Goal: Task Accomplishment & Management: Complete application form

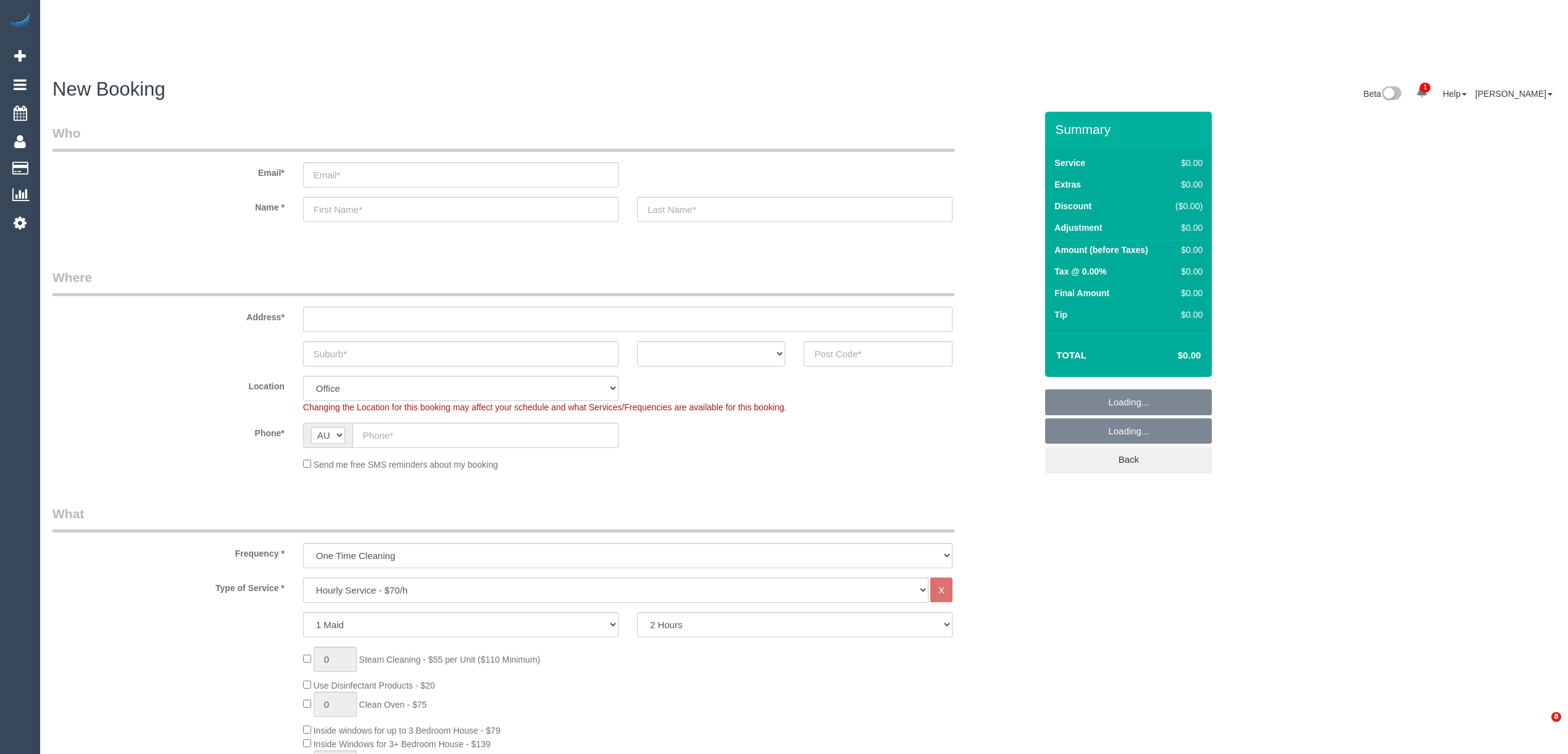
select select "object:2138"
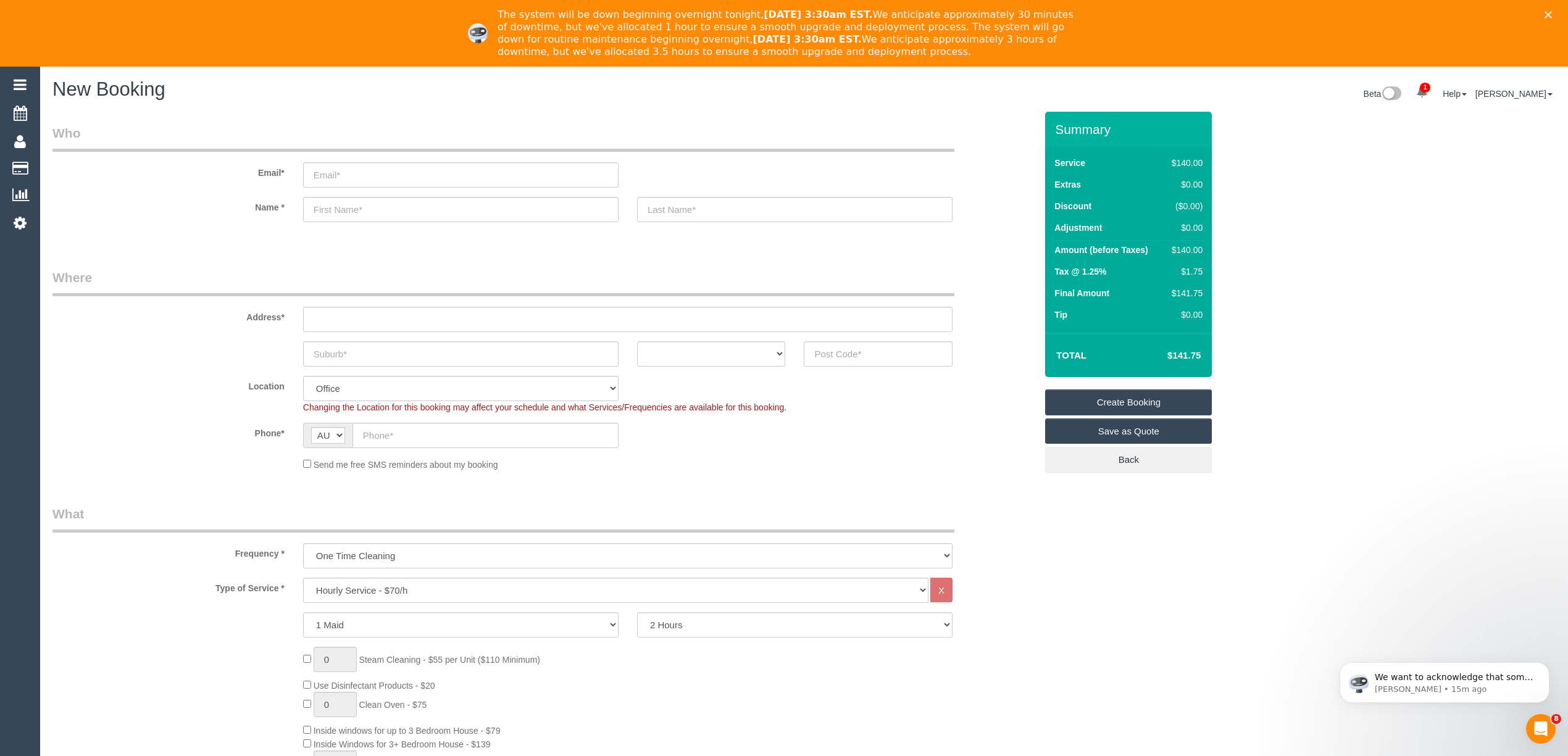
click at [1552, 15] on polygon "Close" at bounding box center [1548, 15] width 8 height 8
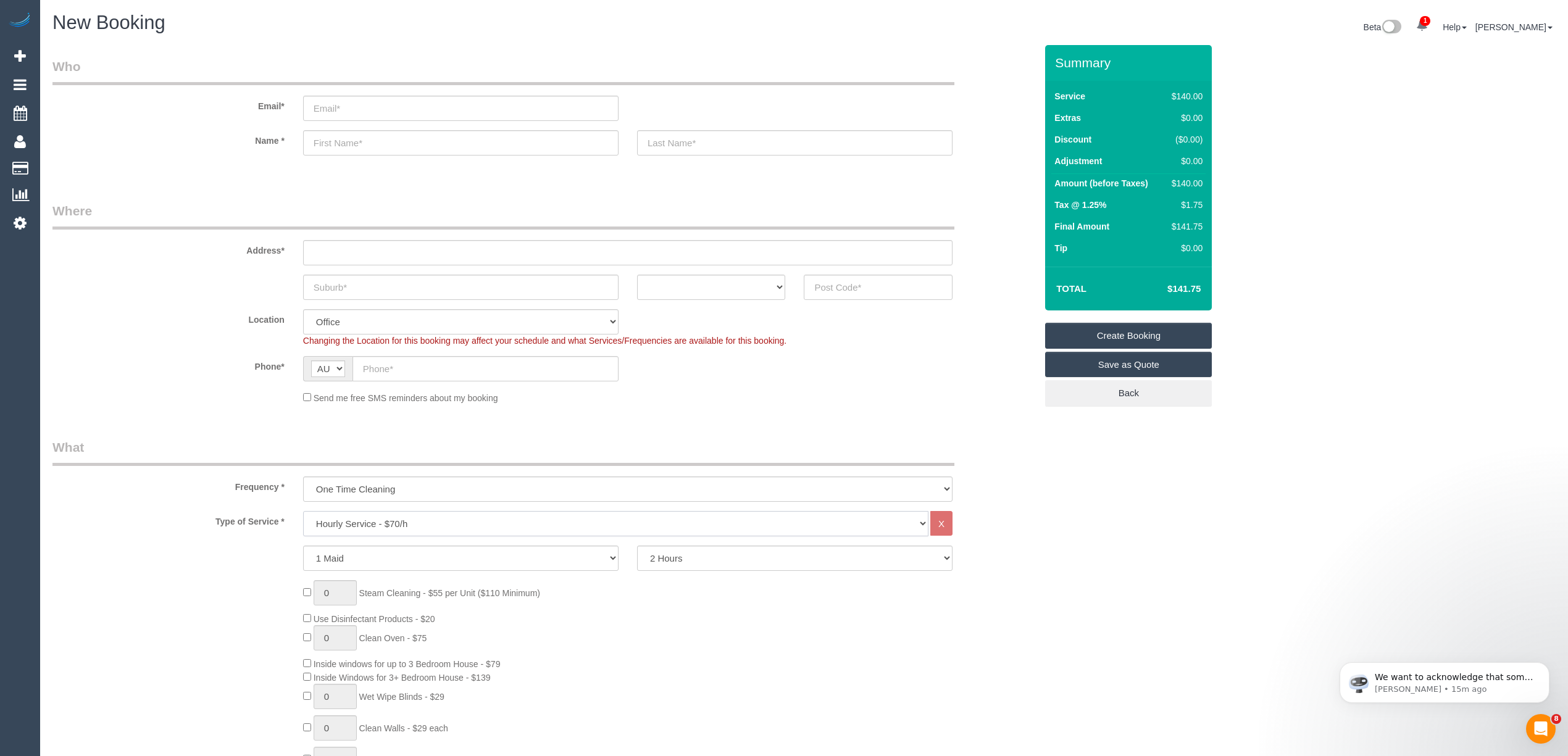
click at [400, 512] on select "Hourly Service - $70/h Hourly Service - $65/h Hourly Service - $60/h Hourly Ser…" at bounding box center [615, 524] width 625 height 25
select select "211"
click at [303, 511] on select "Hourly Service - $70/h Hourly Service - $65/h Hourly Service - $60/h Hourly Ser…" at bounding box center [615, 524] width 625 height 25
click at [296, 553] on div "1 Steam Cleaning - $55 per Unit ($110 Minimum) Use Disinfectant Products - $20 …" at bounding box center [669, 762] width 751 height 433
type input "2"
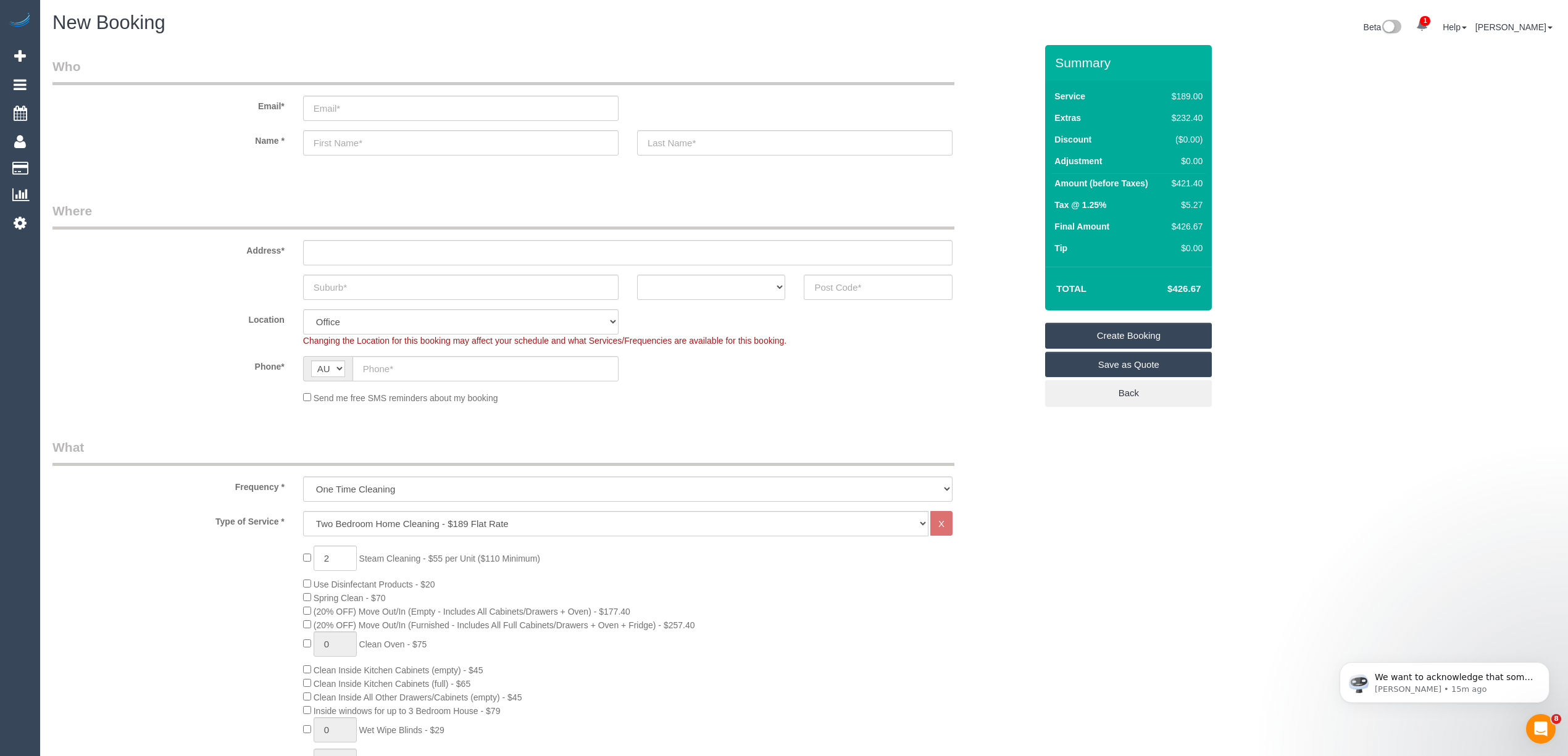
click at [1188, 287] on h4 "$482.36" at bounding box center [1165, 289] width 70 height 11
copy h4 "482.36"
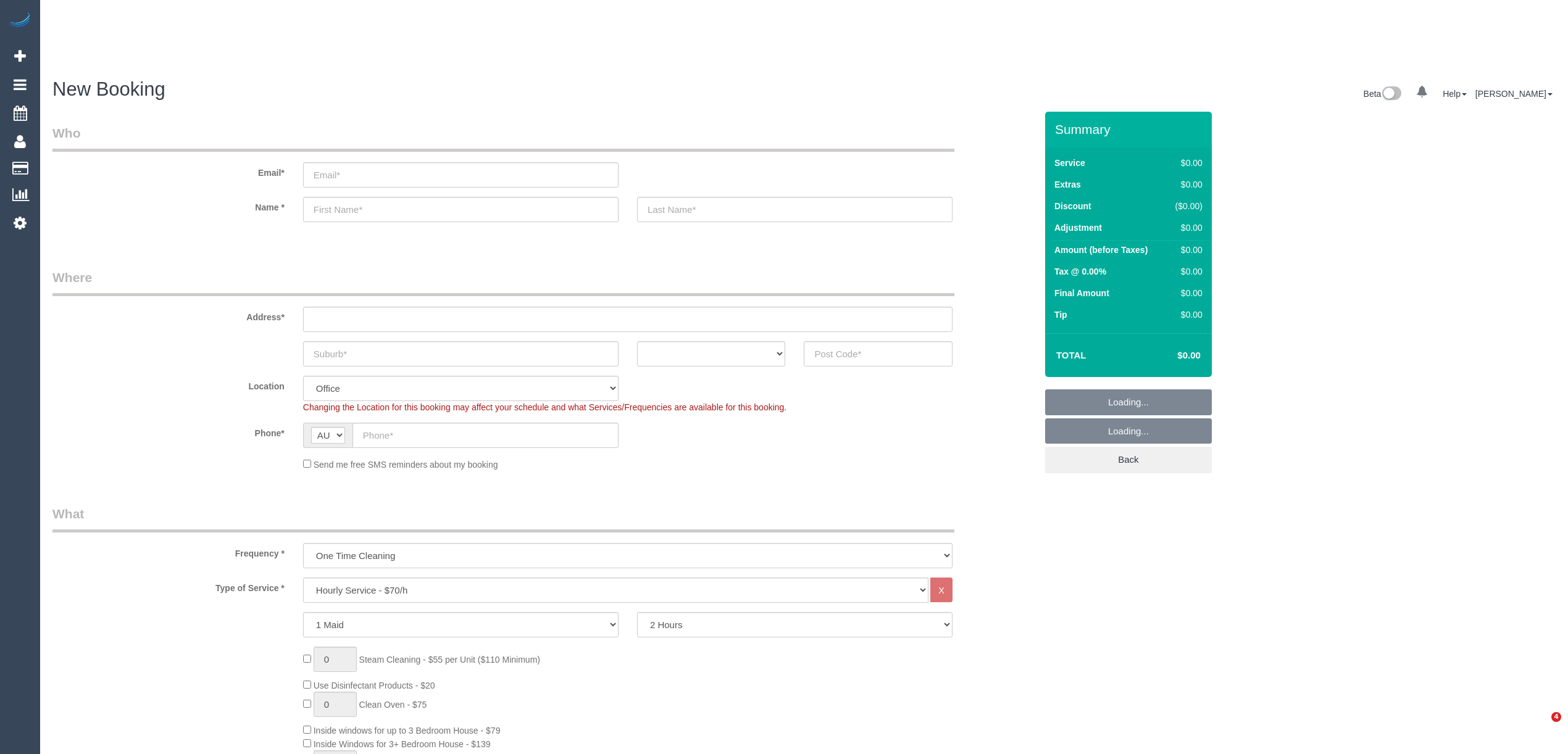
select select "object:2138"
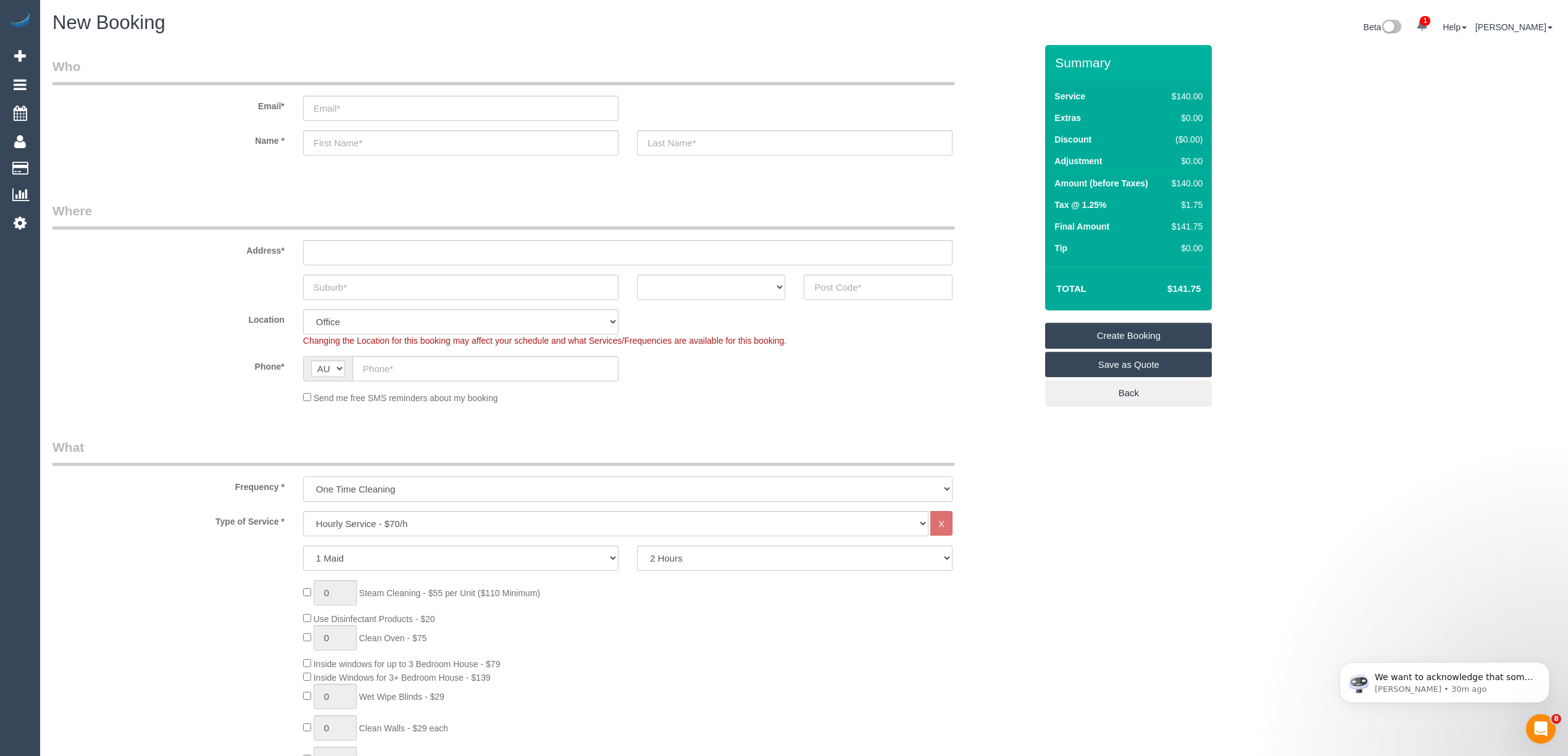
click at [376, 481] on select "One Time Cleaning Weekly - 10% Off - 10.00% (0% for the First Booking) Fortnigh…" at bounding box center [627, 489] width 650 height 25
click at [371, 524] on select "Hourly Service - $70/h Hourly Service - $65/h Hourly Service - $60/h Hourly Ser…" at bounding box center [615, 524] width 625 height 25
select select "29"
click at [303, 511] on select "Hourly Service - $70/h Hourly Service - $65/h Hourly Service - $60/h Hourly Ser…" at bounding box center [615, 524] width 625 height 25
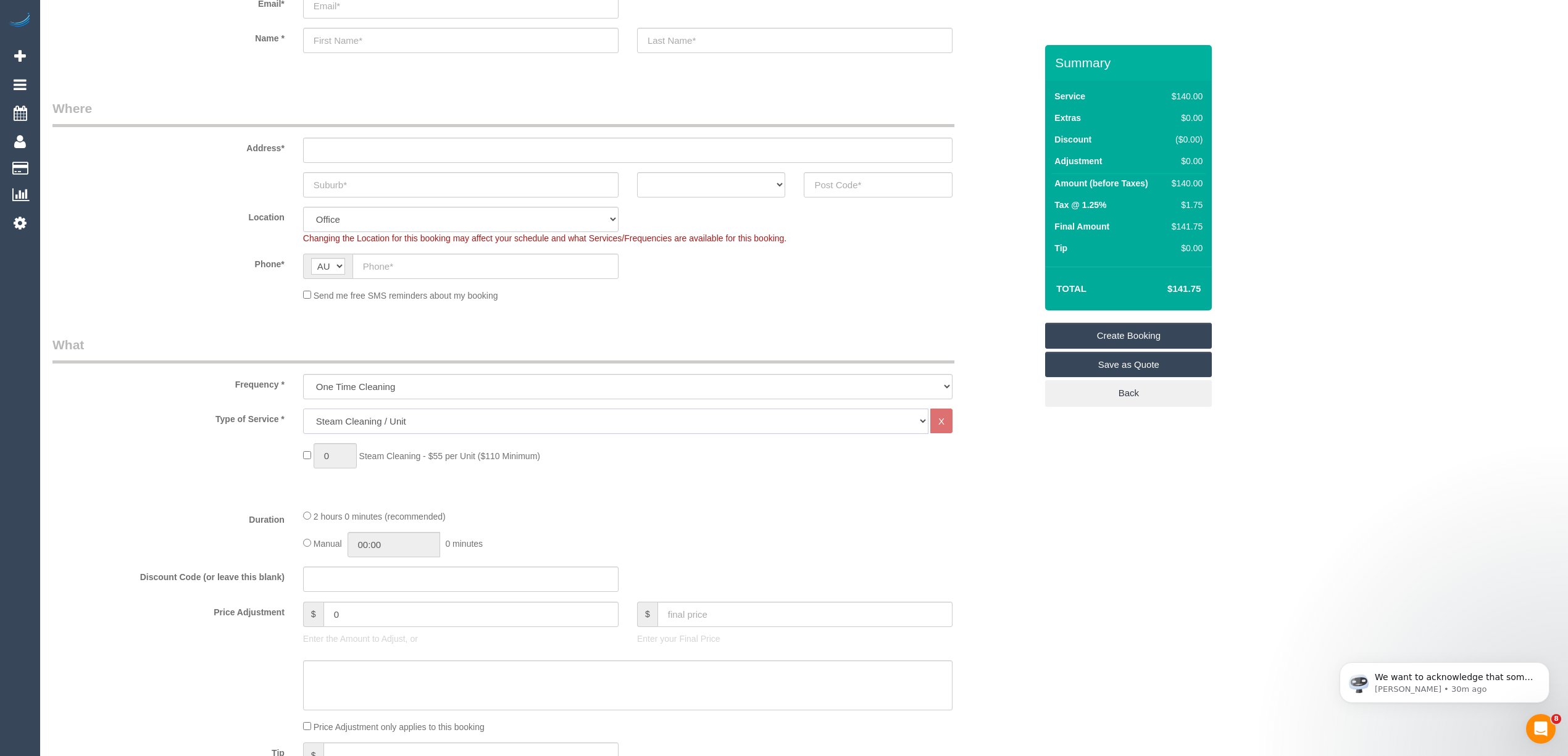
scroll to position [137, 0]
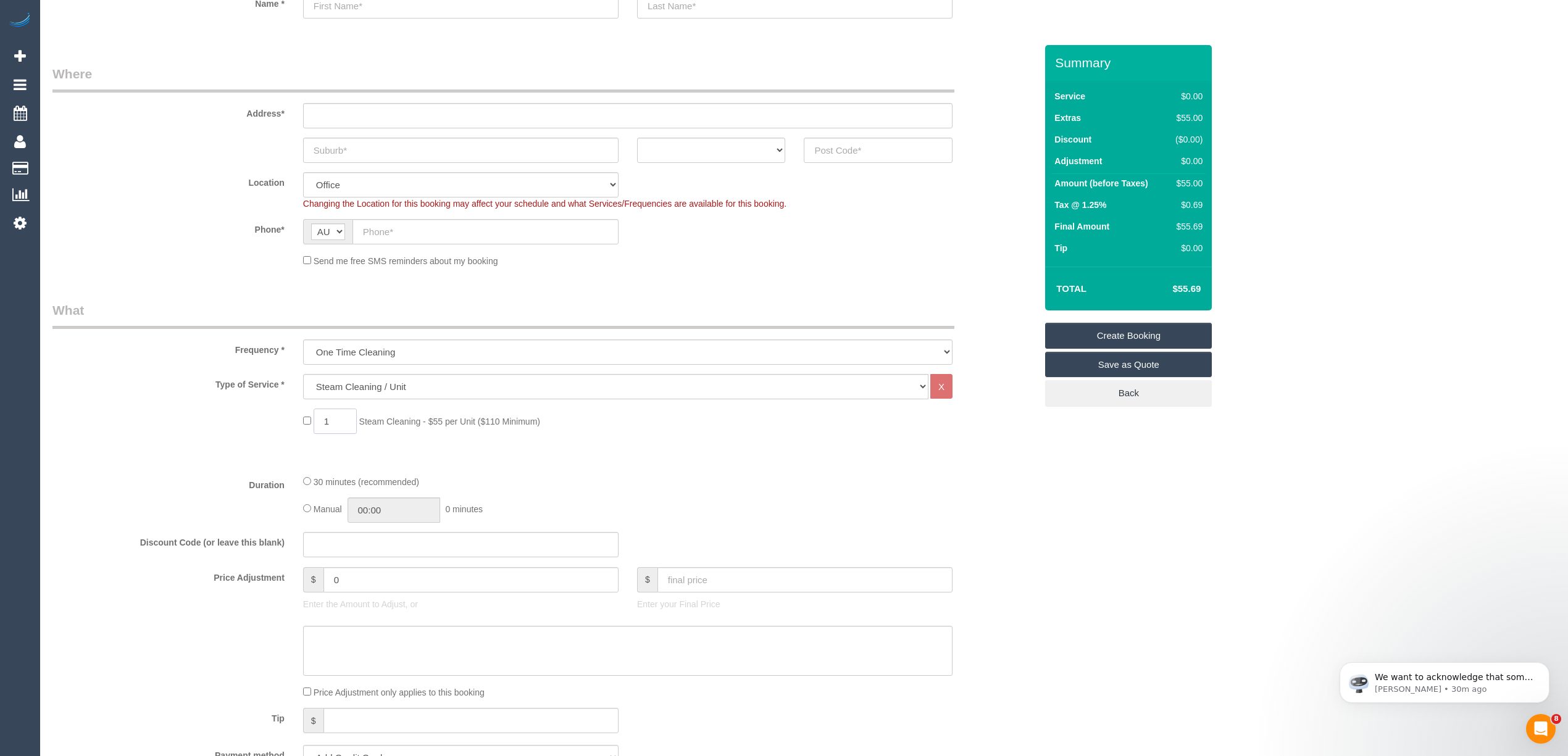
drag, startPoint x: 336, startPoint y: 418, endPoint x: 324, endPoint y: 418, distance: 12.0
click at [324, 418] on input "1" at bounding box center [335, 421] width 43 height 25
click at [1547, 665] on icon "Dismiss notification" at bounding box center [1546, 665] width 7 height 7
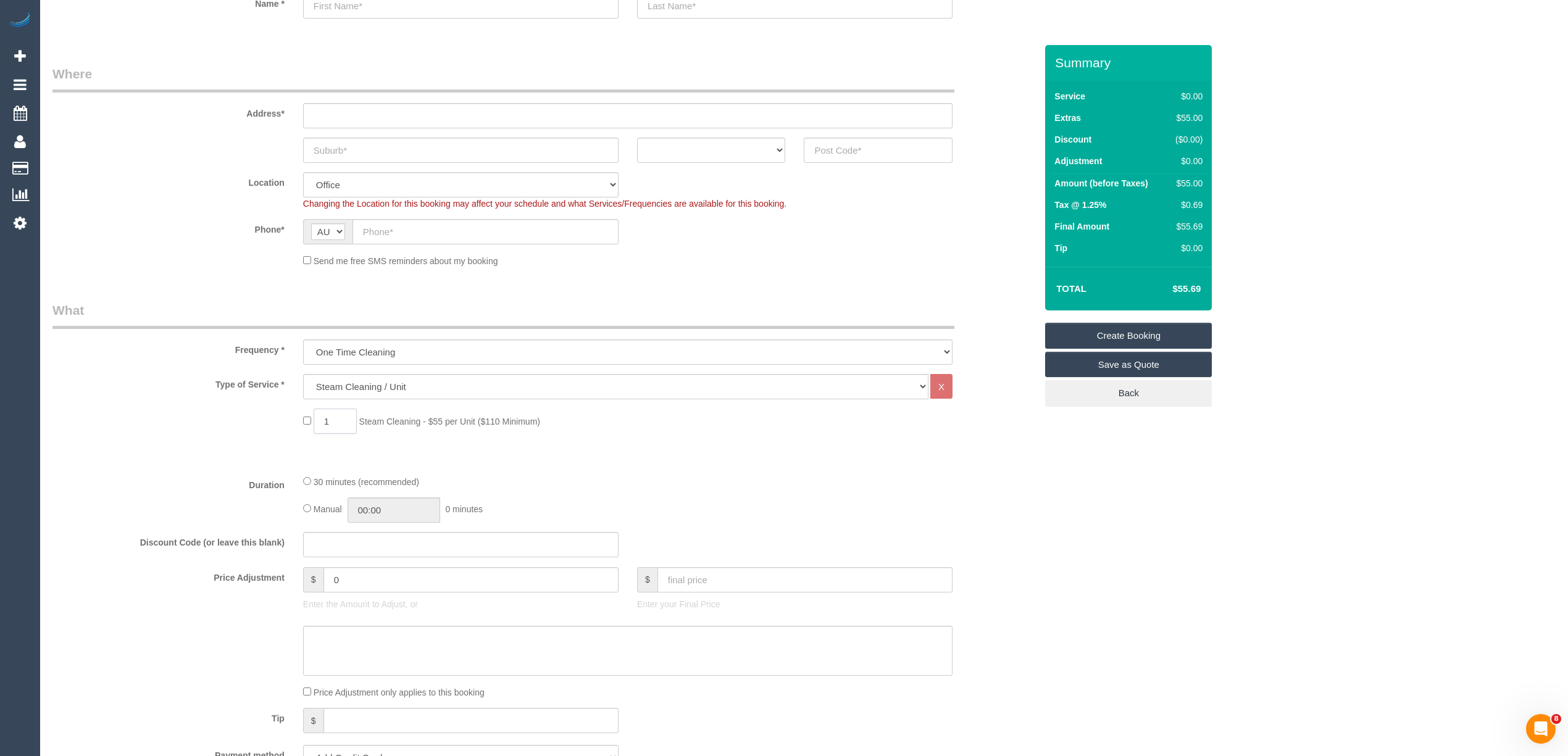
click at [343, 415] on input "1" at bounding box center [335, 421] width 43 height 25
drag, startPoint x: 341, startPoint y: 420, endPoint x: 317, endPoint y: 418, distance: 24.1
click at [317, 418] on input "1" at bounding box center [335, 421] width 43 height 25
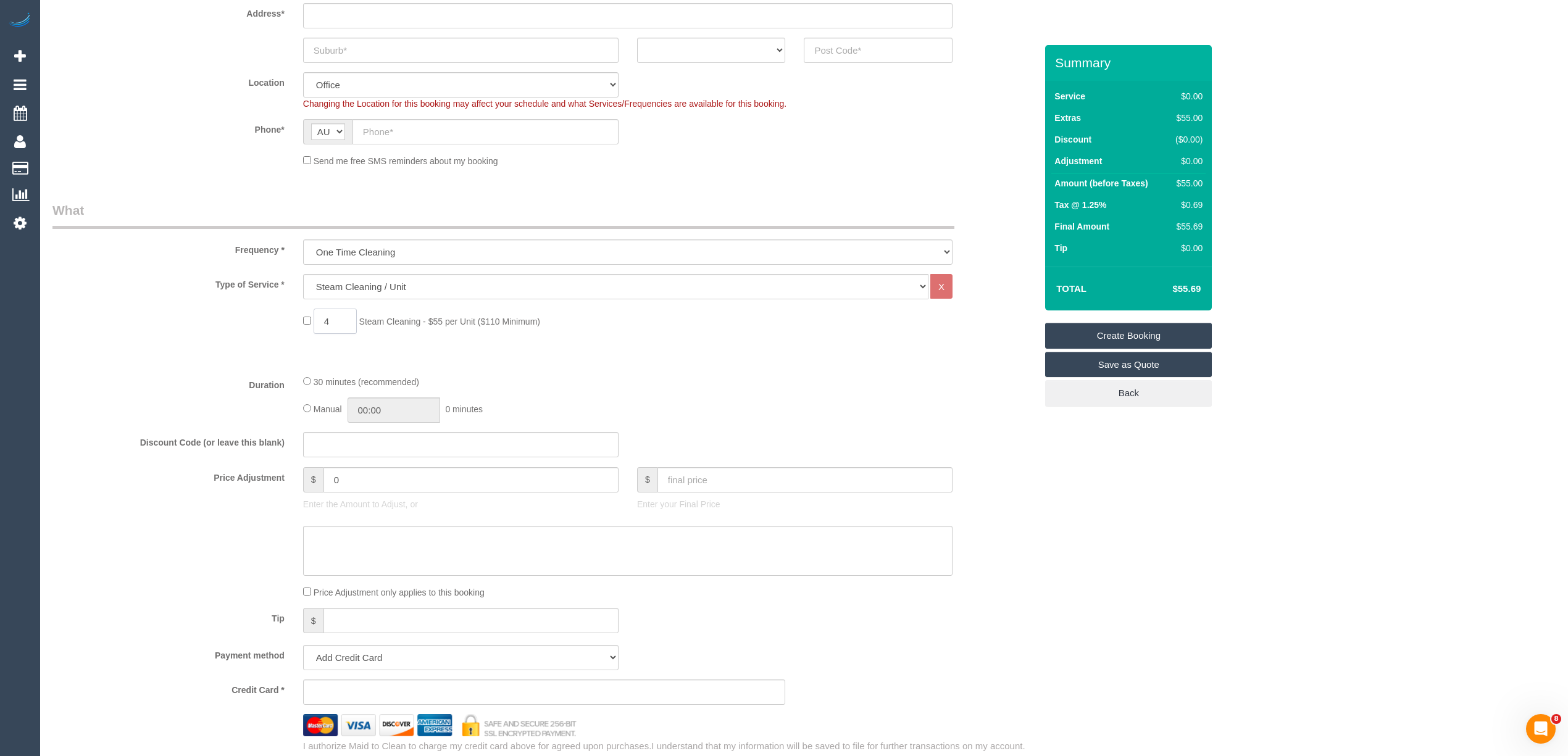
scroll to position [274, 0]
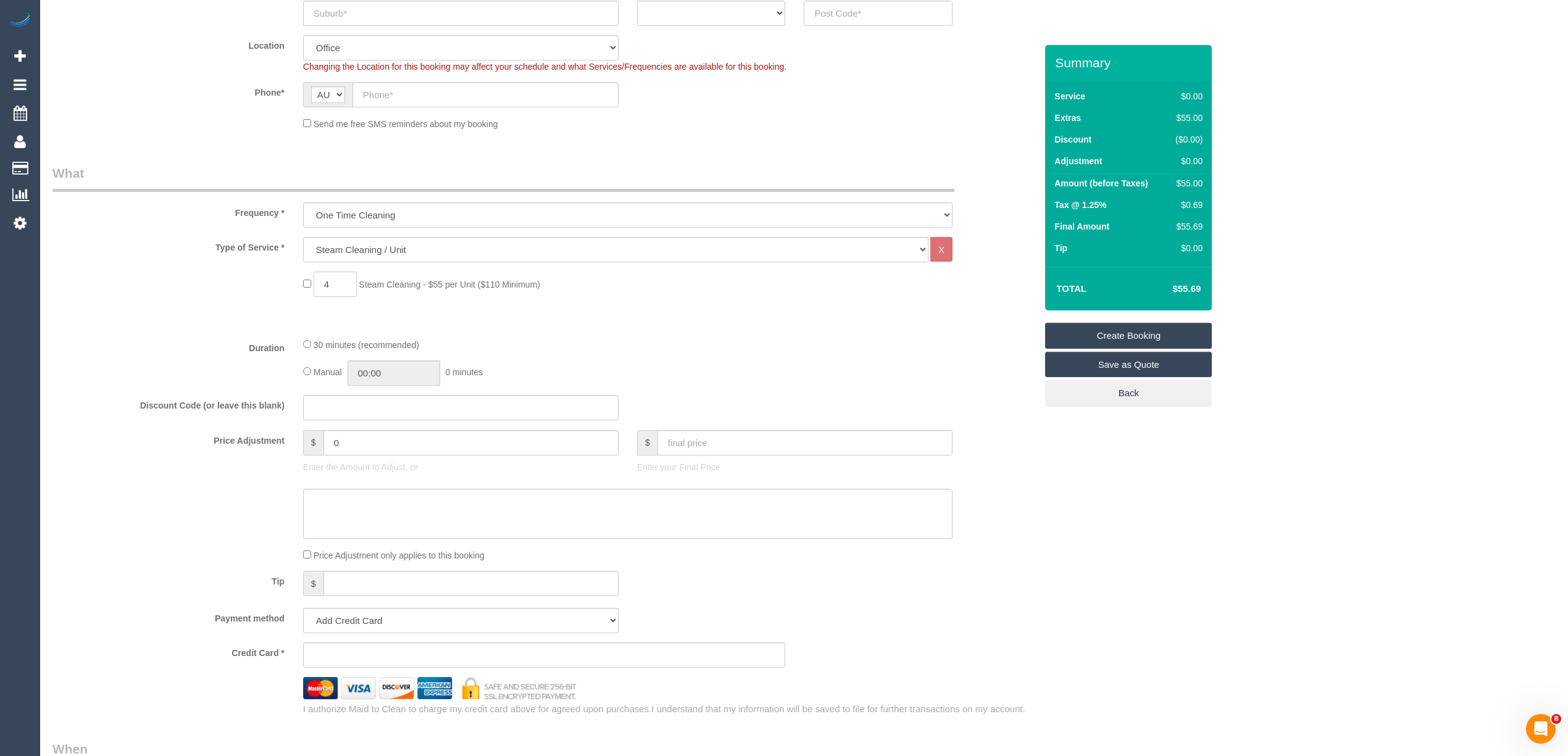
type input "4"
drag, startPoint x: 349, startPoint y: 441, endPoint x: 310, endPoint y: 435, distance: 39.5
click at [310, 435] on div "$ 0" at bounding box center [460, 442] width 316 height 25
type input "27.5"
click at [345, 499] on textarea at bounding box center [627, 514] width 650 height 51
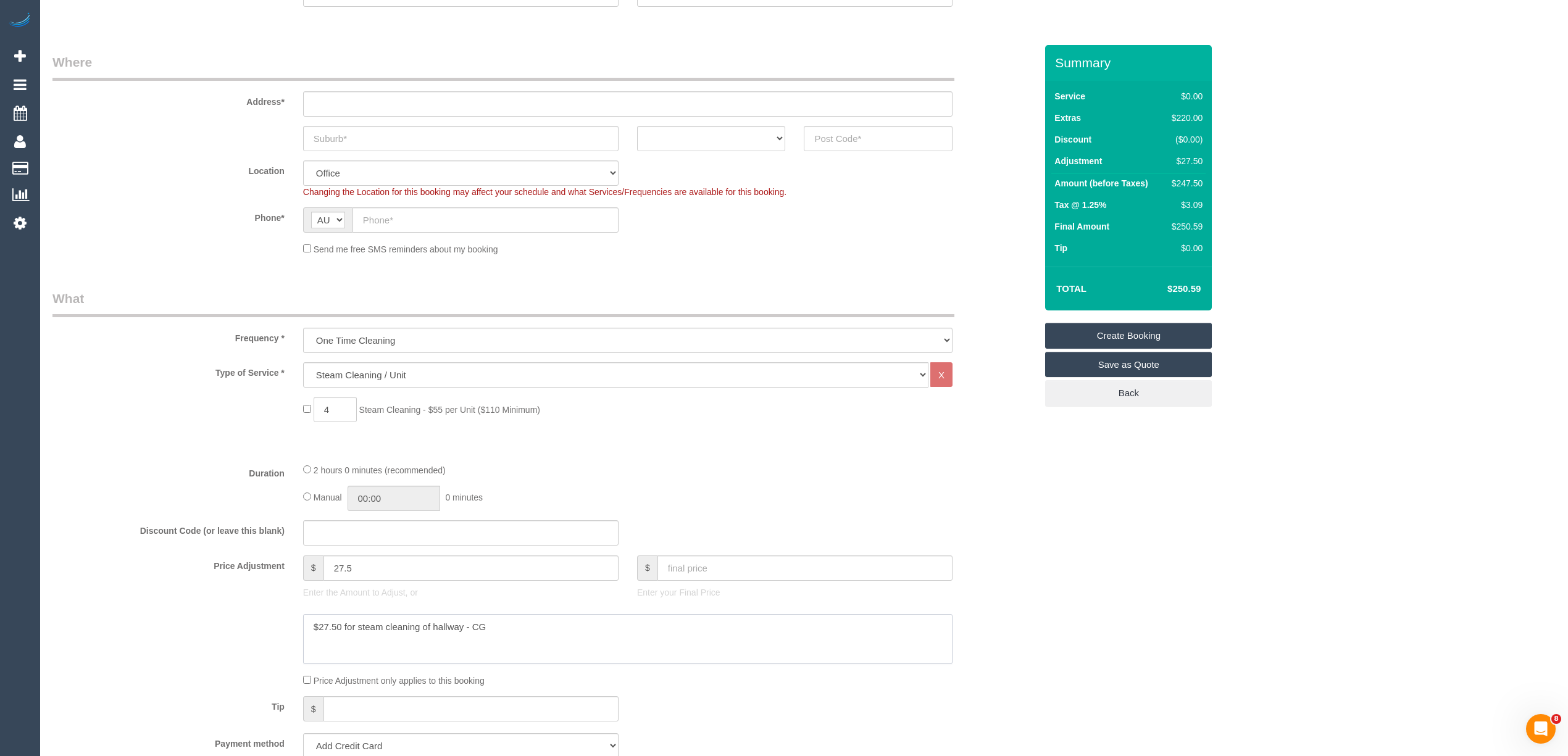
scroll to position [0, 0]
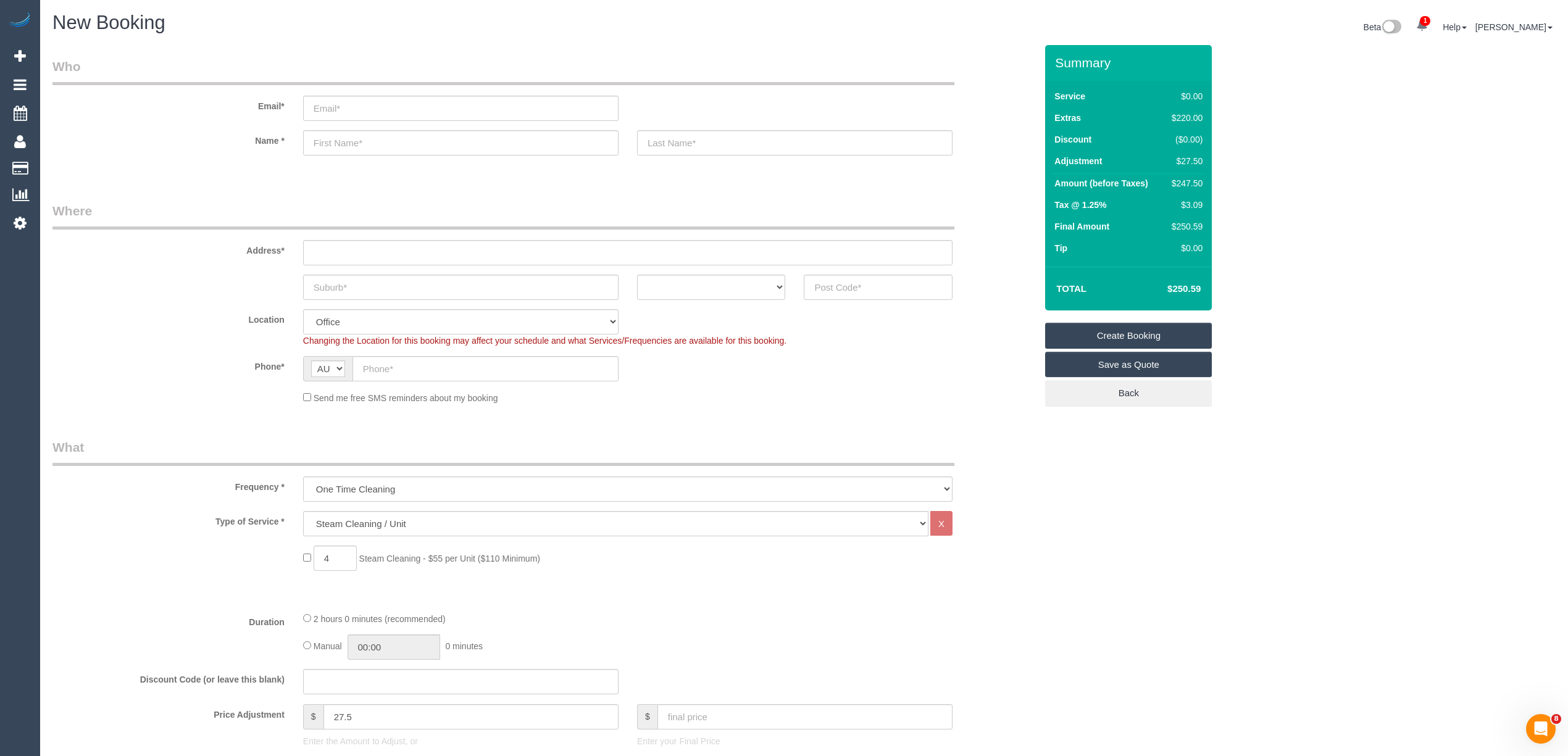
type textarea "$27.50 for steam cleaning of hallway - CG"
click at [379, 363] on input "text" at bounding box center [486, 369] width 266 height 25
click at [351, 247] on input "text" at bounding box center [627, 253] width 650 height 25
type input "-"
click at [374, 370] on input "text" at bounding box center [486, 369] width 266 height 25
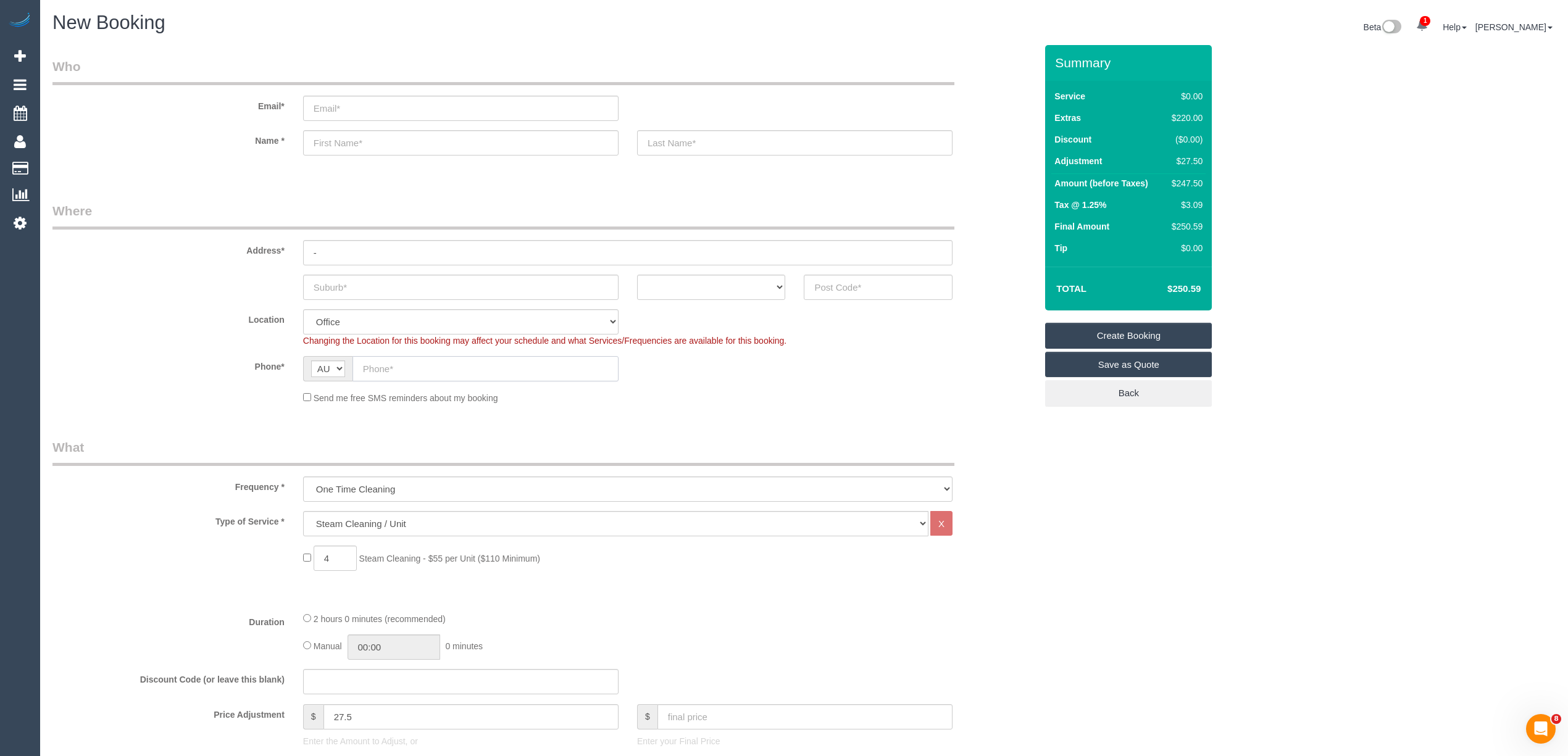
paste input "61 481 744 328"
drag, startPoint x: 373, startPoint y: 366, endPoint x: 355, endPoint y: 366, distance: 18.0
click at [355, 366] on input "61 481 744 328" at bounding box center [486, 369] width 266 height 25
type input "0481 744 328"
click at [334, 280] on input "text" at bounding box center [460, 287] width 316 height 25
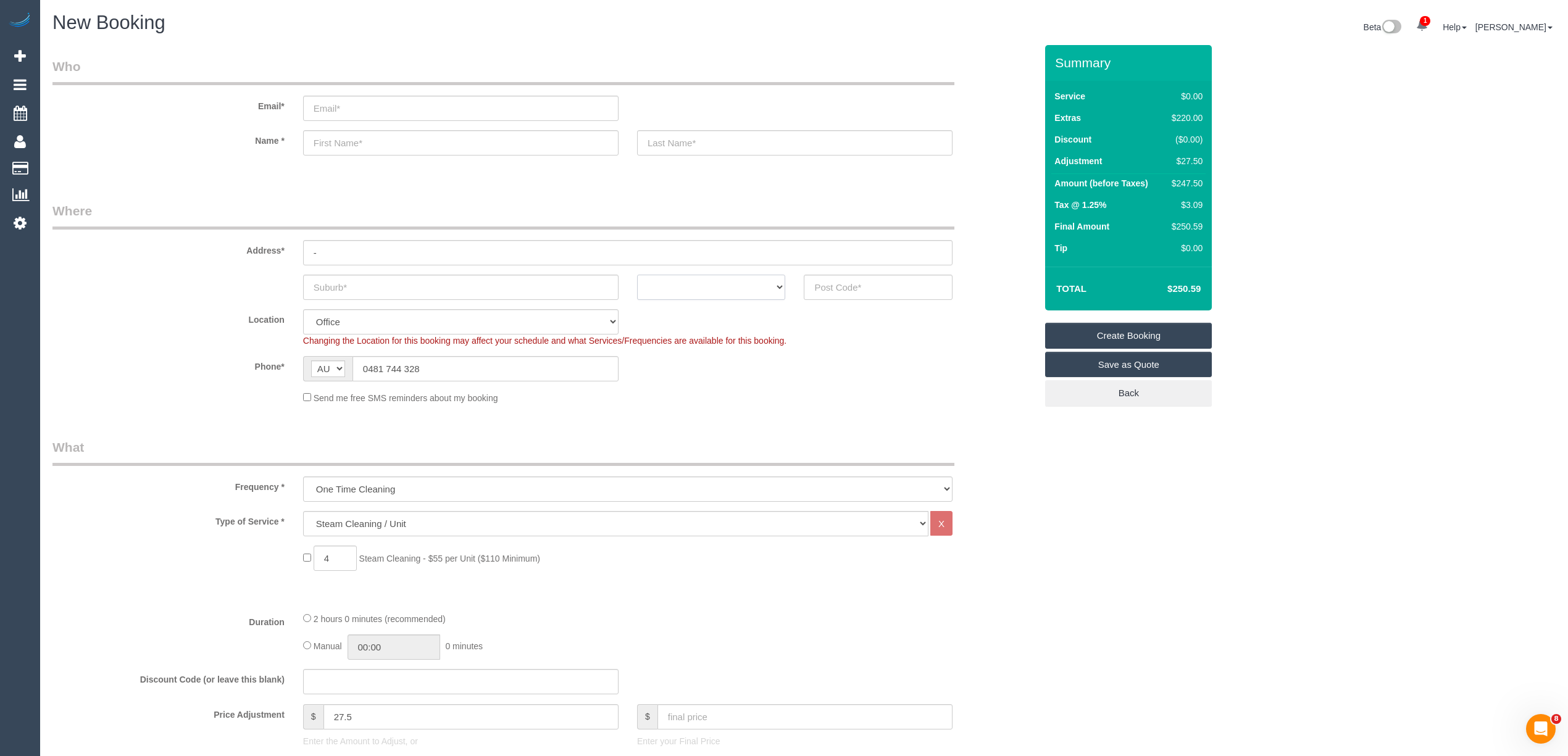
click at [709, 287] on select "ACT NSW NT QLD SA TAS VIC WA" at bounding box center [711, 287] width 148 height 25
select select "VIC"
click at [637, 274] on select "ACT NSW NT QLD SA TAS VIC WA" at bounding box center [711, 287] width 148 height 25
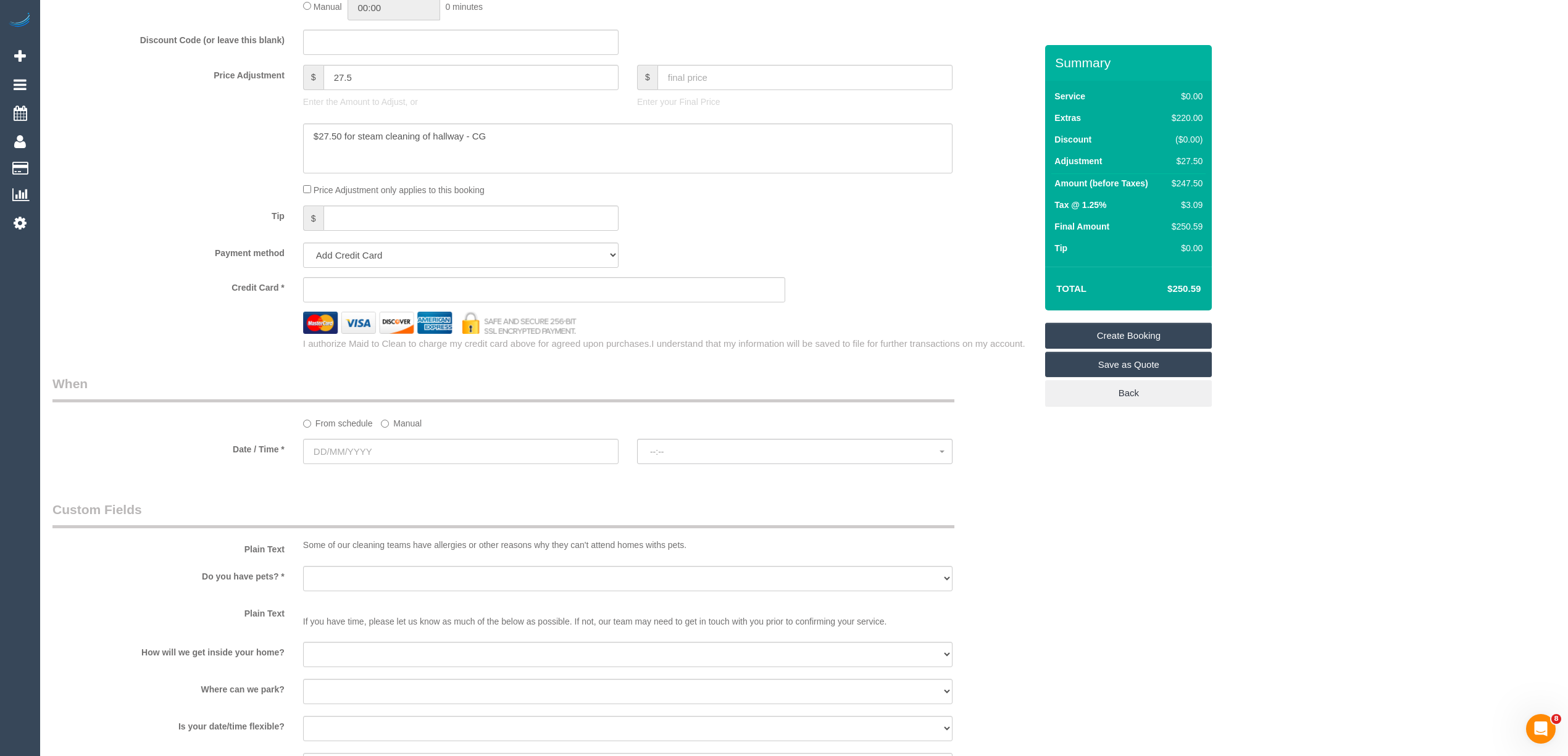
scroll to position [685, 0]
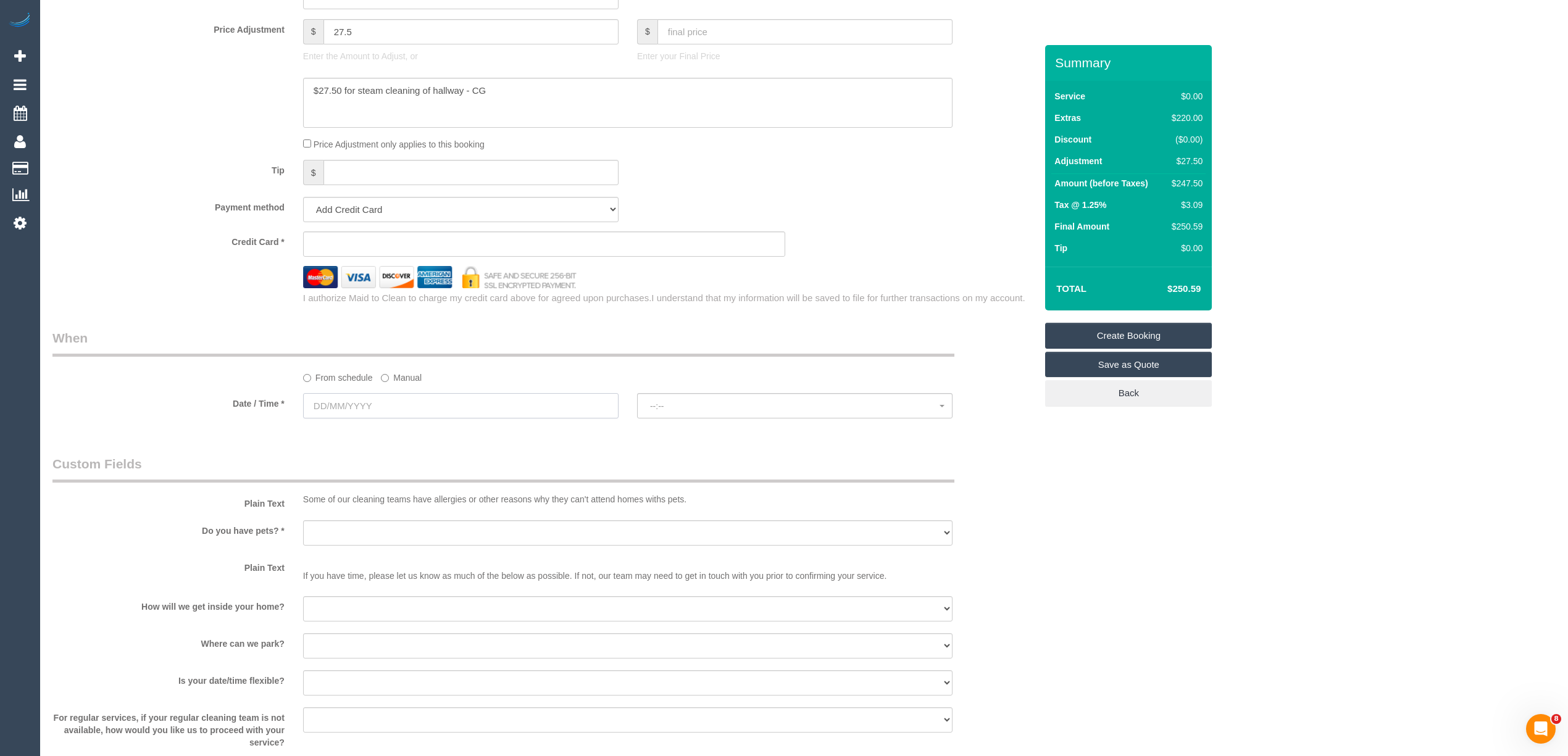
click at [353, 405] on input "text" at bounding box center [460, 406] width 316 height 25
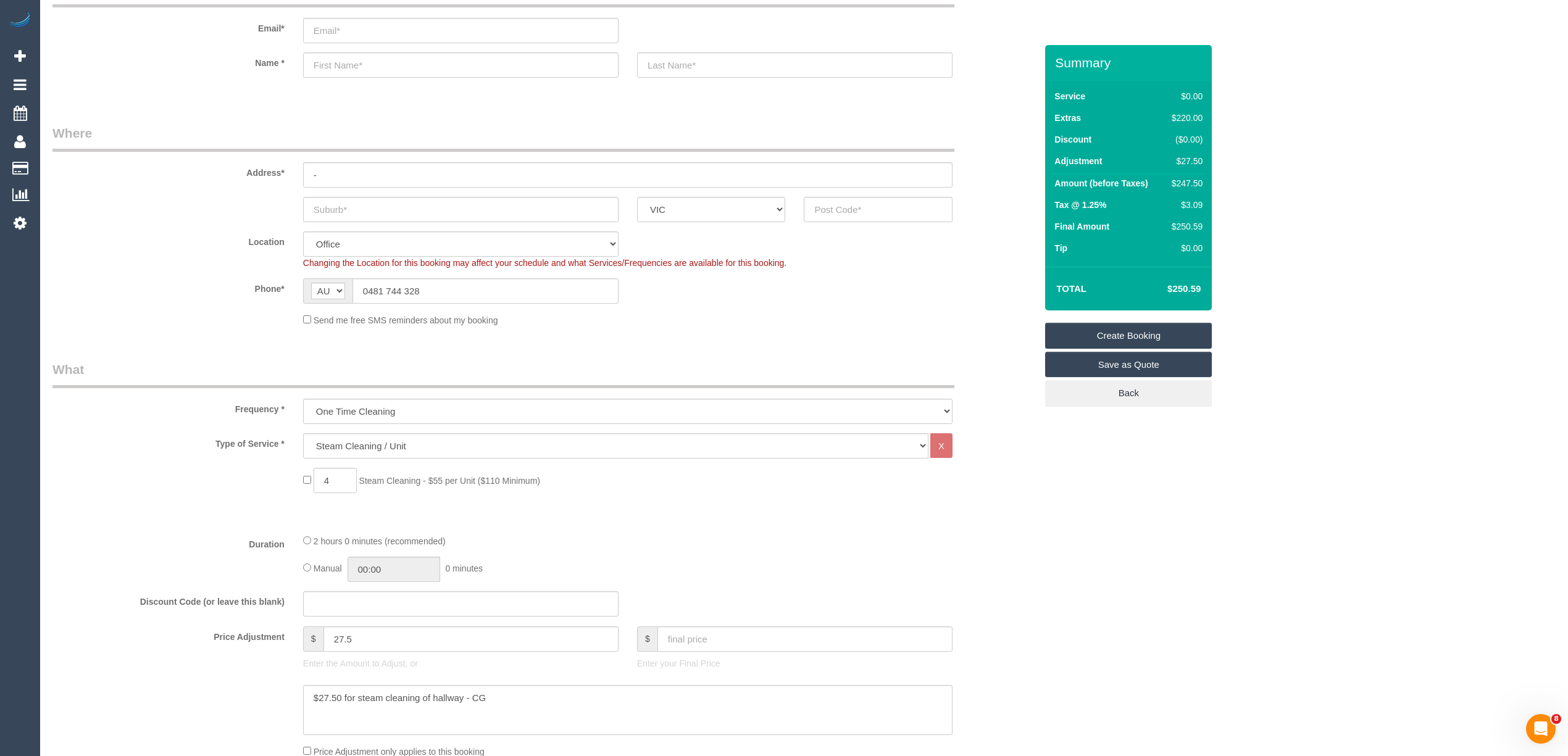
scroll to position [0, 0]
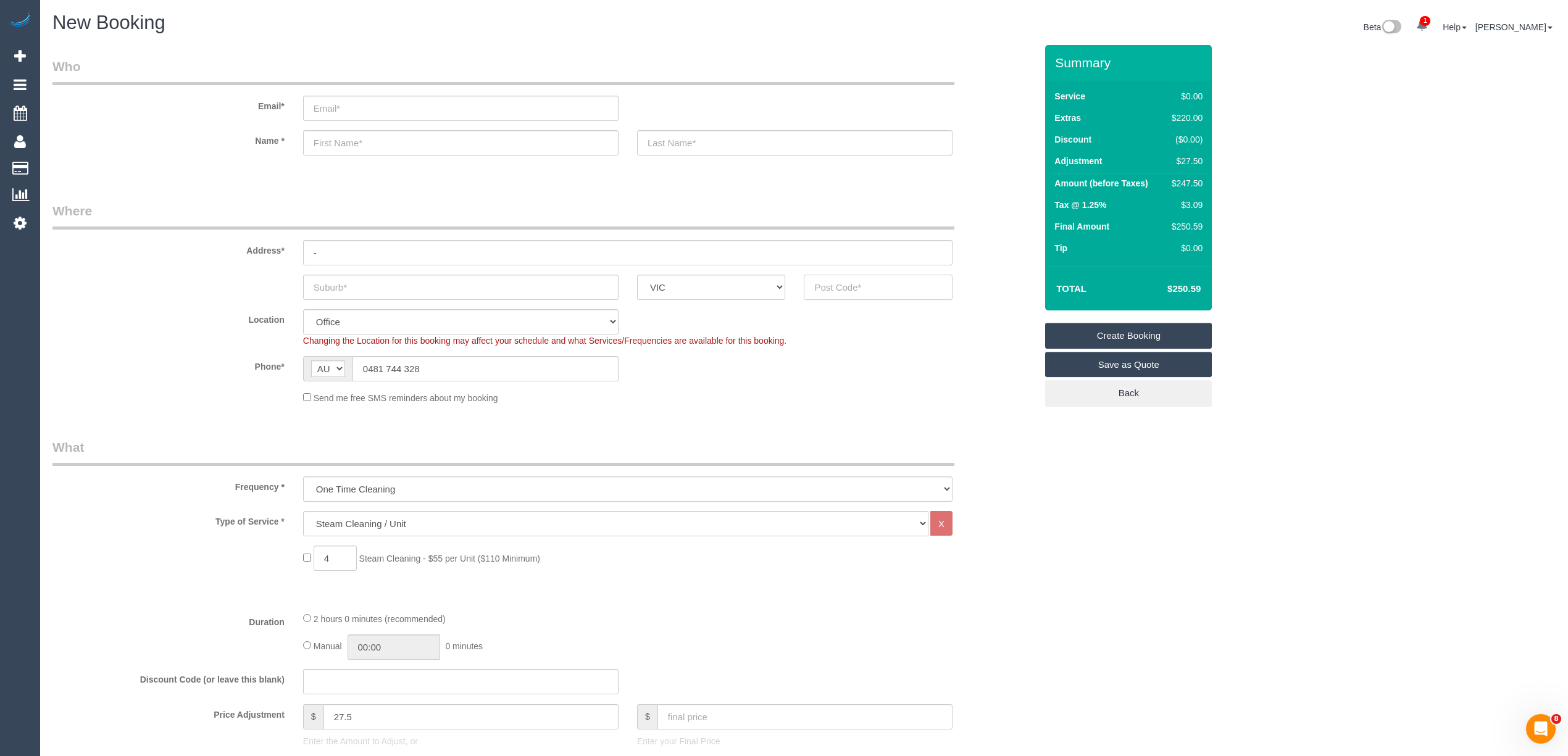
click at [858, 289] on input "text" at bounding box center [878, 287] width 148 height 25
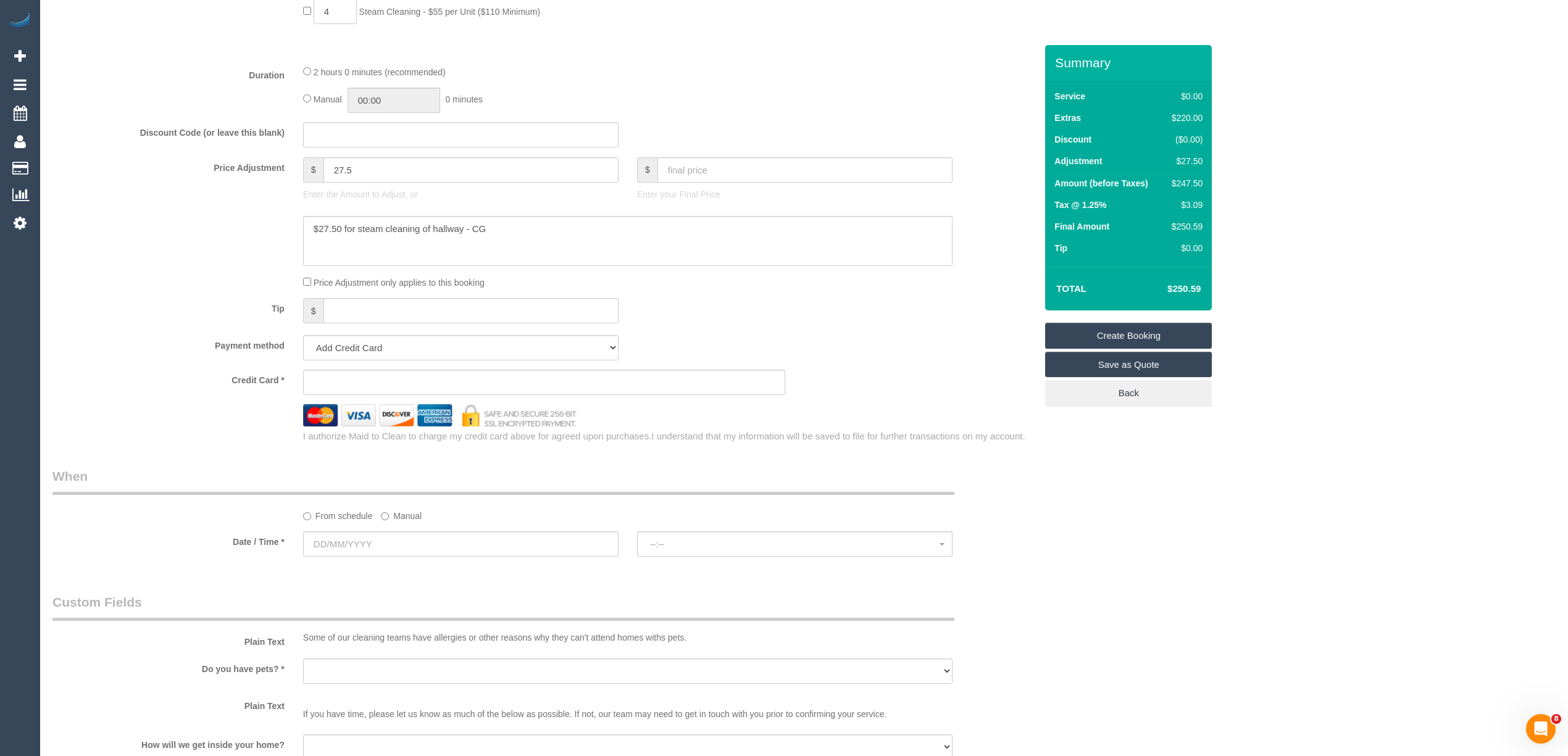
scroll to position [549, 0]
type input "3103"
click at [342, 537] on input "text" at bounding box center [460, 542] width 316 height 25
select select "58"
select select "object:2163"
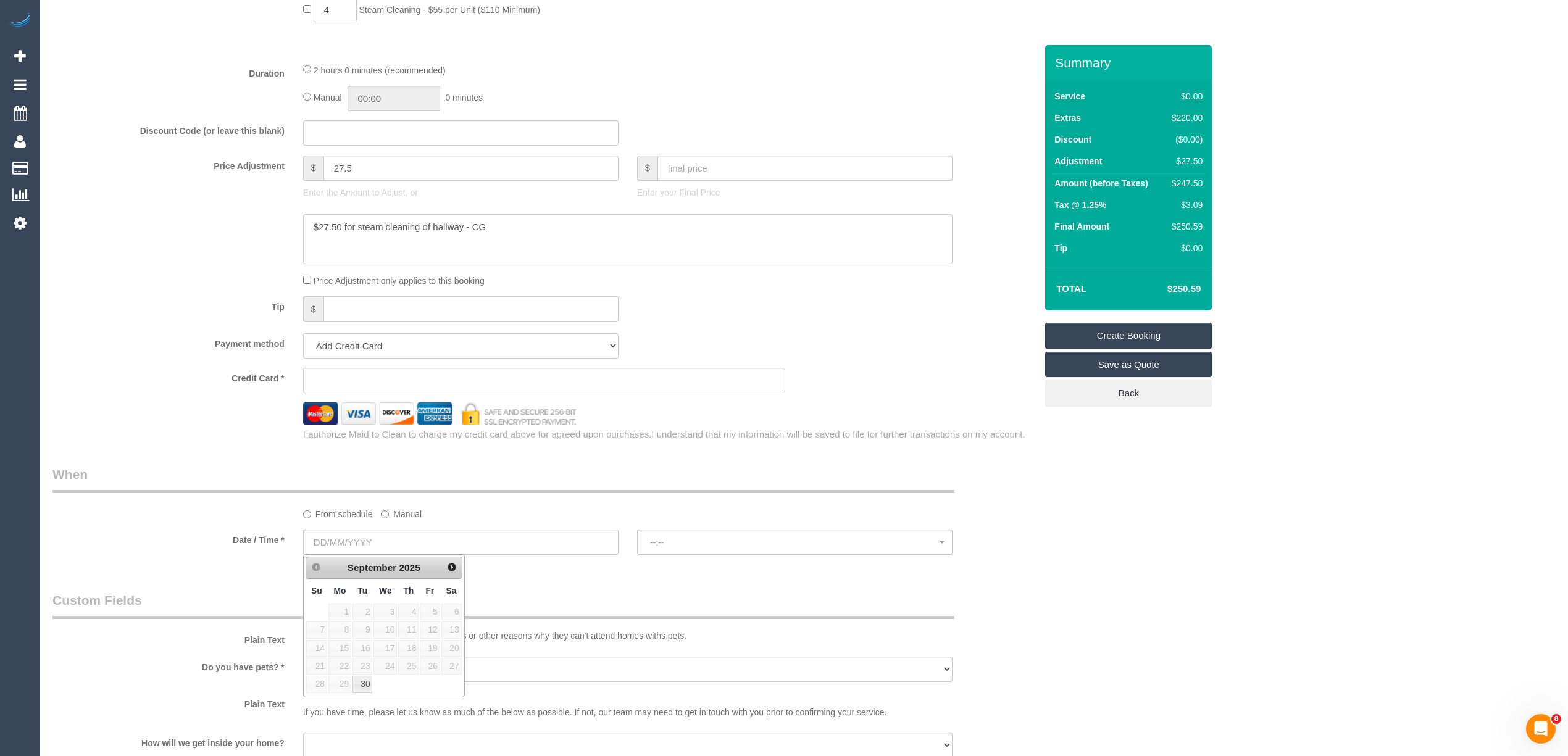
click at [1262, 509] on div "Who Email* Name * Where Address* - ACT NSW NT QLD SA TAS VIC WA 3103 Location O…" at bounding box center [804, 401] width 1504 height 1811
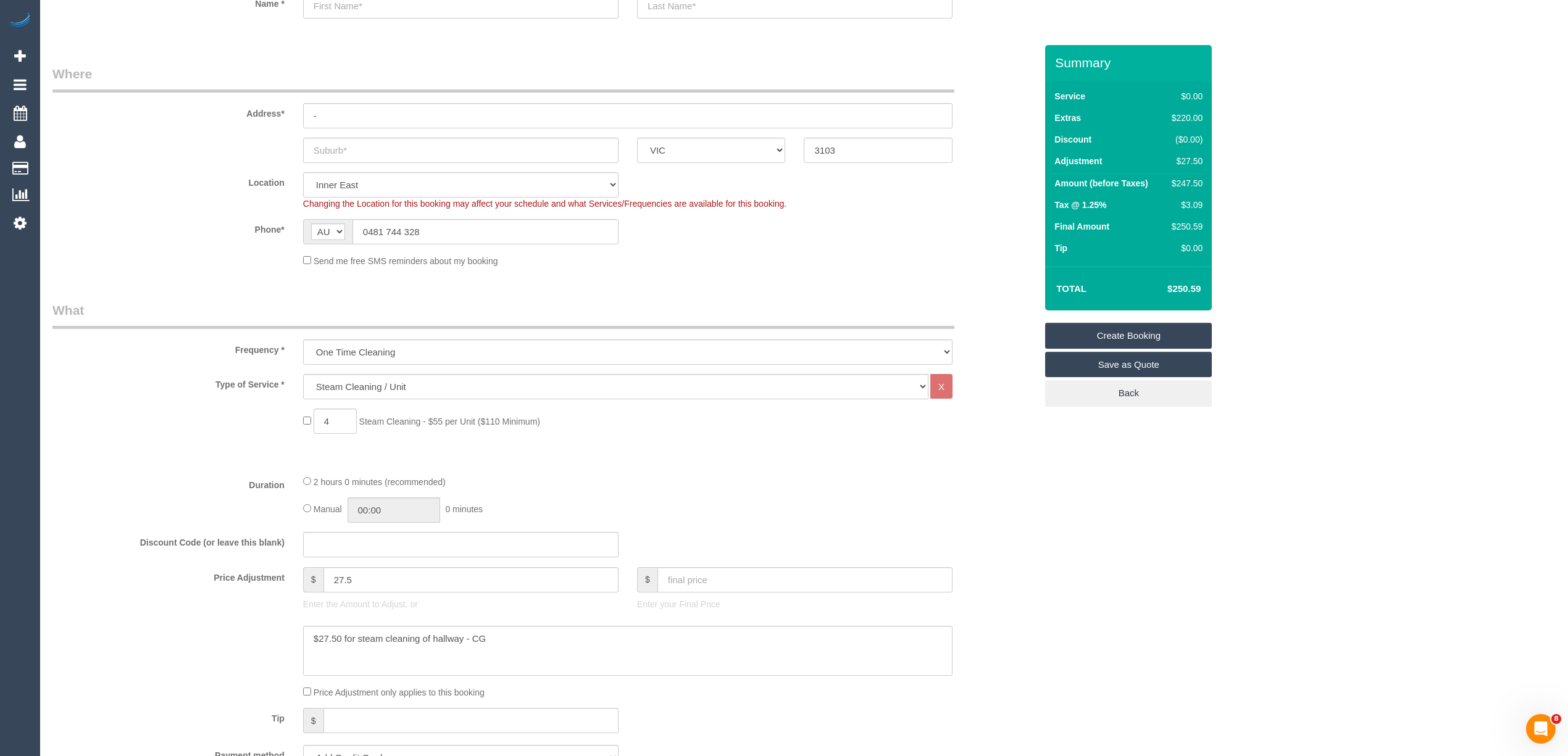
scroll to position [0, 0]
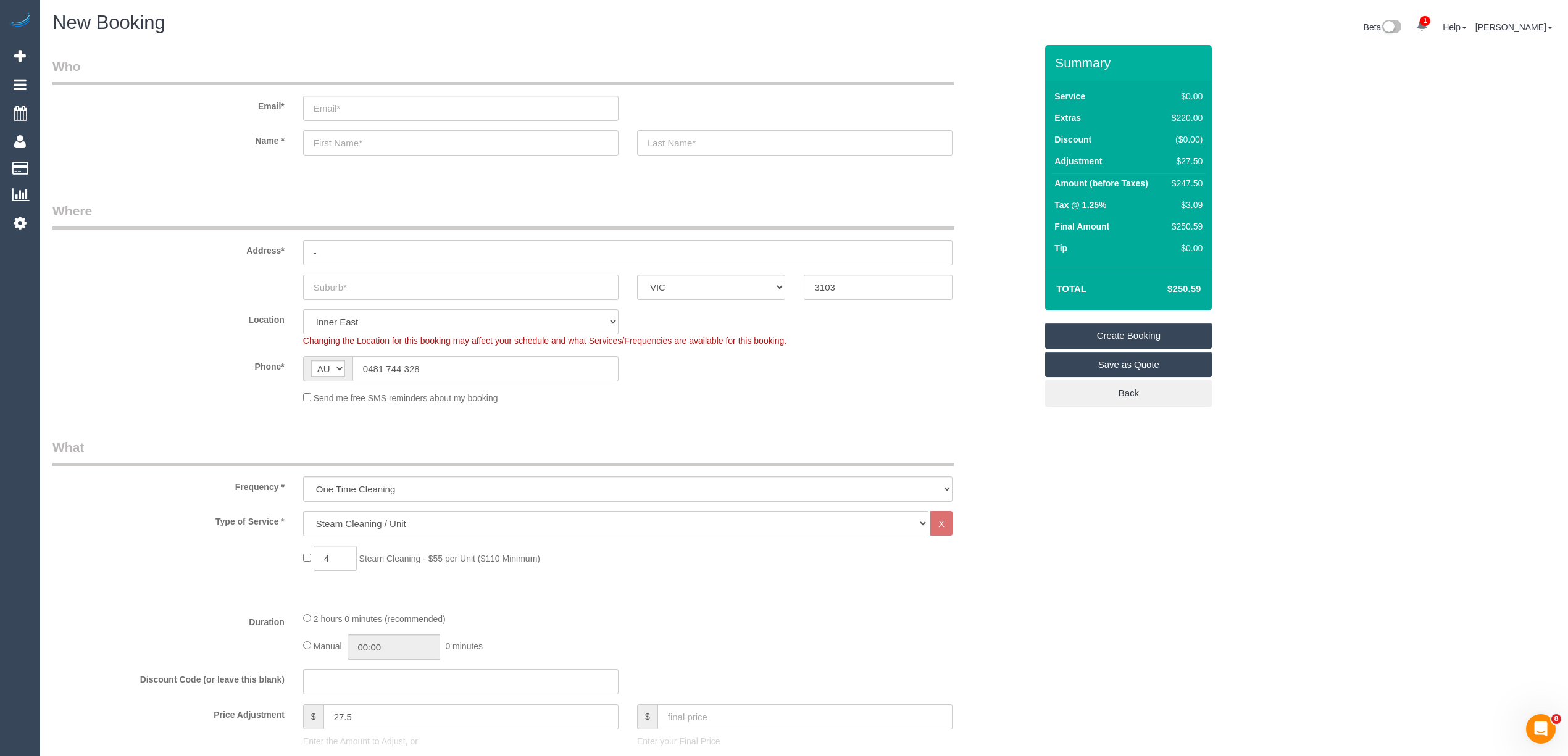
click at [334, 284] on input "text" at bounding box center [460, 287] width 316 height 25
type input "Balwyn"
click at [352, 134] on input "text" at bounding box center [460, 143] width 316 height 25
click at [347, 144] on input "text" at bounding box center [460, 143] width 316 height 25
type input "Yit"
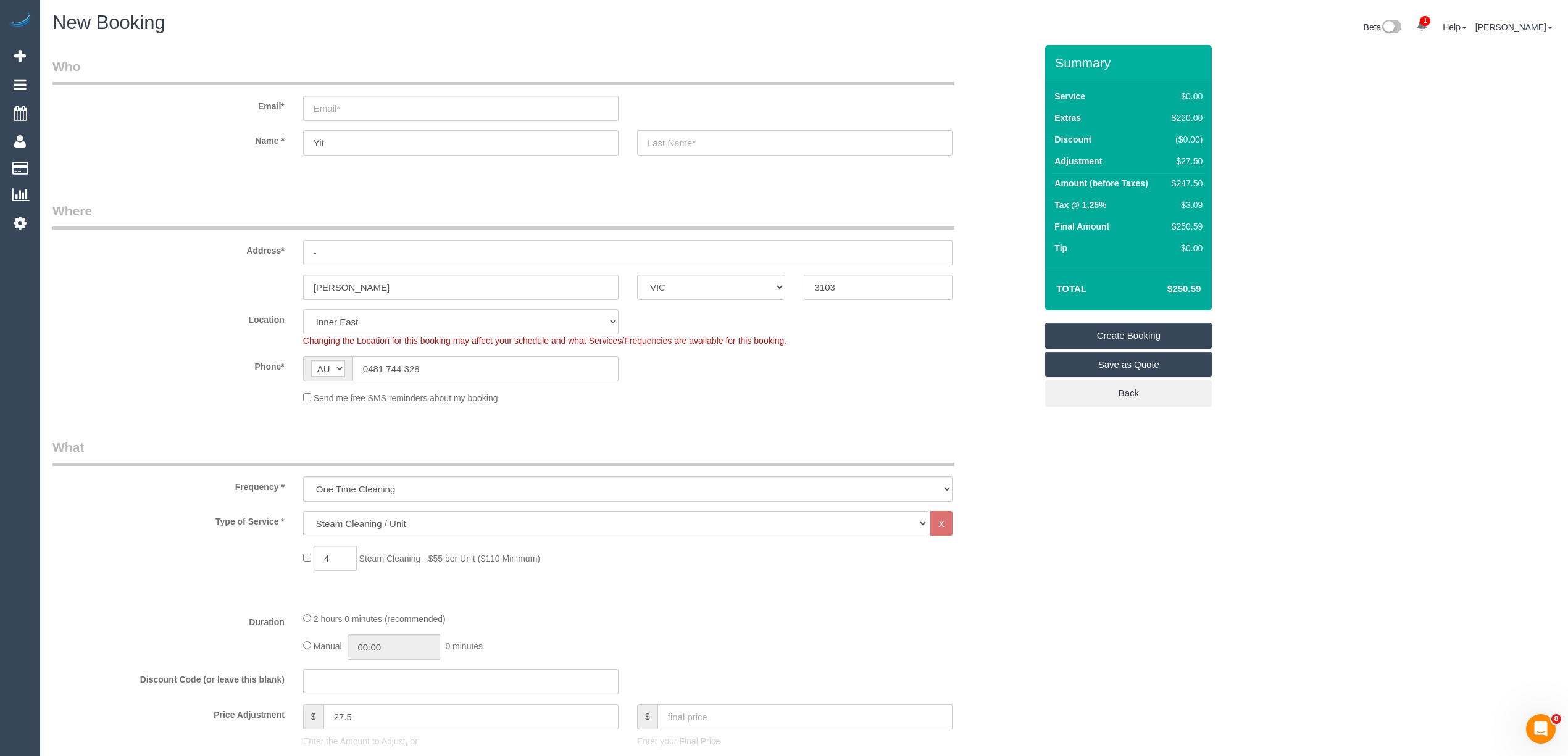
click at [434, 363] on input "0481 744 328" at bounding box center [486, 369] width 266 height 25
drag, startPoint x: 436, startPoint y: 368, endPoint x: 356, endPoint y: 361, distance: 80.3
click at [356, 361] on input "0481 744 328" at bounding box center [486, 369] width 266 height 25
click at [455, 366] on input "0481 744 328" at bounding box center [486, 369] width 266 height 25
click at [444, 364] on input "0481 744 328" at bounding box center [486, 369] width 266 height 25
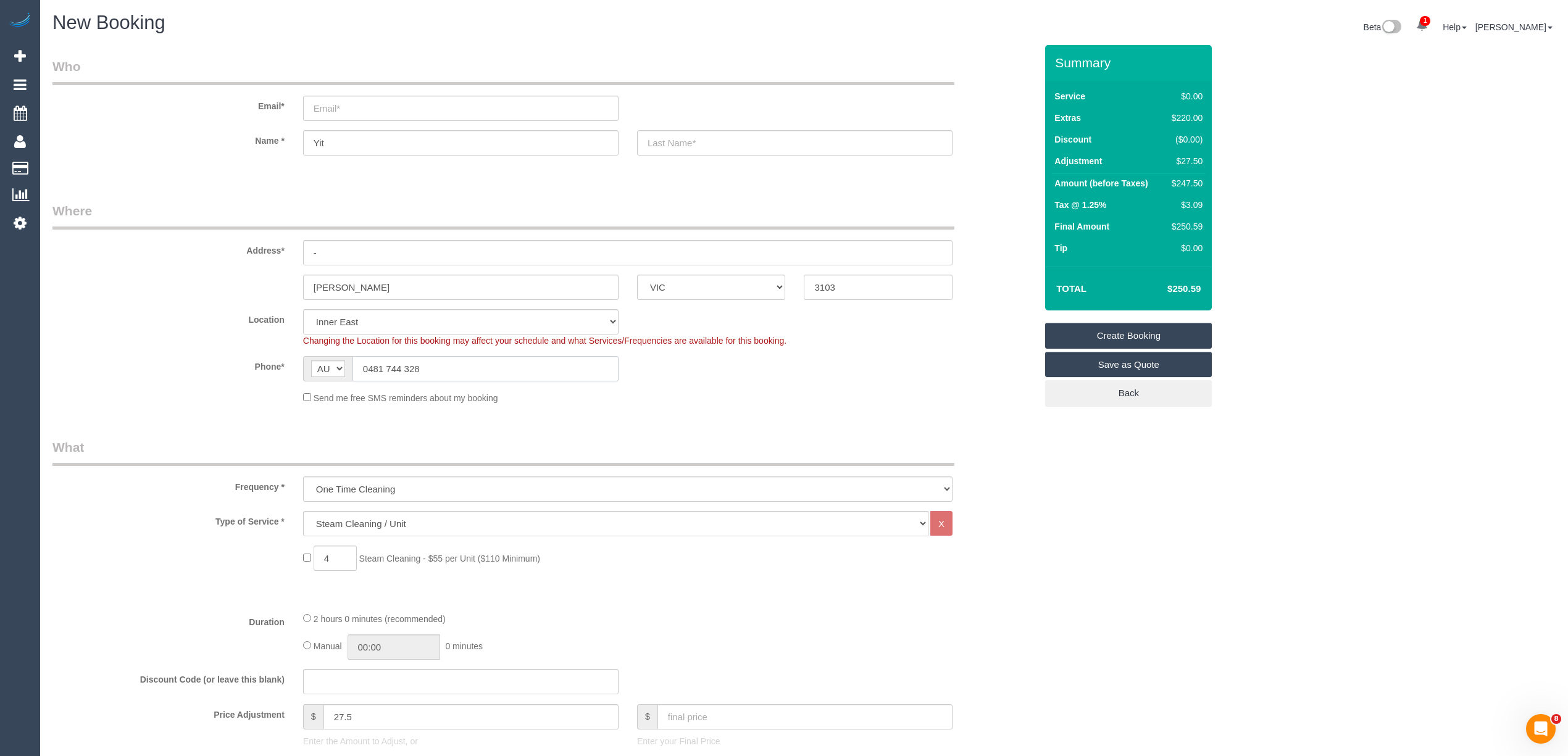
drag, startPoint x: 418, startPoint y: 368, endPoint x: 337, endPoint y: 365, distance: 81.1
click at [337, 365] on div "AF AL DZ AD AO AI AQ AG AR AM AW AU AT AZ BS BH BD BB BY BE BZ BJ BM BT BO BA B…" at bounding box center [460, 369] width 316 height 25
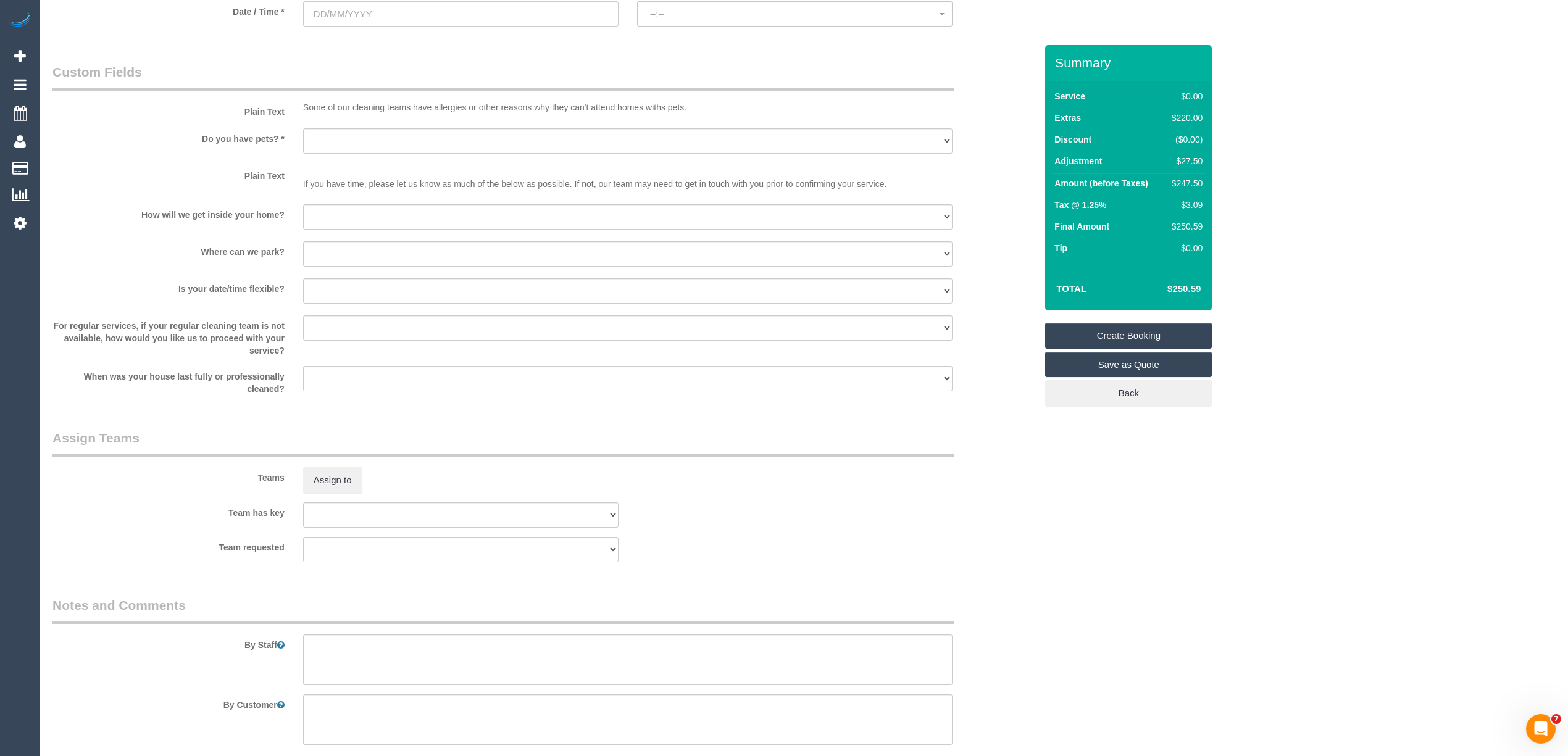
scroll to position [1141, 0]
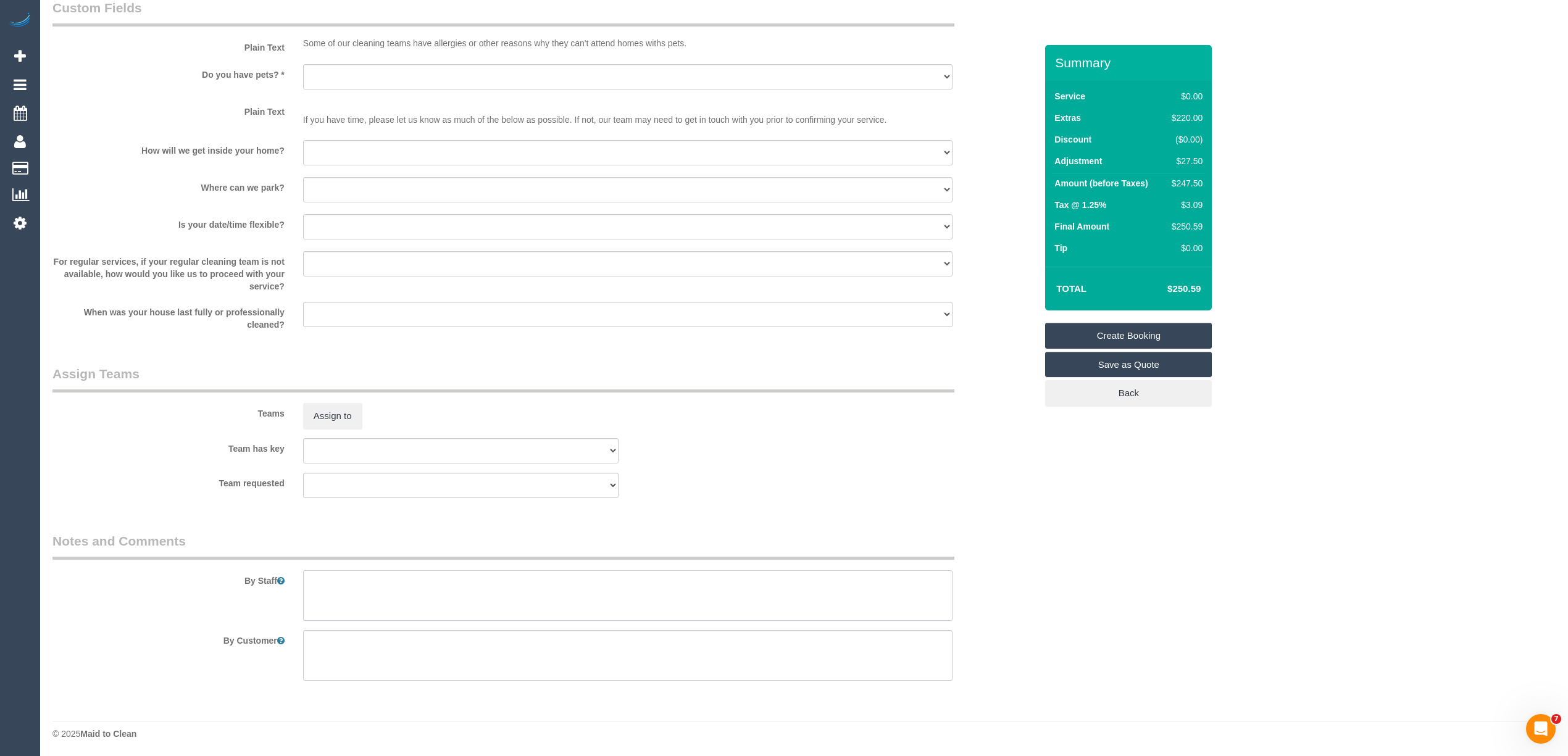
click at [450, 585] on textarea at bounding box center [627, 596] width 650 height 51
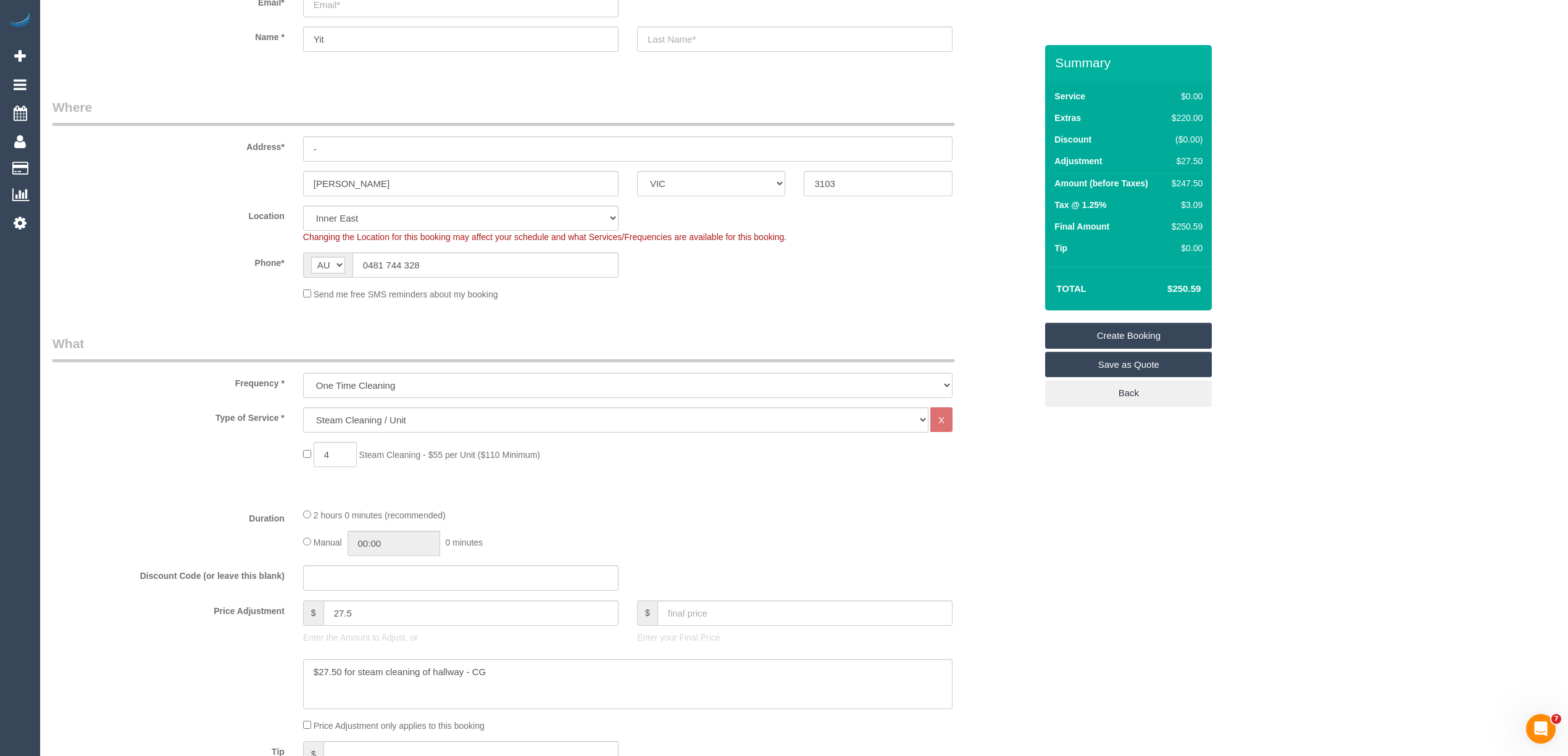
scroll to position [0, 0]
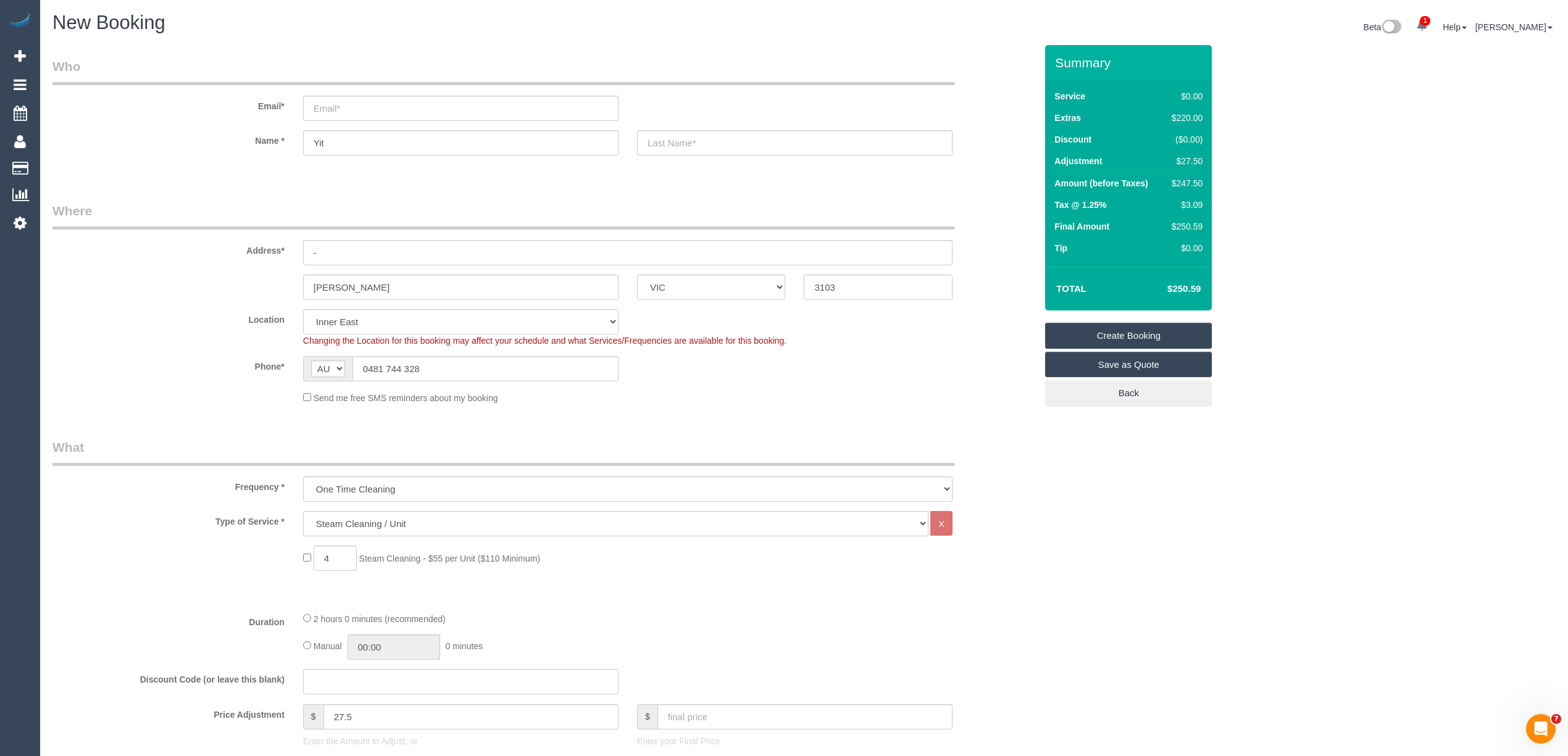
type textarea "Steam cleaning of 2 bedrooms, lounge and hallway."
click at [313, 104] on input "email" at bounding box center [460, 108] width 316 height 25
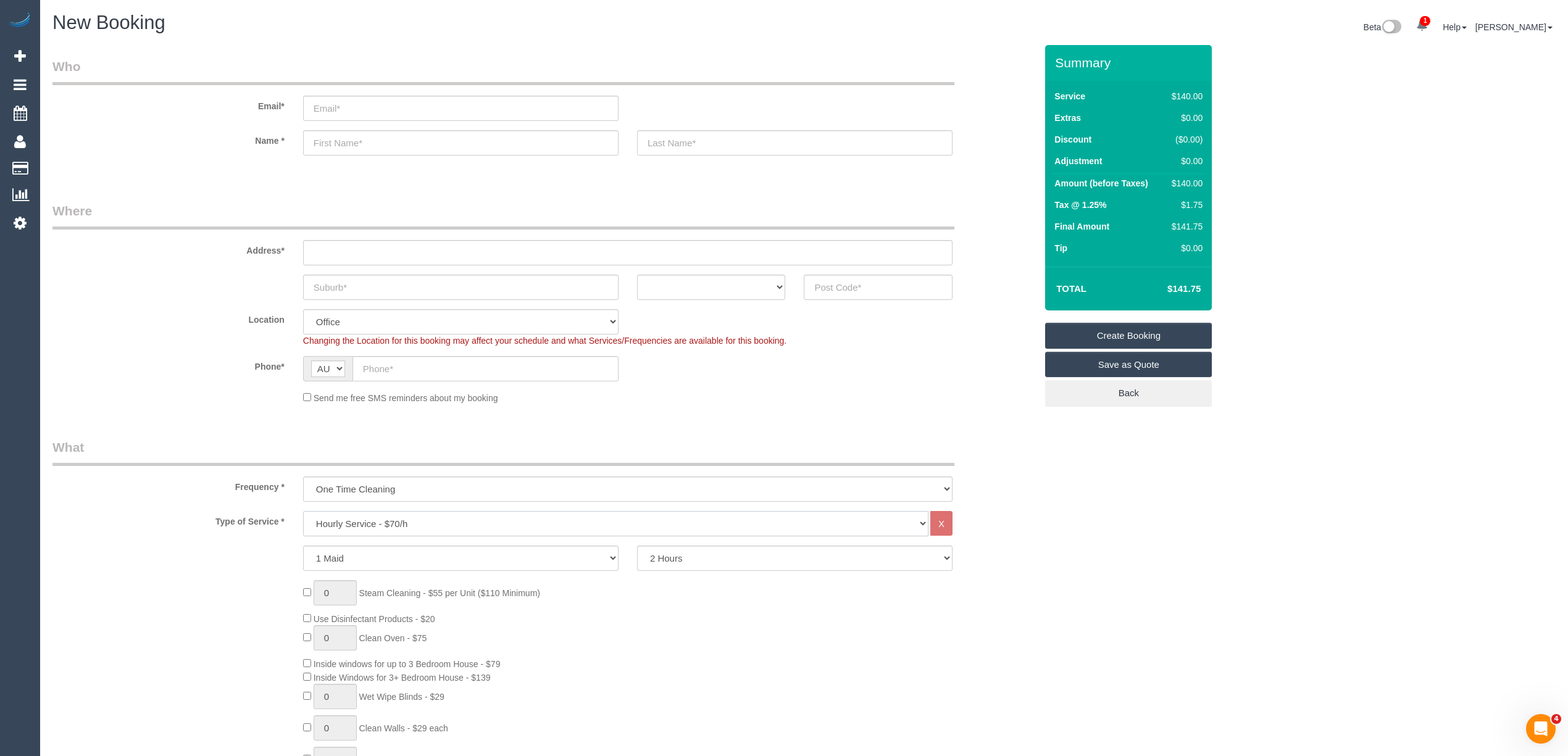
click at [383, 520] on select "Hourly Service - $70/h Hourly Service - $65/h Hourly Service - $60/h Hourly Ser…" at bounding box center [615, 524] width 625 height 25
select select "213"
click at [303, 511] on select "Hourly Service - $70/h Hourly Service - $65/h Hourly Service - $60/h Hourly Ser…" at bounding box center [615, 524] width 625 height 25
type input "1"
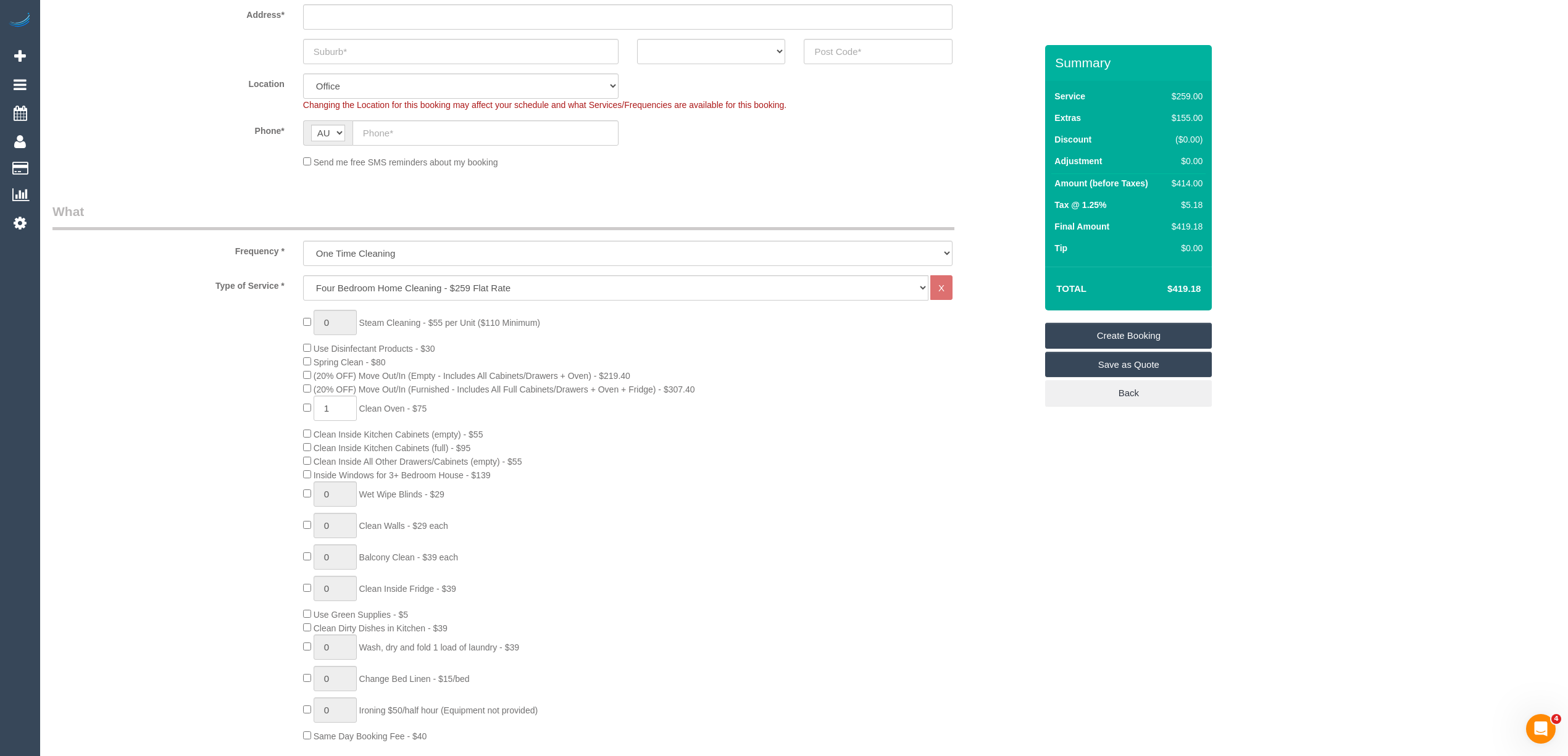
scroll to position [0, 0]
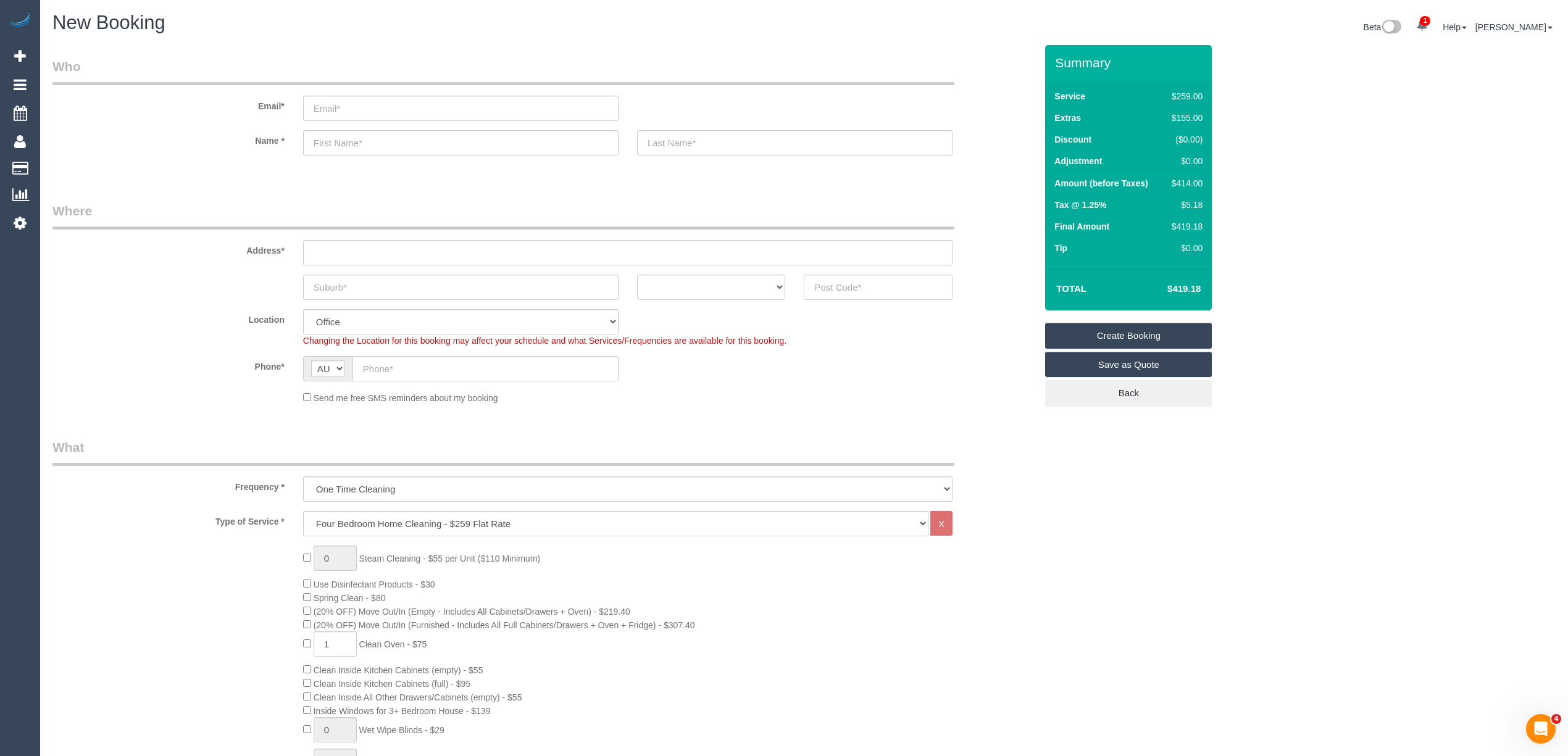
click at [326, 254] on input "text" at bounding box center [627, 253] width 650 height 25
type input "-"
drag, startPoint x: 925, startPoint y: 297, endPoint x: 919, endPoint y: 293, distance: 7.2
click at [919, 293] on input "text" at bounding box center [878, 287] width 148 height 25
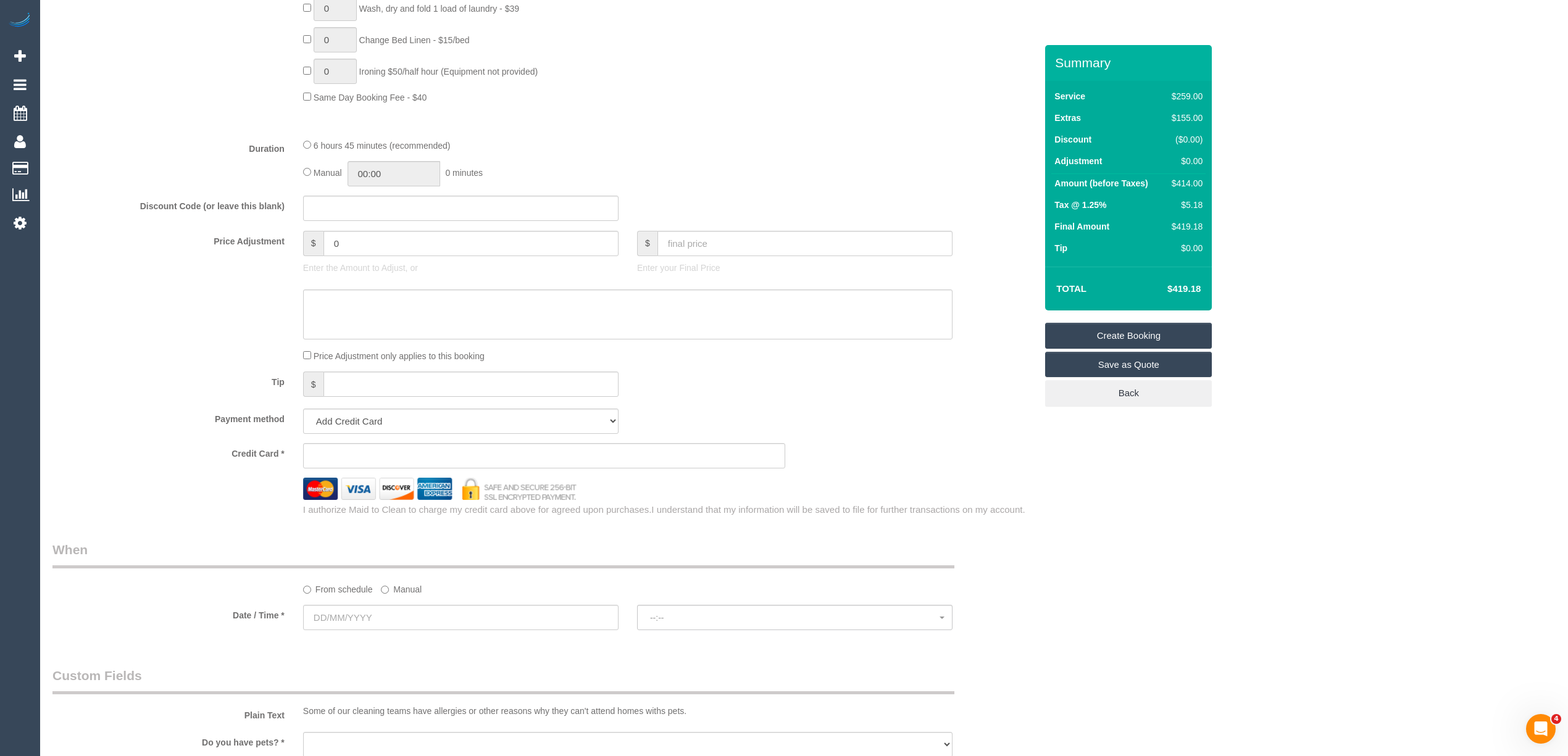
scroll to position [960, 0]
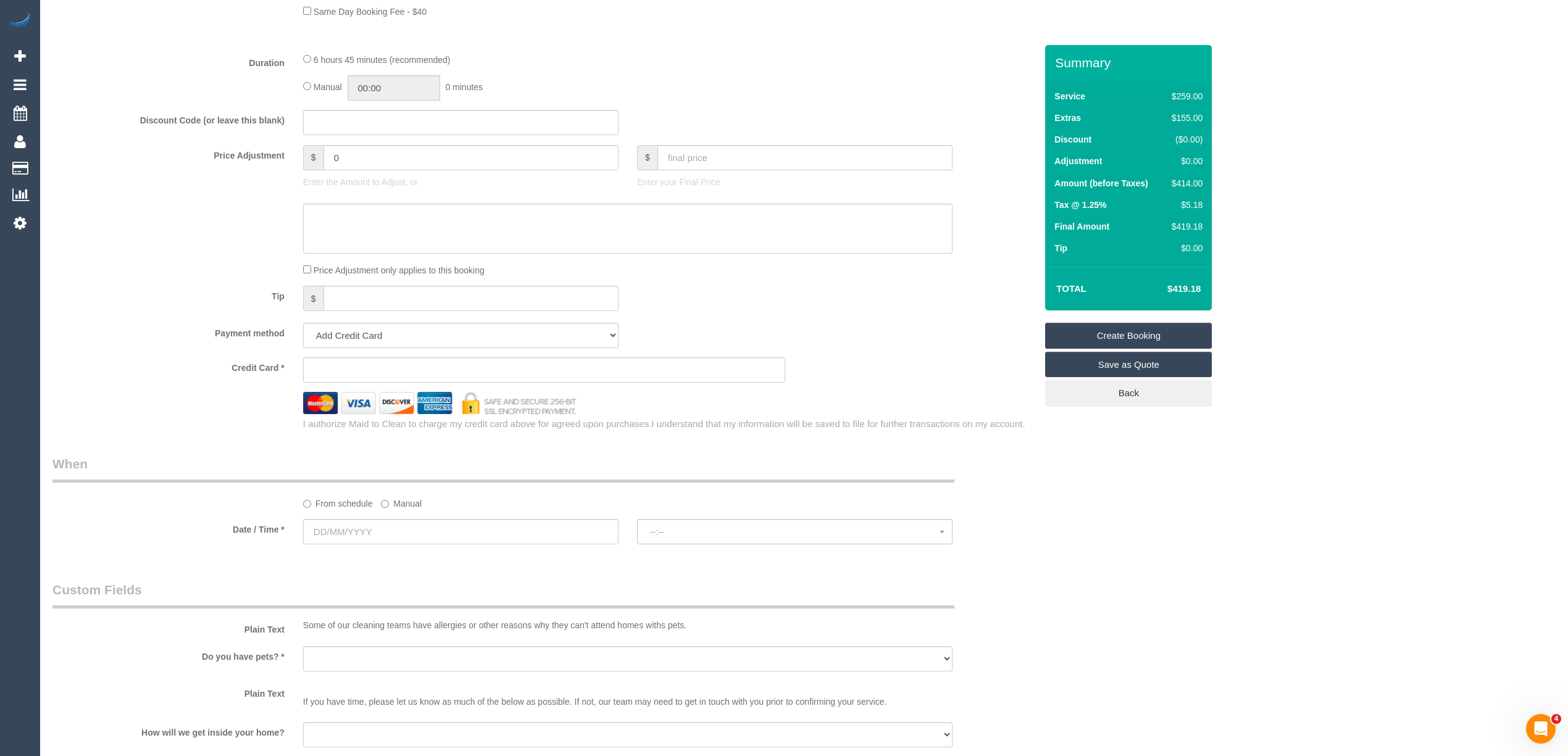
type input "3032"
click at [346, 519] on sui-booking-spot "From schedule Manual Date / Time * --:-- --:--" at bounding box center [544, 501] width 984 height 92
click at [337, 530] on input "text" at bounding box center [460, 531] width 316 height 25
select select "59"
select select "object:2223"
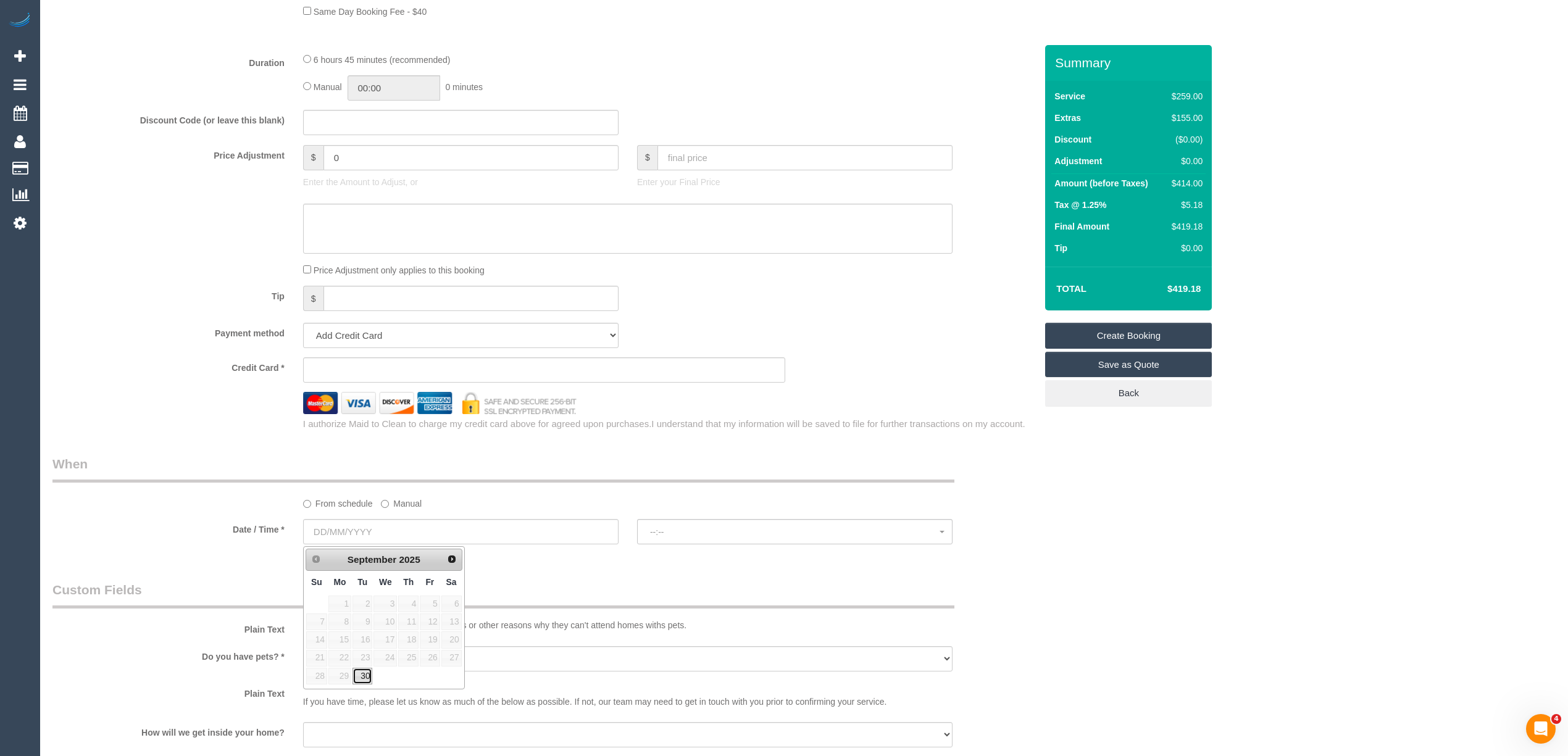
click at [364, 684] on link "30" at bounding box center [362, 676] width 20 height 17
type input "30/09/2025"
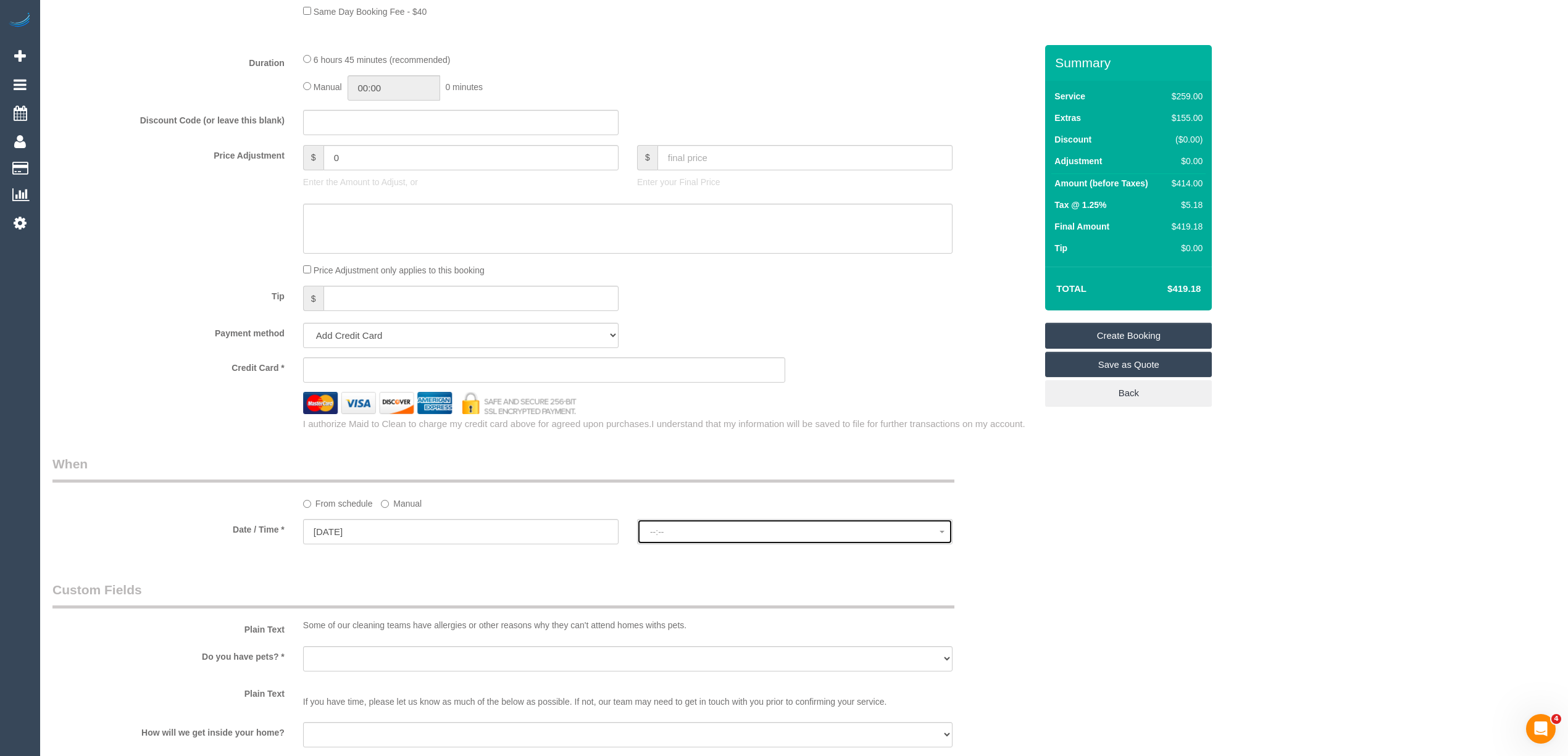
click at [754, 529] on span "--:--" at bounding box center [794, 532] width 289 height 10
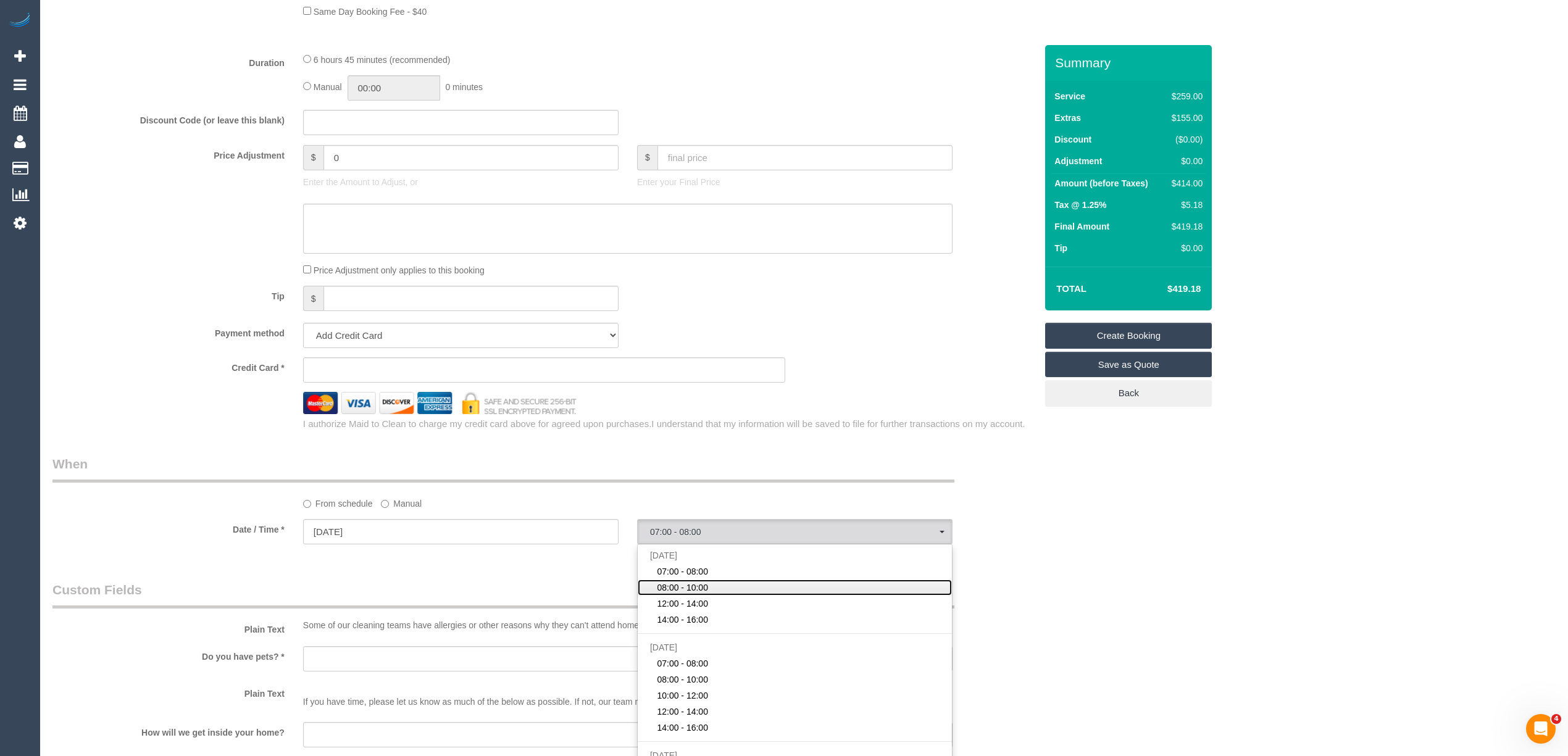
click at [679, 588] on span "08:00 - 10:00" at bounding box center [682, 587] width 51 height 13
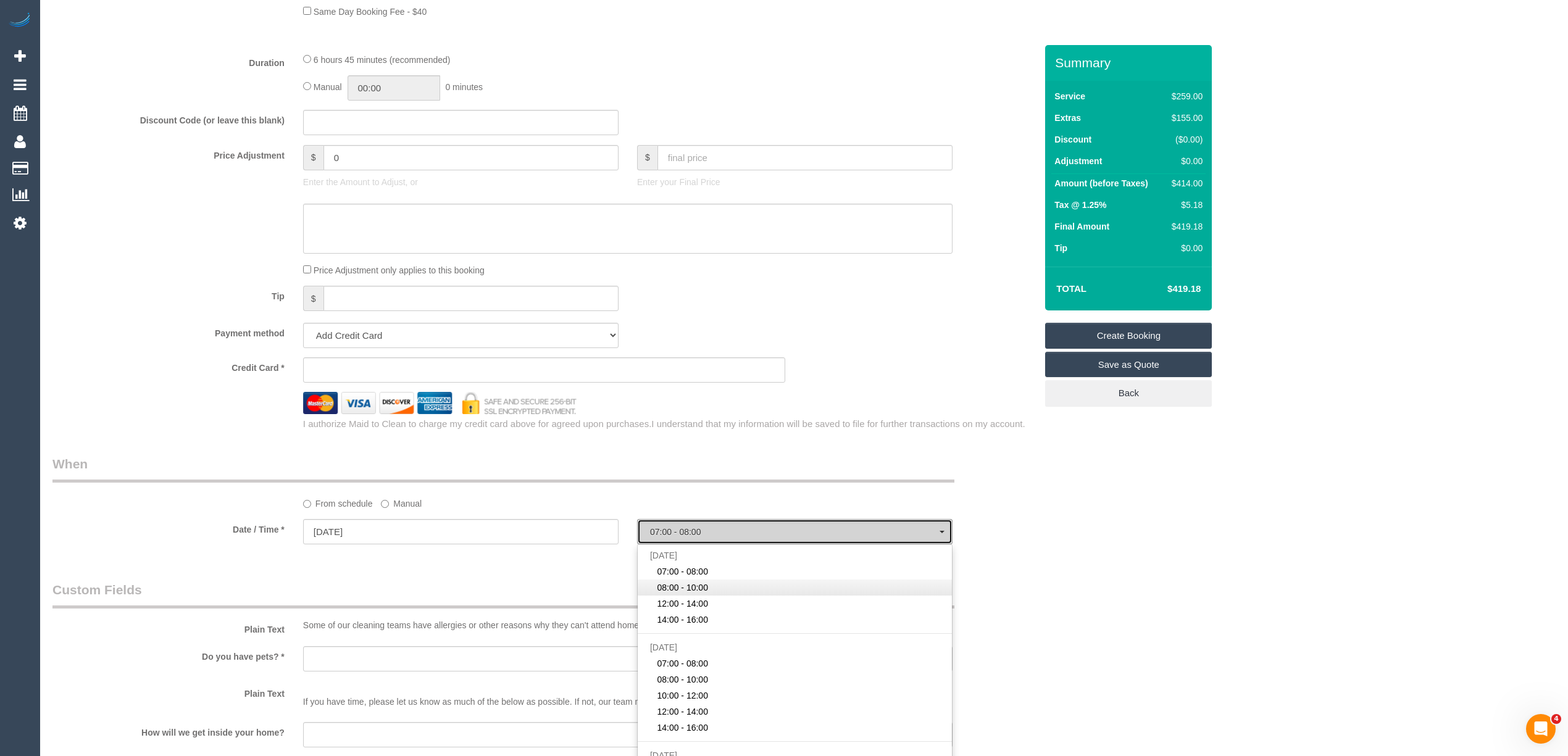
select select "spot2"
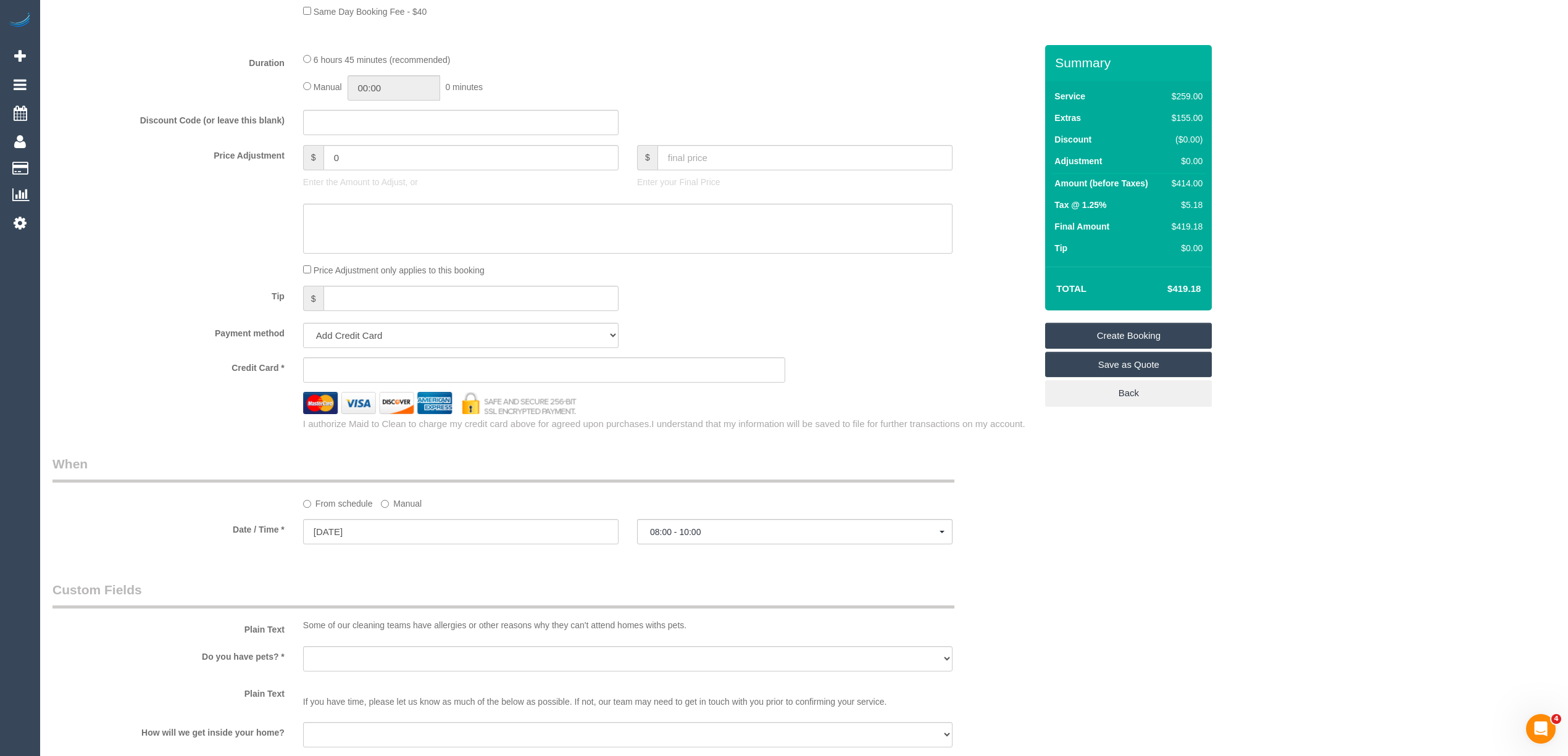
click at [1126, 570] on div "Who Email* Name * Where Address* - ACT NSW NT QLD SA TAS VIC WA 3032 Location O…" at bounding box center [804, 190] width 1504 height 2212
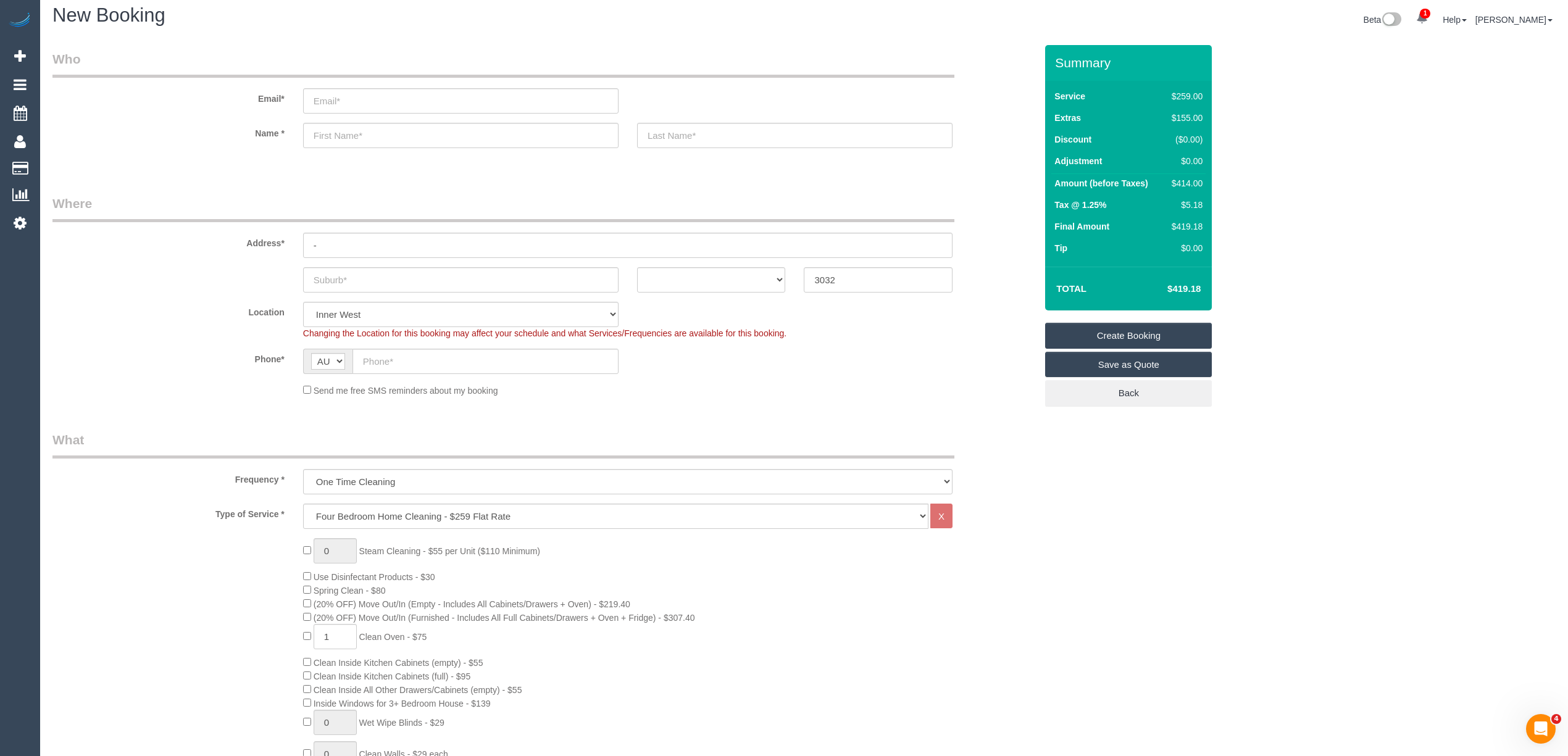
scroll to position [0, 0]
click at [361, 295] on input "text" at bounding box center [460, 287] width 316 height 25
type input "Ascot Vale"
click at [685, 284] on select "ACT NSW NT QLD SA TAS VIC WA" at bounding box center [711, 287] width 148 height 25
select select "VIC"
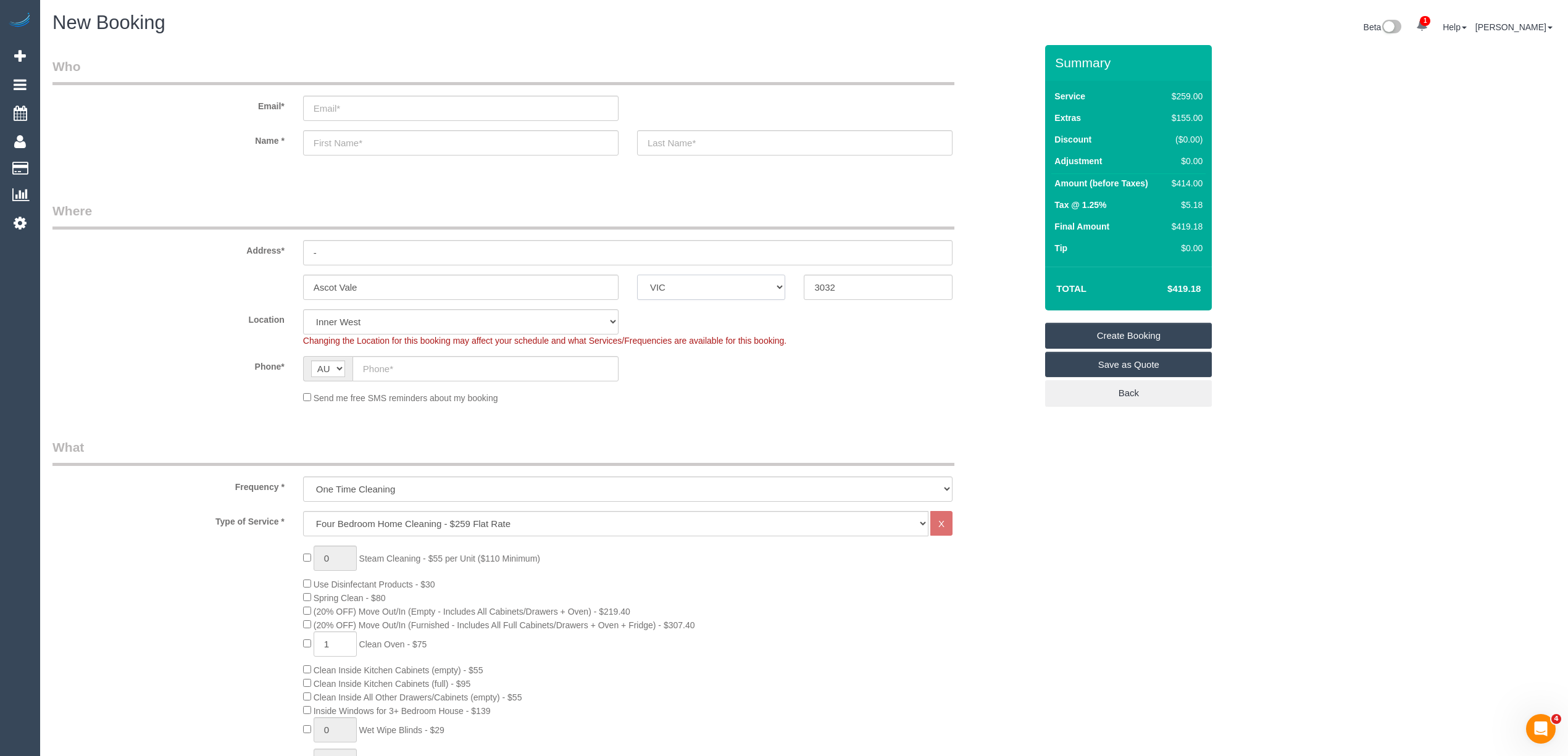
click at [637, 274] on select "ACT NSW NT QLD SA TAS VIC WA" at bounding box center [711, 287] width 148 height 25
click at [410, 366] on input "text" at bounding box center [486, 369] width 266 height 25
click at [413, 364] on input "text" at bounding box center [486, 369] width 266 height 25
paste input "61 458 295 549"
drag, startPoint x: 378, startPoint y: 364, endPoint x: 350, endPoint y: 363, distance: 28.0
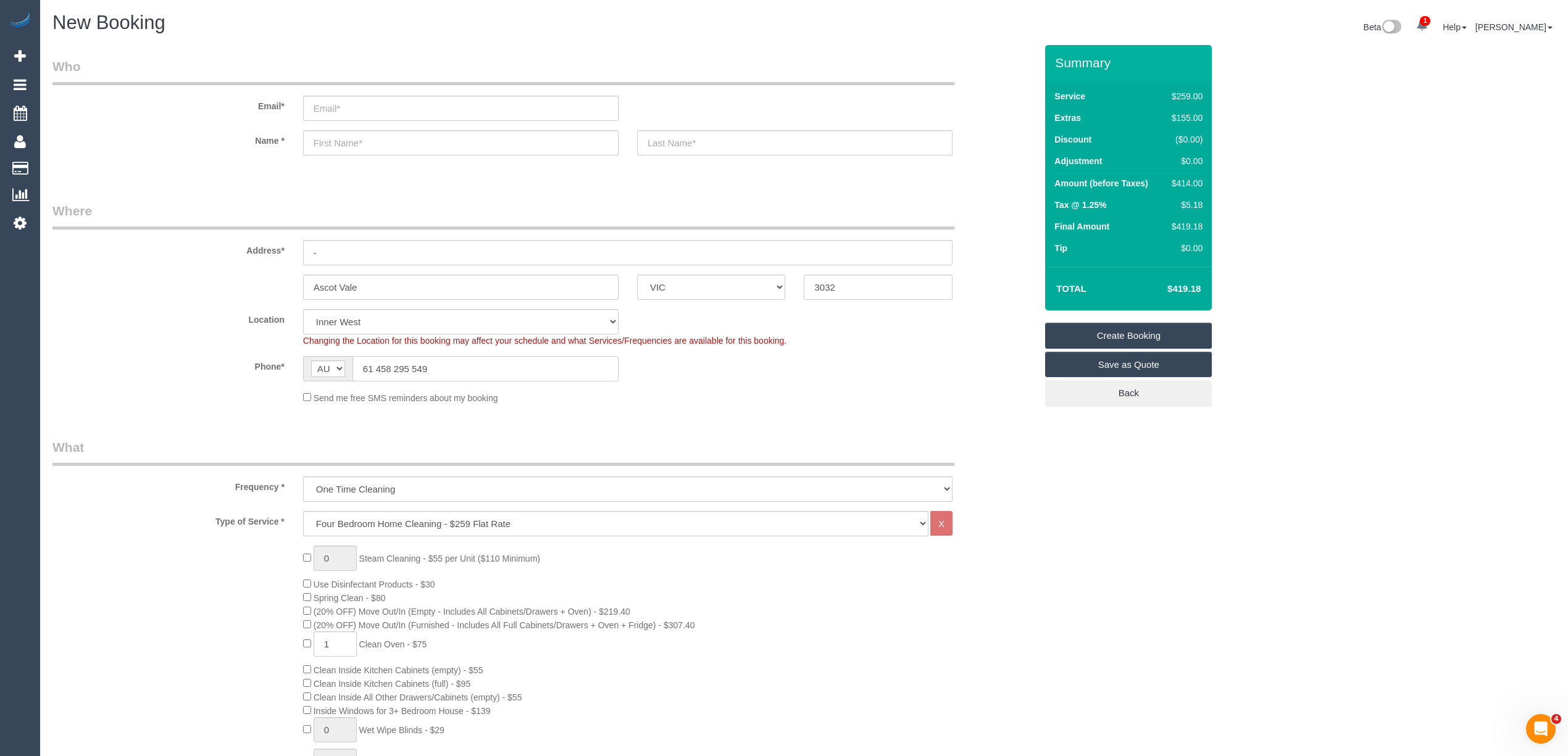
click at [350, 363] on div "AF AL DZ AD AO AI AQ AG AR AM AW AU AT AZ BS BH BD BB BY BE BZ BJ BM BT BO BA B…" at bounding box center [460, 369] width 316 height 25
type input "0458 295 549"
click at [154, 279] on div "Ascot Vale ACT NSW NT QLD SA TAS VIC WA 3032" at bounding box center [544, 287] width 1002 height 25
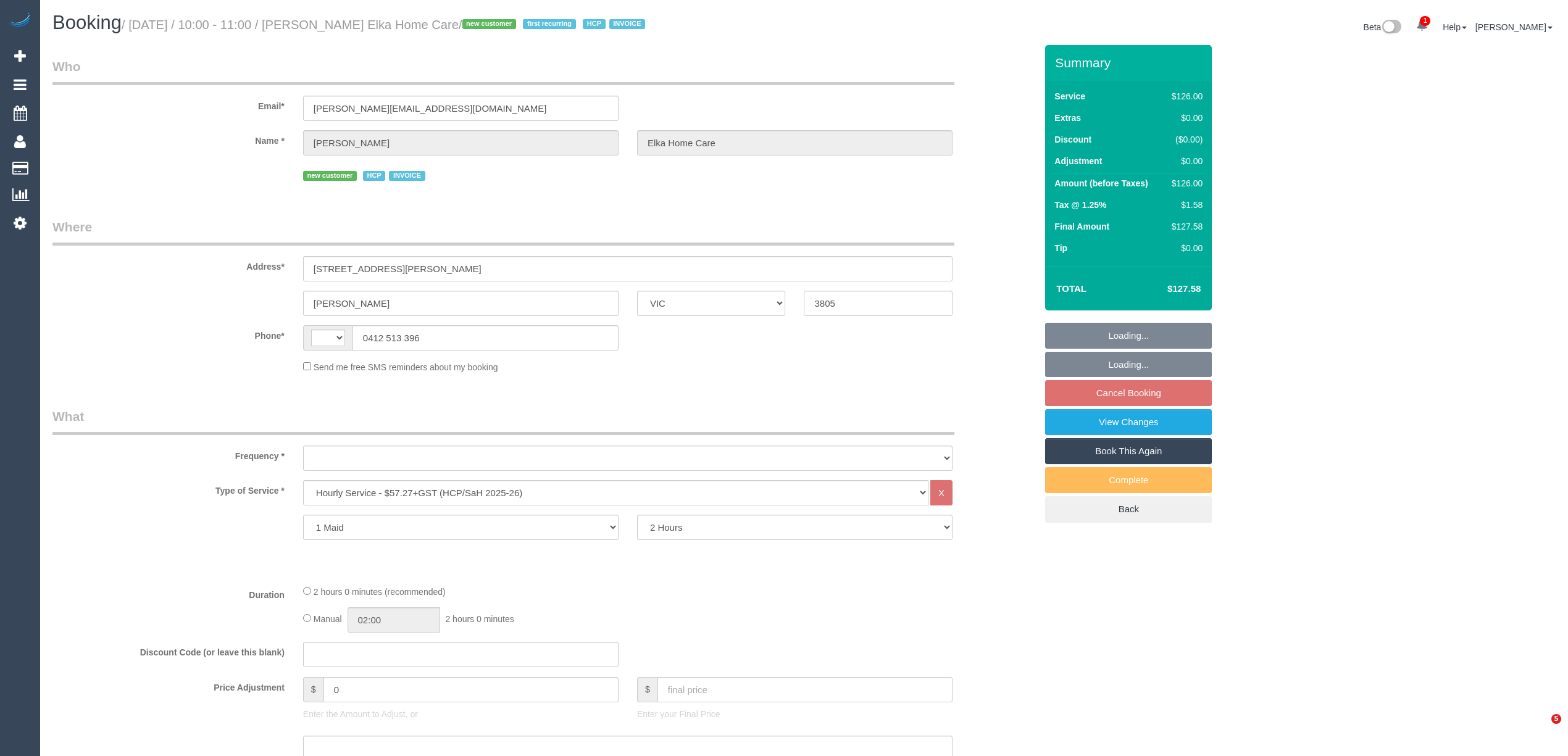
select select "VIC"
select select "120"
click at [349, 26] on small "/ September 30, 2025 / 10:00 - 11:00 / Peter Teitel Elka Home Care / new custom…" at bounding box center [385, 24] width 528 height 14
select select "string:AU"
select select "object:751"
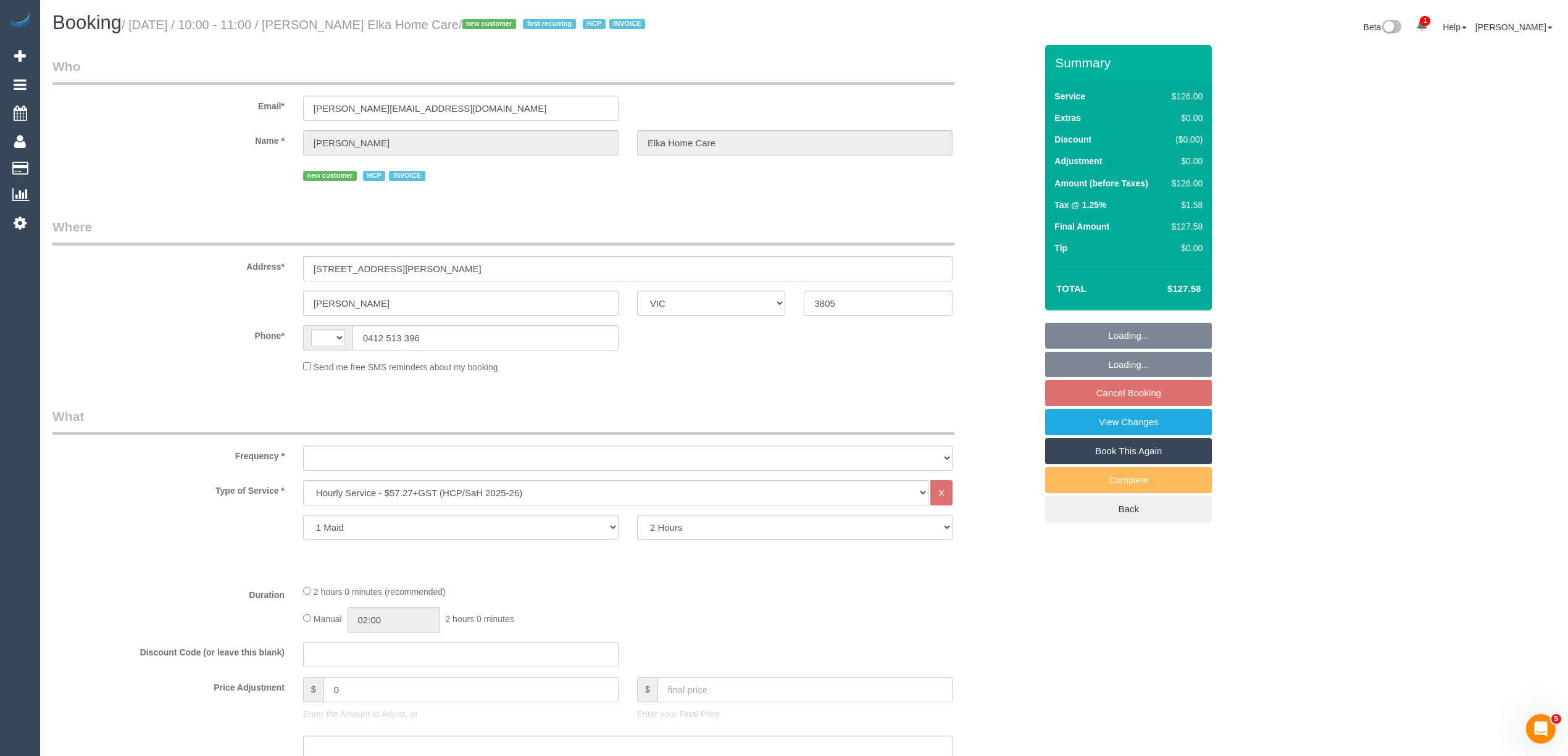
select select "number:28"
select select "number:14"
select select "number:19"
select select "number:25"
select select "number:35"
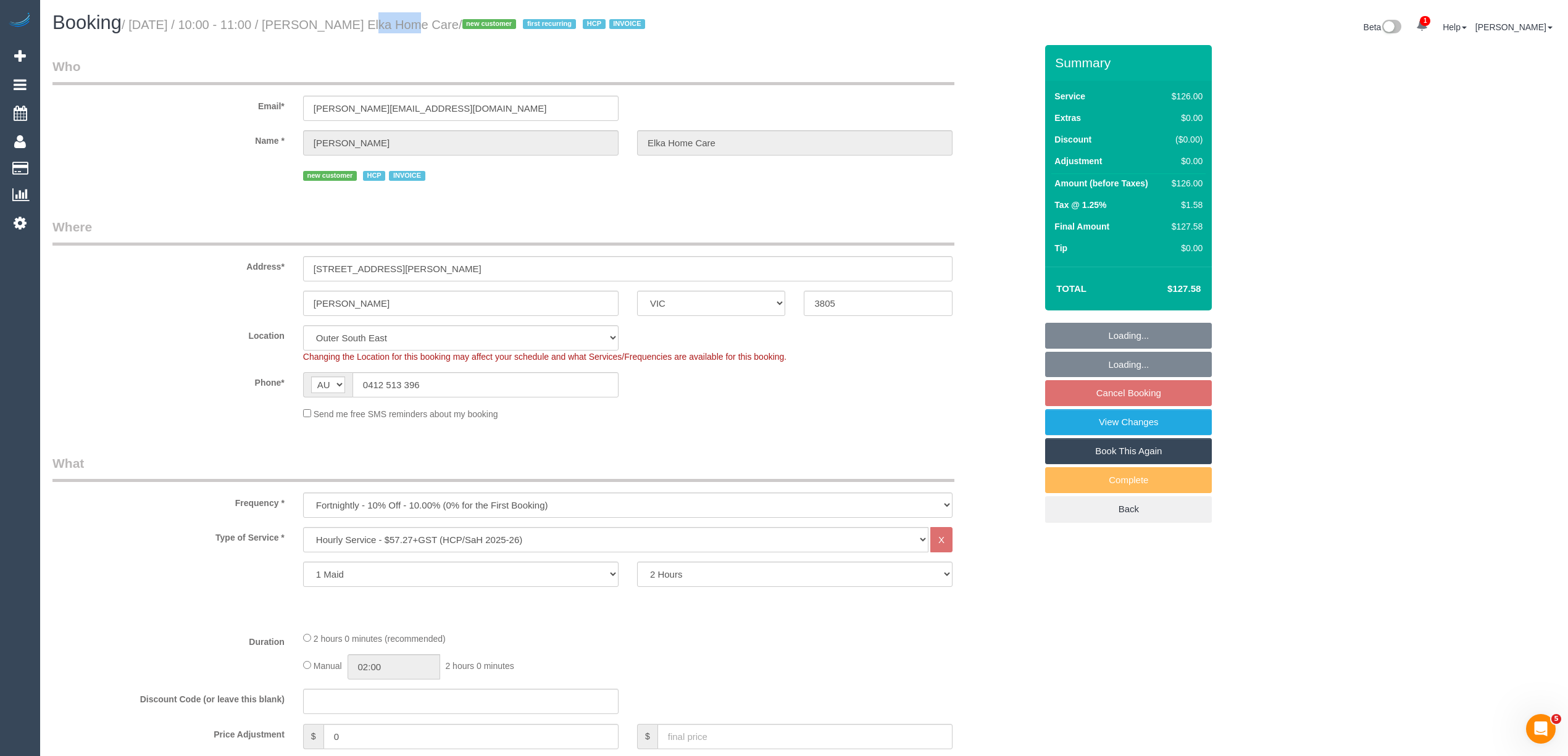
click at [349, 26] on small "/ September 30, 2025 / 10:00 - 11:00 / Peter Teitel Elka Home Care / new custom…" at bounding box center [385, 24] width 528 height 14
select select "object:791"
click at [474, 22] on small "/ September 30, 2025 / 10:00 - 11:00 / Peter Teitel Elka Home Care / new custom…" at bounding box center [385, 24] width 528 height 14
copy small "Peter Teitel Elka Home Care"
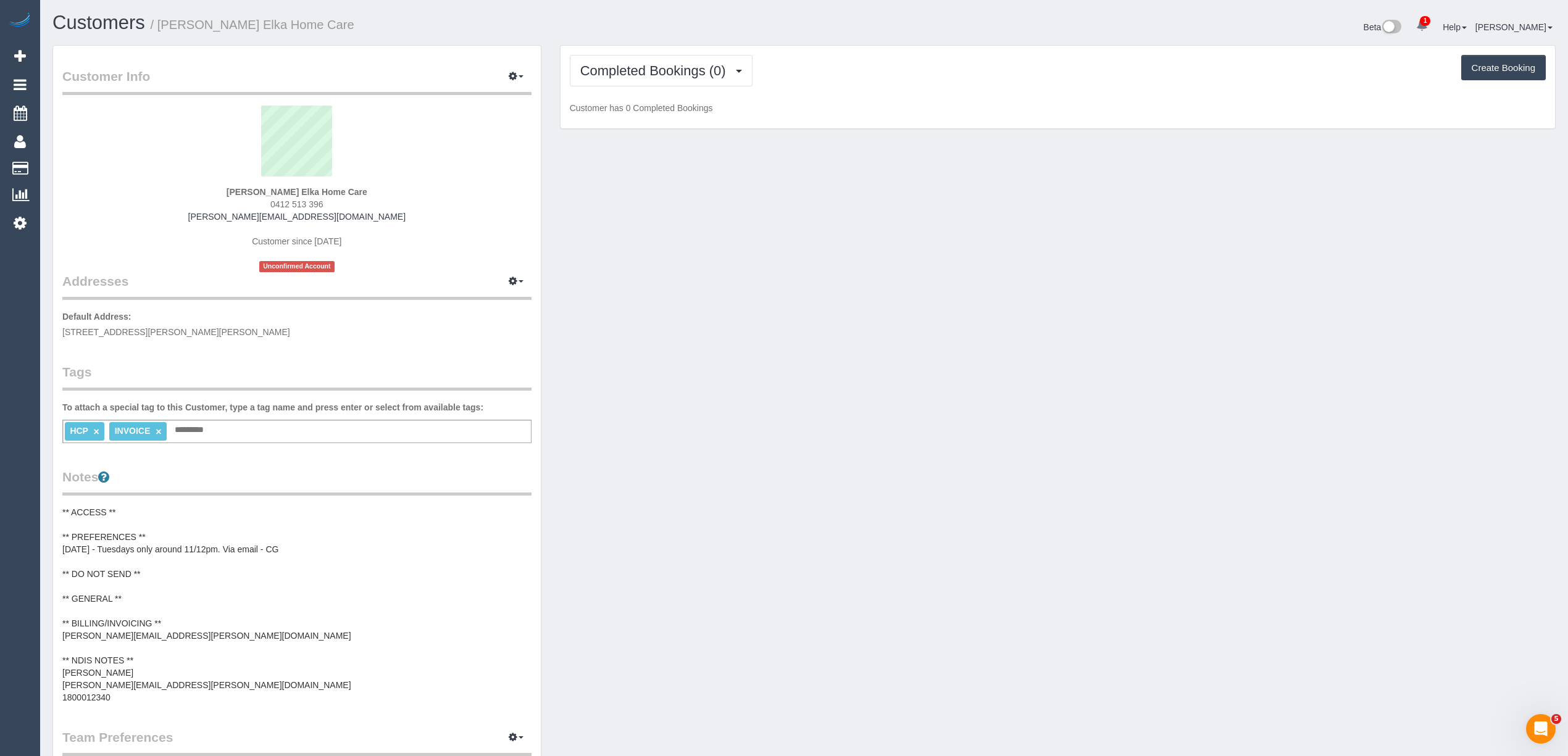
click at [150, 633] on pre "** ACCESS ** ** PREFERENCES ** [DATE] - Tuesdays only around 11/12pm. Via email…" at bounding box center [297, 605] width 469 height 197
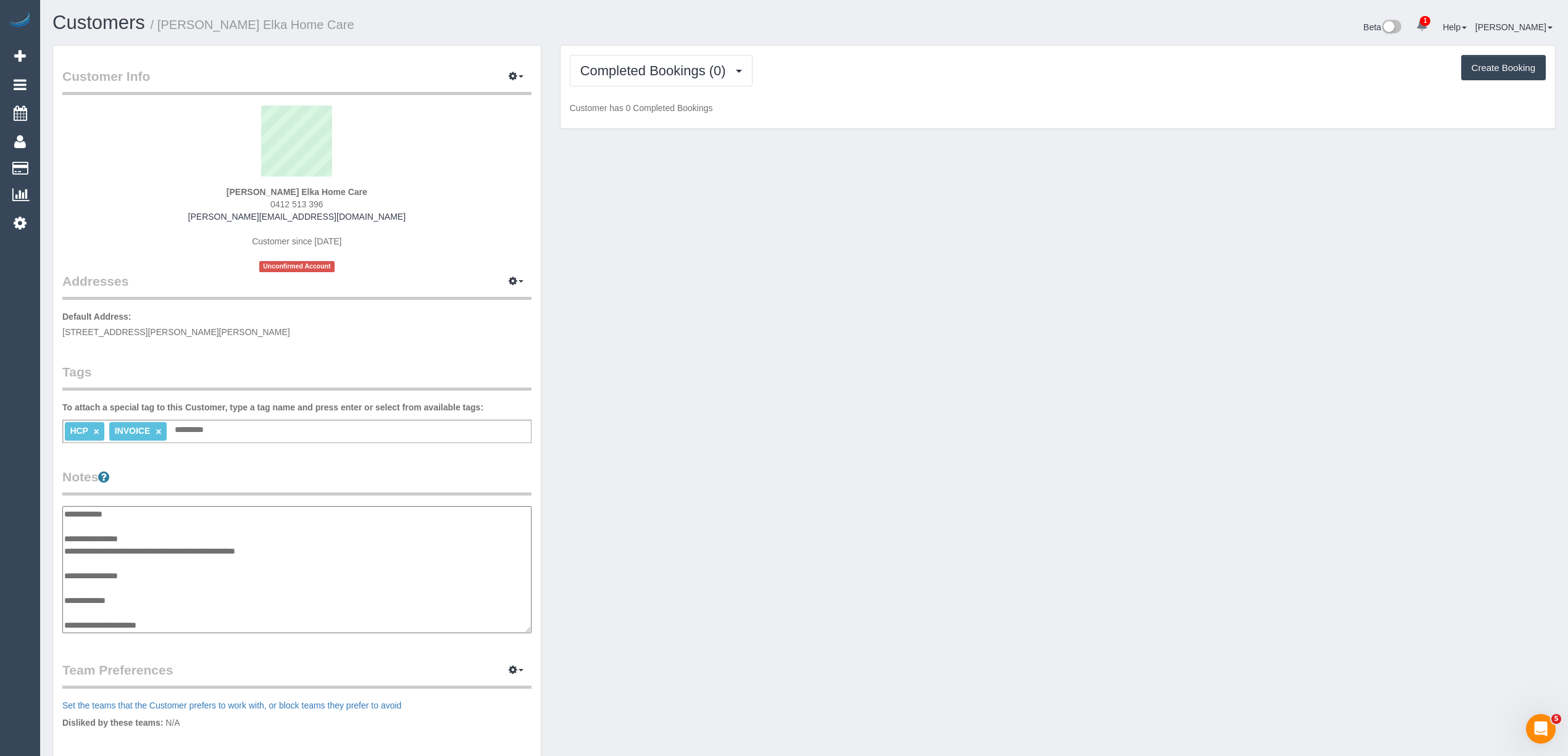
scroll to position [74, 0]
click at [223, 559] on textarea "**********" at bounding box center [297, 569] width 469 height 128
drag, startPoint x: 221, startPoint y: 562, endPoint x: 64, endPoint y: 564, distance: 157.0
click at [64, 564] on textarea "**********" at bounding box center [297, 569] width 469 height 128
type textarea "**********"
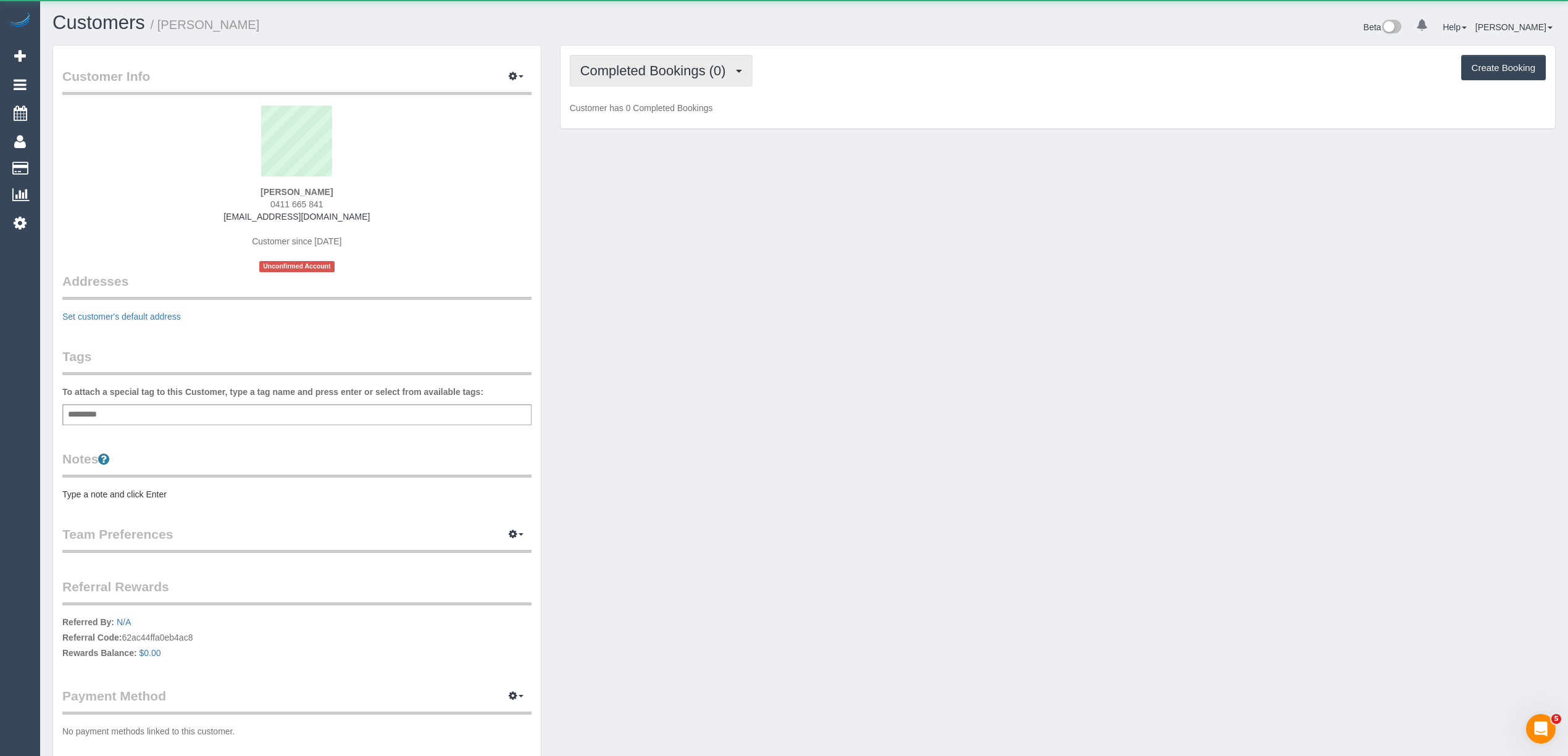
click at [623, 71] on span "Completed Bookings (0)" at bounding box center [656, 70] width 151 height 16
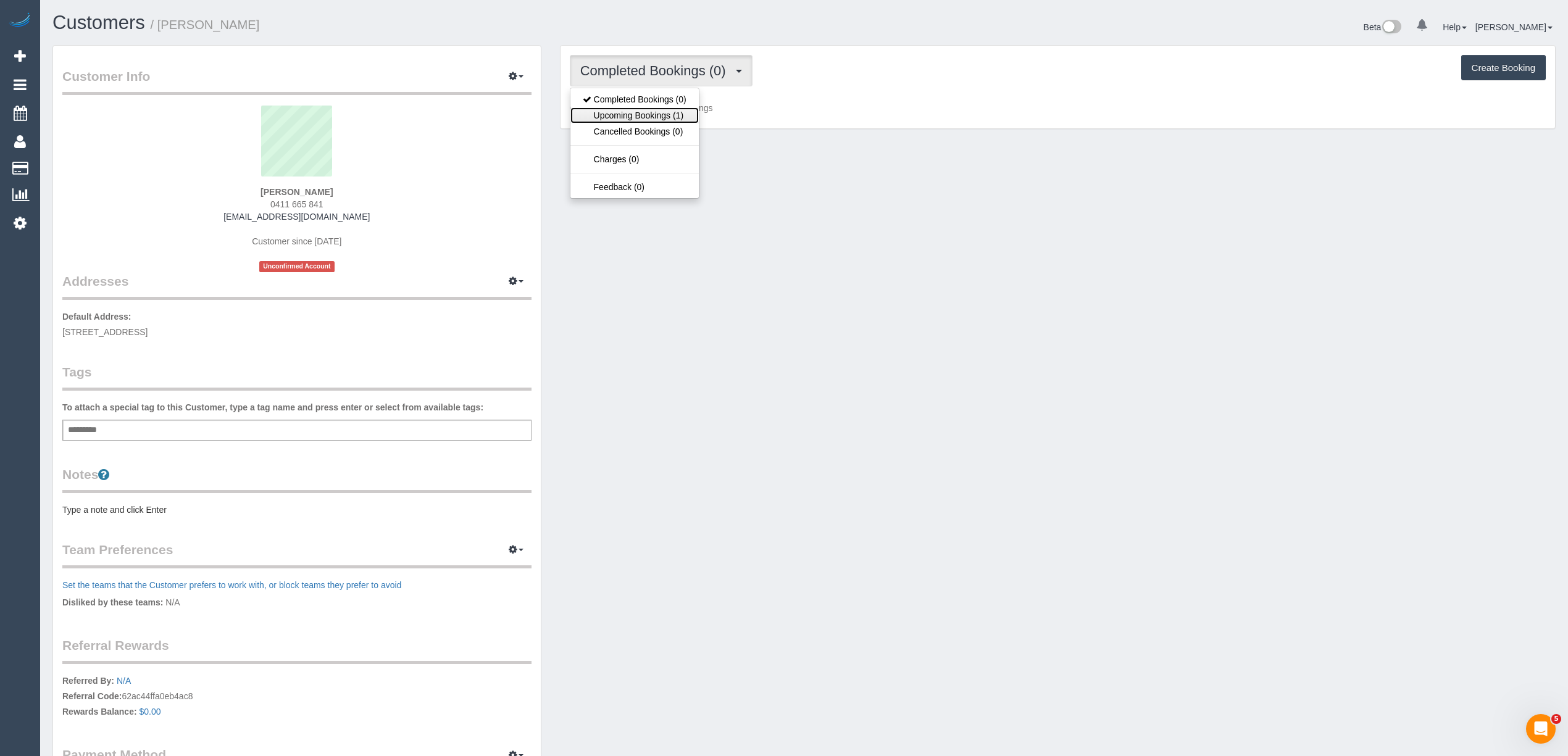
click at [643, 113] on link "Upcoming Bookings (1)" at bounding box center [634, 115] width 128 height 16
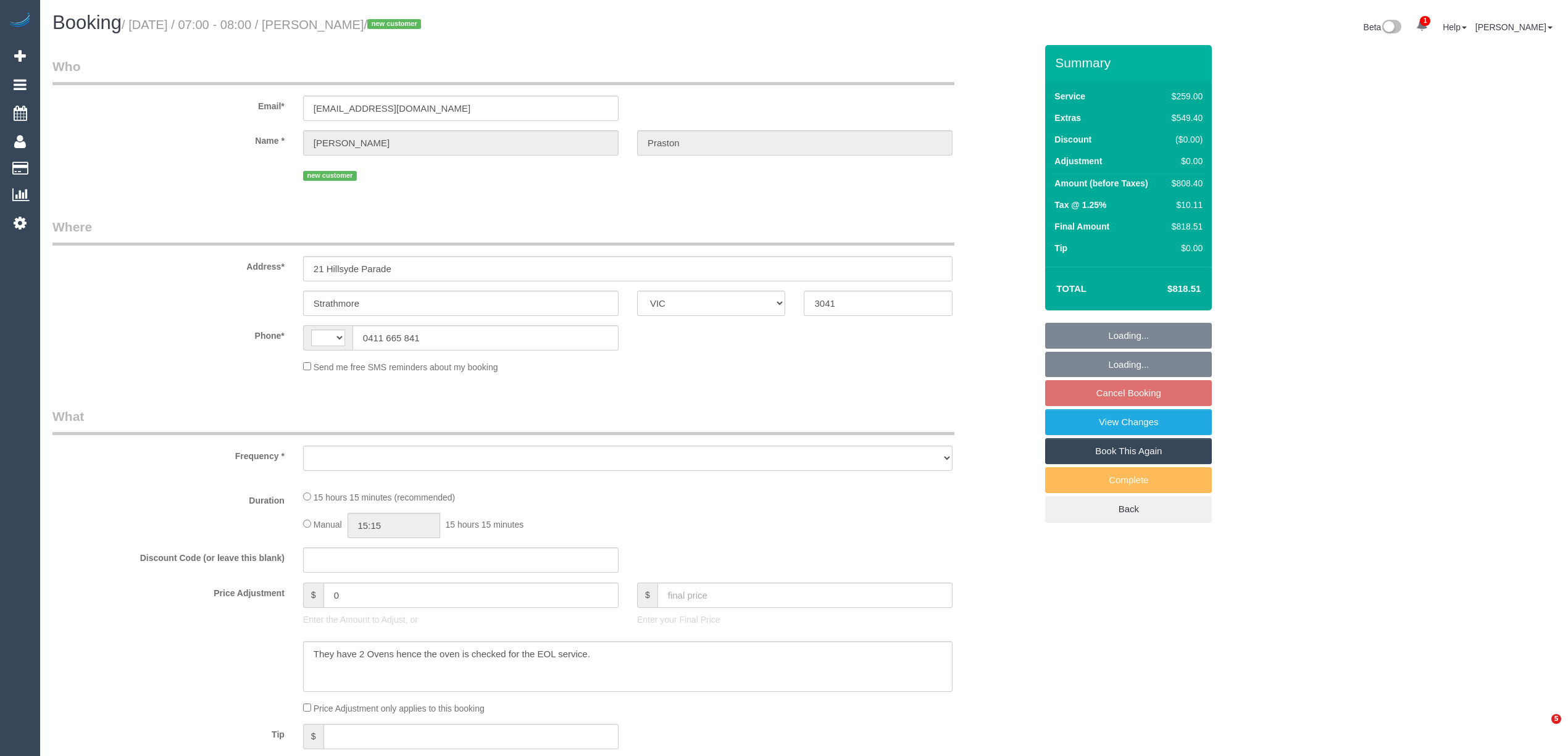
select select "VIC"
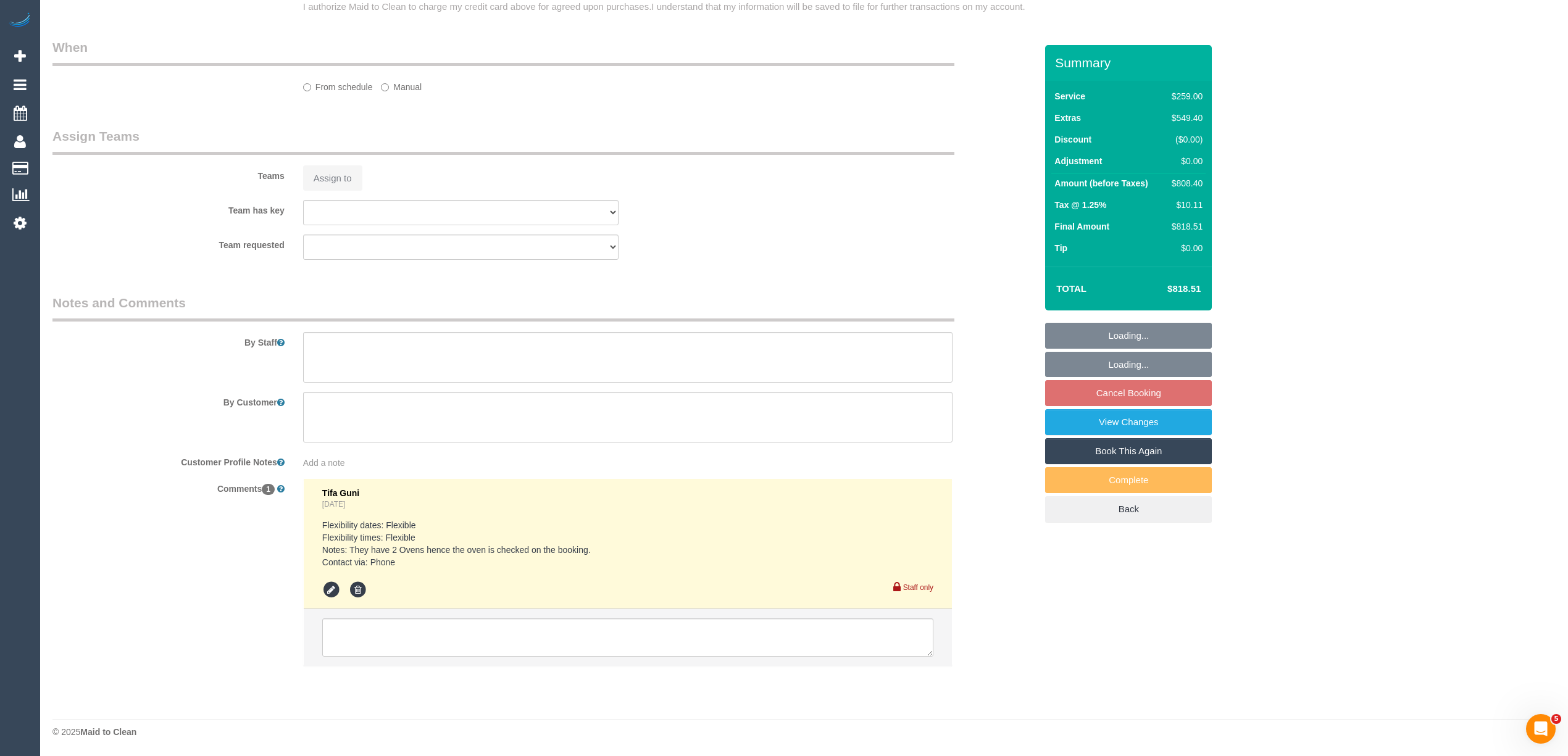
select select "string:stripe-pm_1SAKDd2GScqysDRVTPnxtT8u"
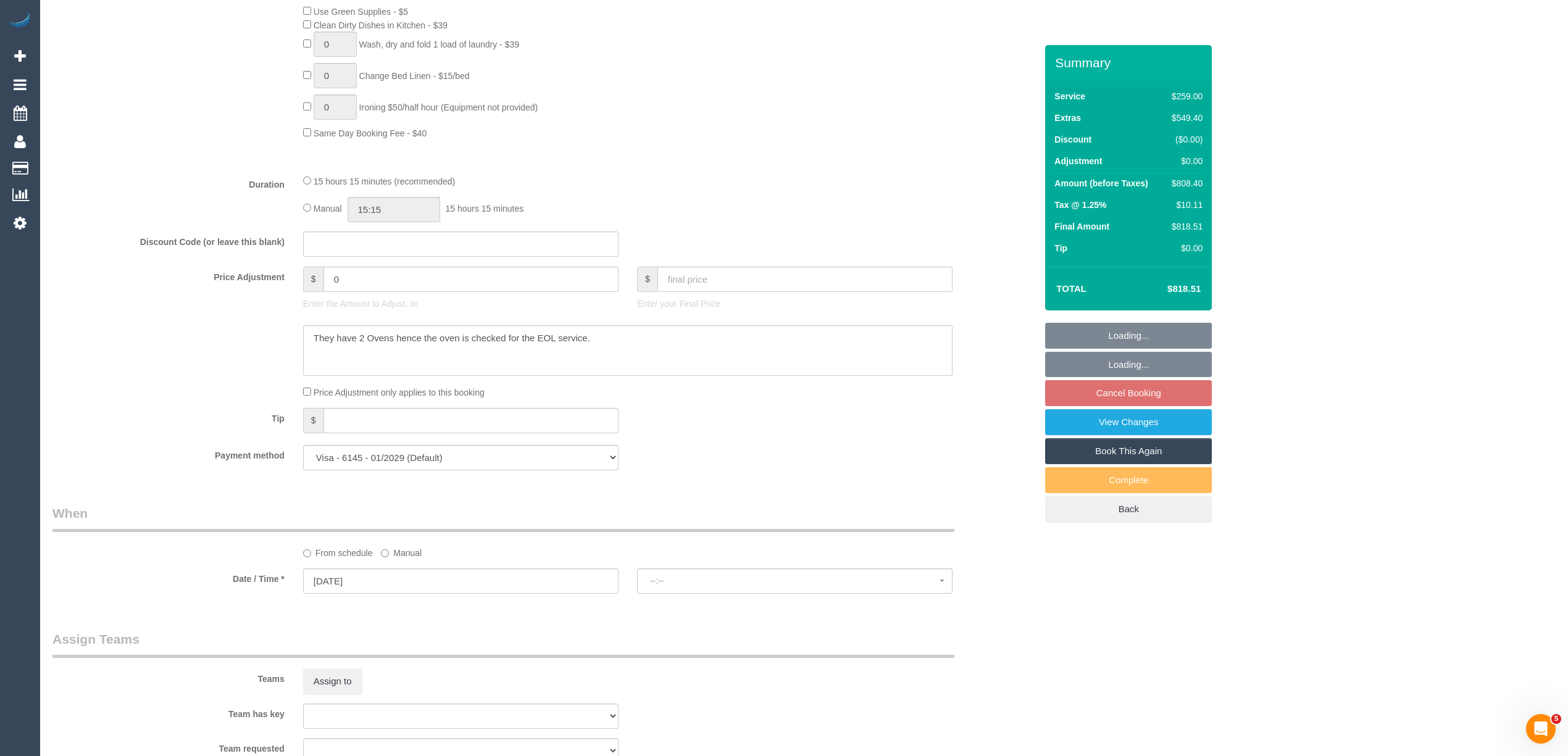
select select "string:AU"
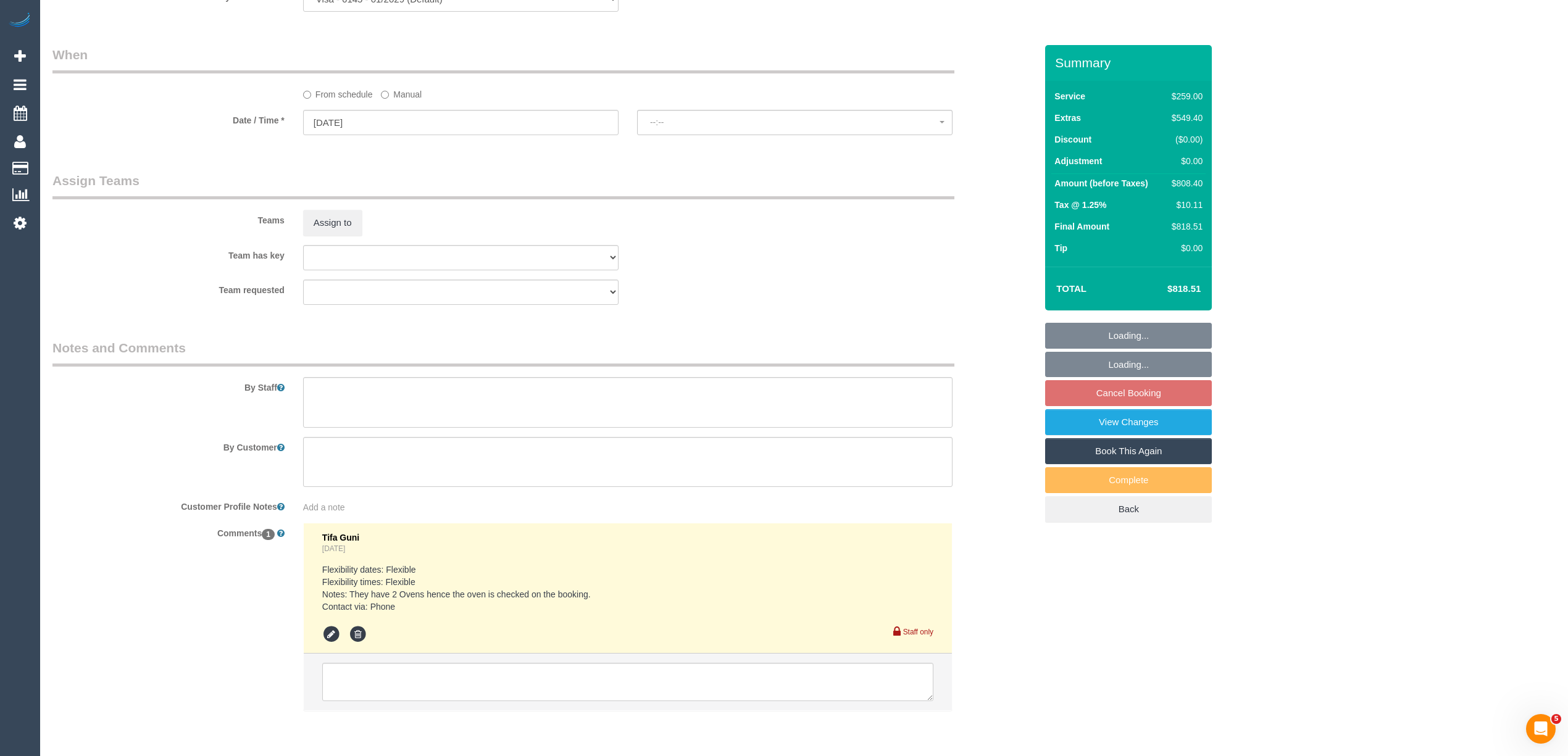
select select "object:1501"
select select "spot1"
select select "number:28"
select select "number:14"
select select "number:18"
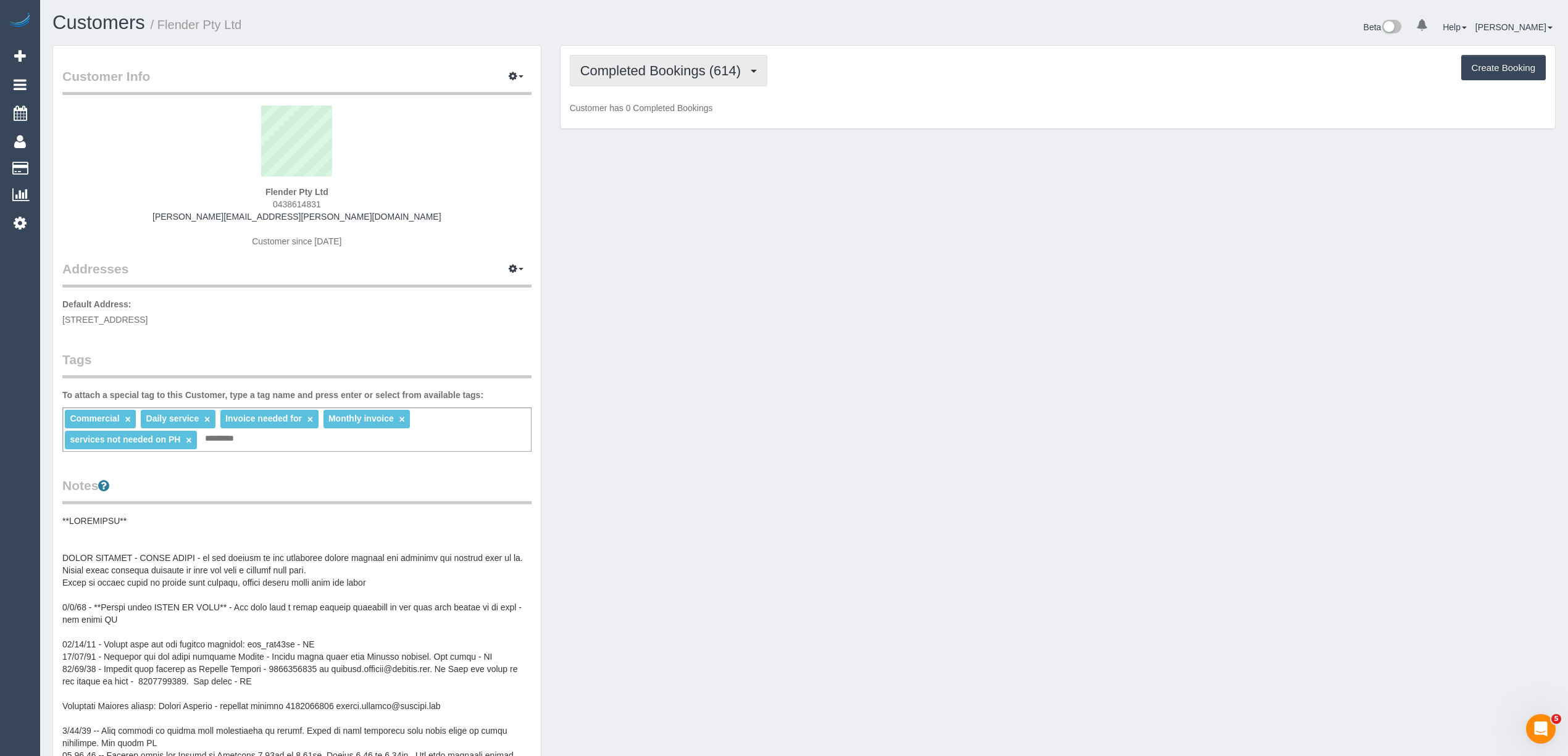
click at [642, 85] on button "Completed Bookings (614)" at bounding box center [668, 70] width 198 height 31
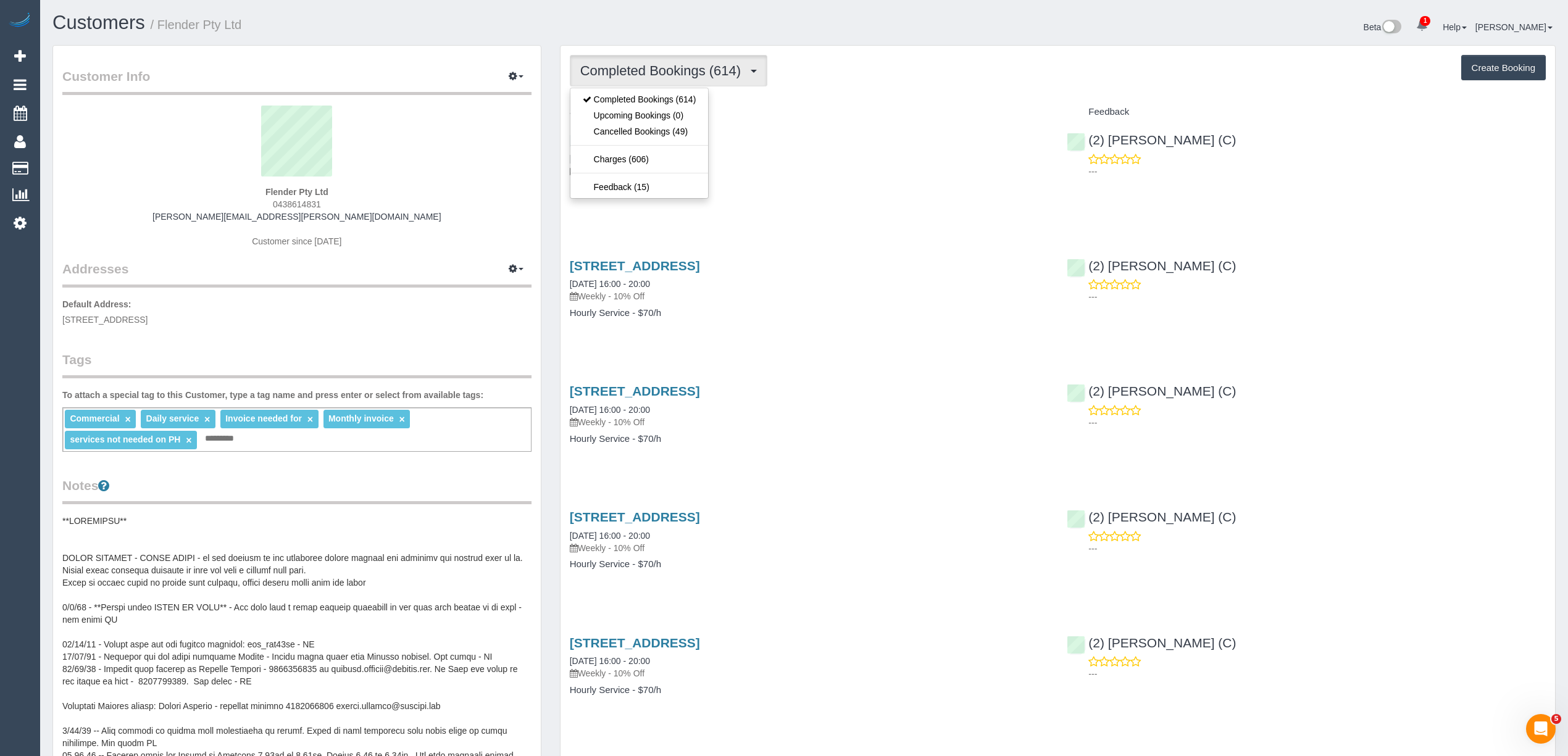
click at [641, 83] on button "Completed Bookings (614)" at bounding box center [668, 70] width 198 height 31
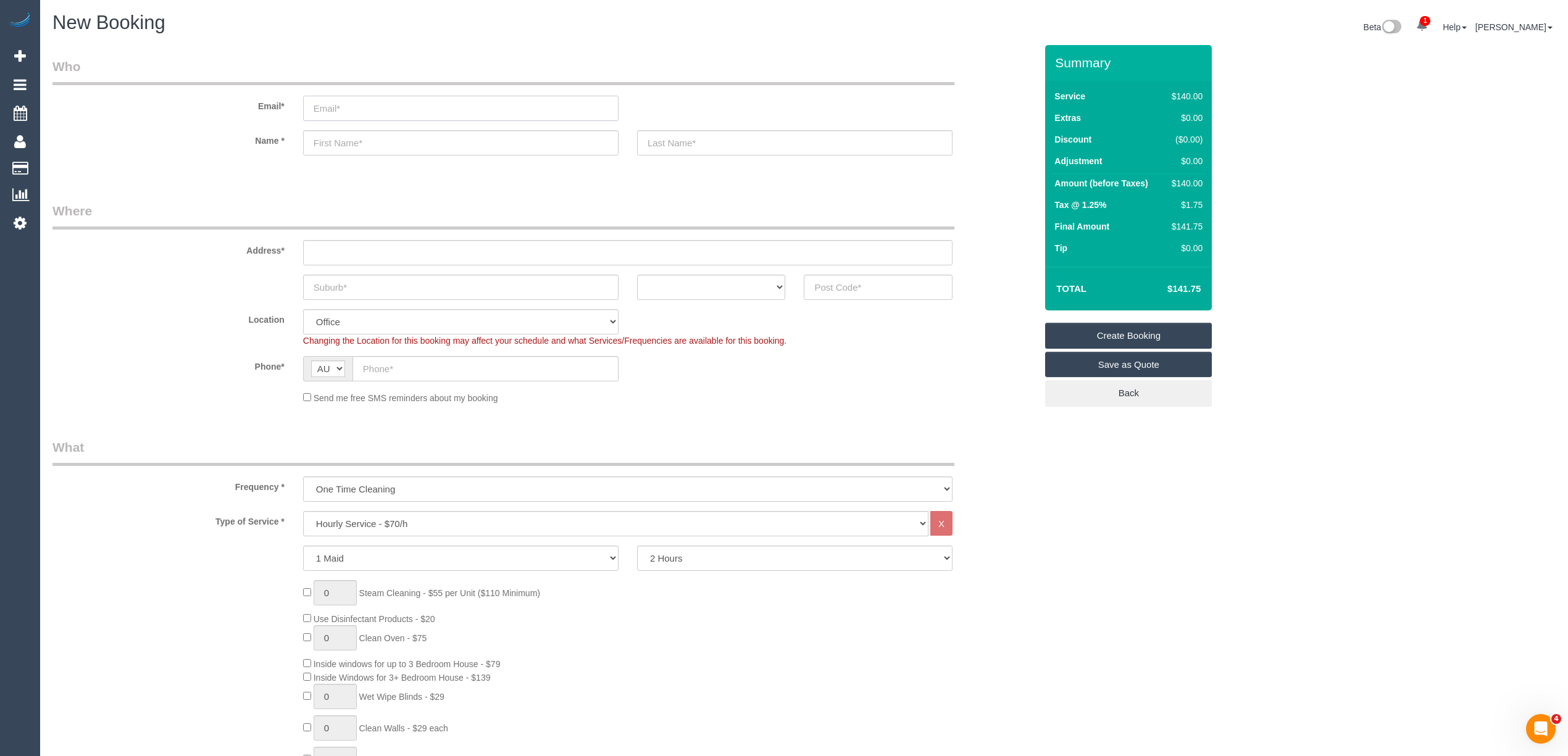
click at [361, 107] on input "email" at bounding box center [460, 108] width 316 height 25
paste input "nicolahsu1026@gmail.com"
type input "nicolahsu1026@gmail.com"
click at [357, 137] on input "text" at bounding box center [460, 143] width 316 height 25
type input "Nicola"
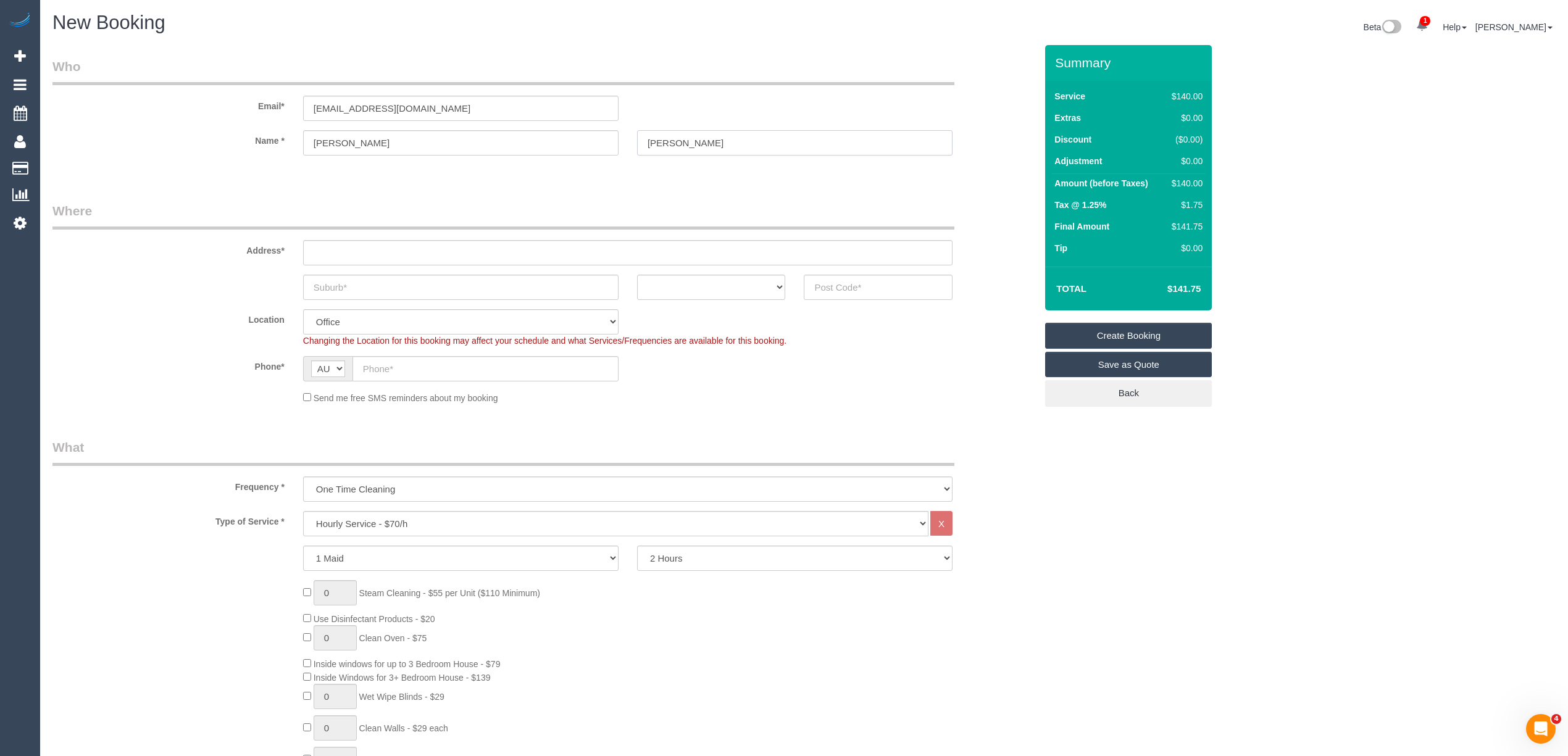
type input "Hsu"
click at [373, 251] on input "text" at bounding box center [627, 253] width 650 height 25
type input "-"
click at [396, 294] on input "text" at bounding box center [460, 287] width 316 height 25
type input "Brunswick East"
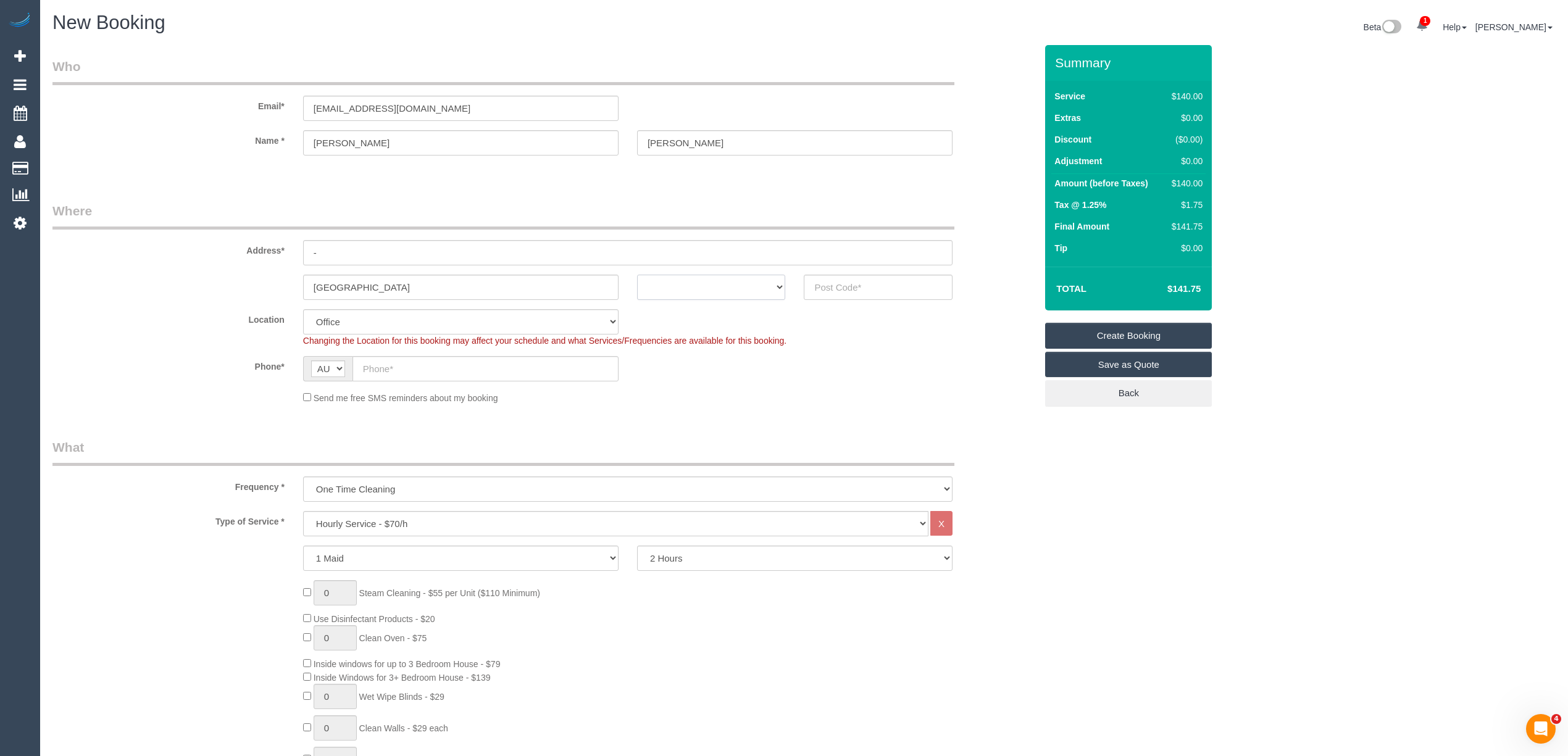
click at [714, 275] on select "ACT NSW NT QLD SA TAS VIC WA" at bounding box center [711, 287] width 148 height 25
select select "VIC"
click at [637, 274] on select "ACT NSW NT QLD SA TAS VIC WA" at bounding box center [711, 287] width 148 height 25
drag, startPoint x: 351, startPoint y: 277, endPoint x: 216, endPoint y: 277, distance: 135.0
click at [216, 277] on div "Brunswick East ACT NSW NT QLD SA TAS VIC WA" at bounding box center [544, 287] width 1002 height 25
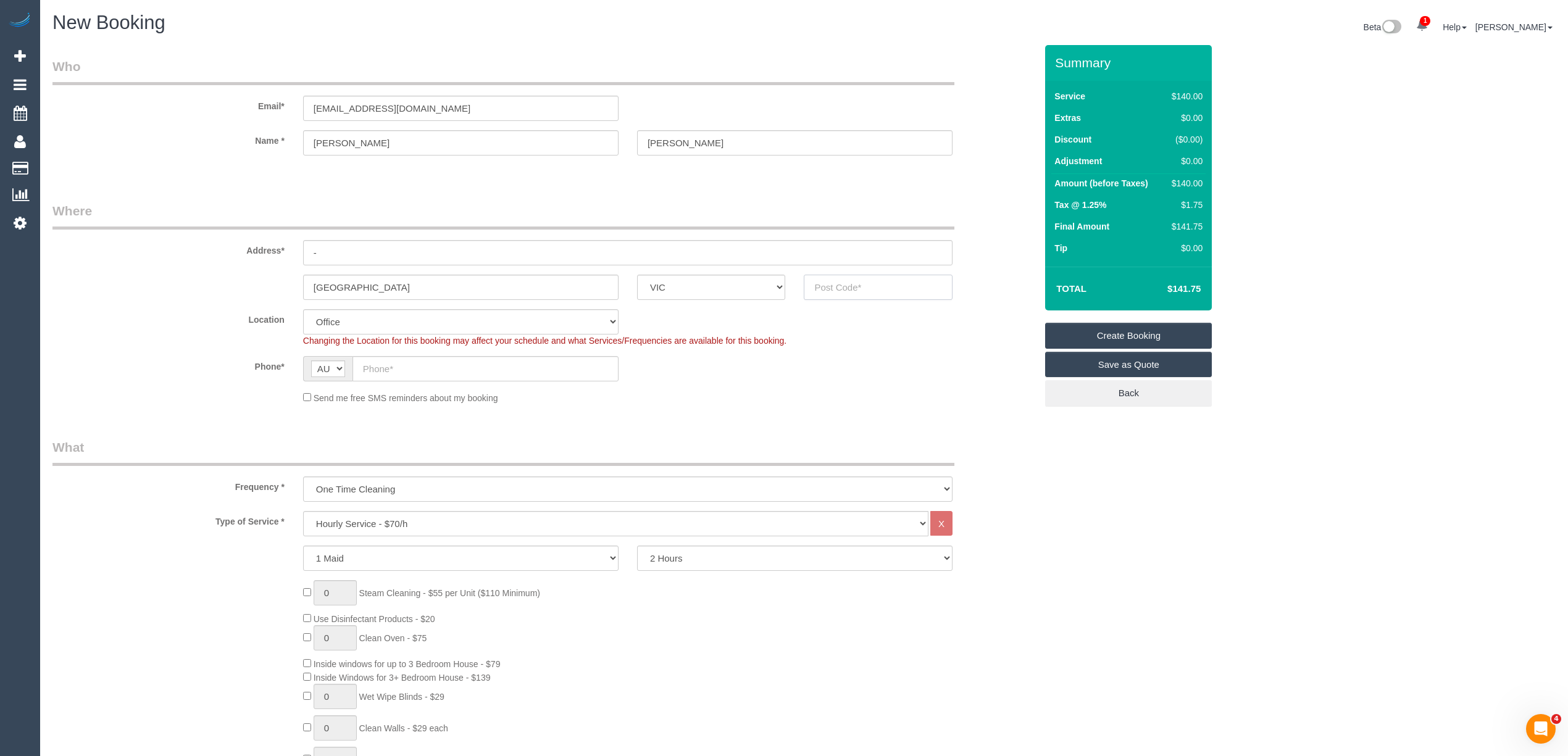
click at [828, 277] on input "text" at bounding box center [878, 287] width 148 height 25
type input "3057"
click at [376, 369] on input "text" at bounding box center [486, 369] width 266 height 25
select select "88"
select select "object:2145"
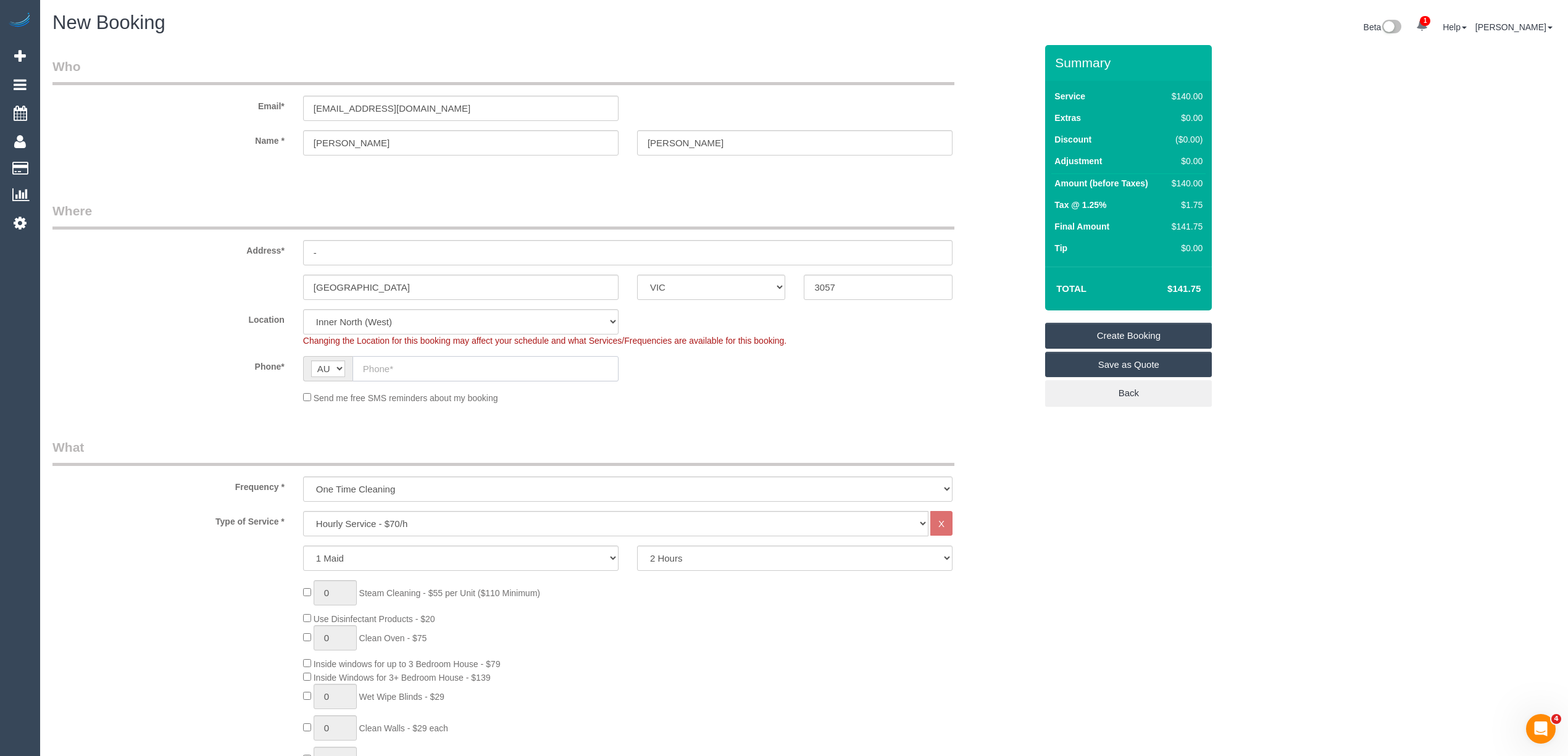
drag, startPoint x: 407, startPoint y: 363, endPoint x: 381, endPoint y: 371, distance: 27.2
click at [407, 363] on input "text" at bounding box center [486, 369] width 266 height 25
paste input "61 420 730 794"
drag, startPoint x: 374, startPoint y: 368, endPoint x: 356, endPoint y: 368, distance: 18.0
click at [356, 368] on input "61 420 730 794" at bounding box center [486, 369] width 266 height 25
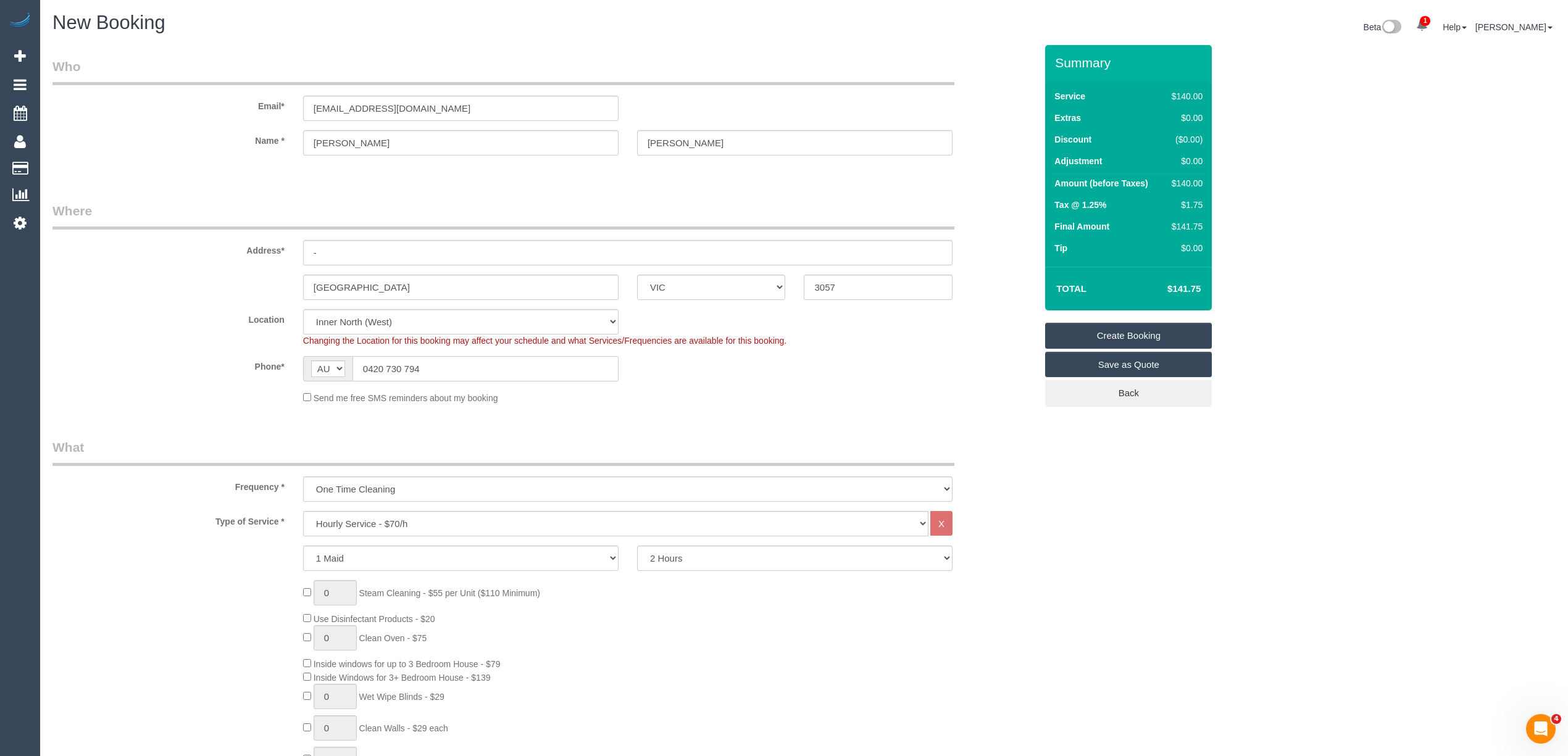
type input "0420 730 794"
click at [403, 521] on select "Hourly Service - $70/h Hourly Service - $65/h Hourly Service - $60/h Hourly Ser…" at bounding box center [615, 524] width 625 height 25
select select "211"
click at [303, 511] on select "Hourly Service - $70/h Hourly Service - $65/h Hourly Service - $60/h Hourly Ser…" at bounding box center [615, 524] width 625 height 25
drag, startPoint x: 338, startPoint y: 554, endPoint x: 296, endPoint y: 556, distance: 42.0
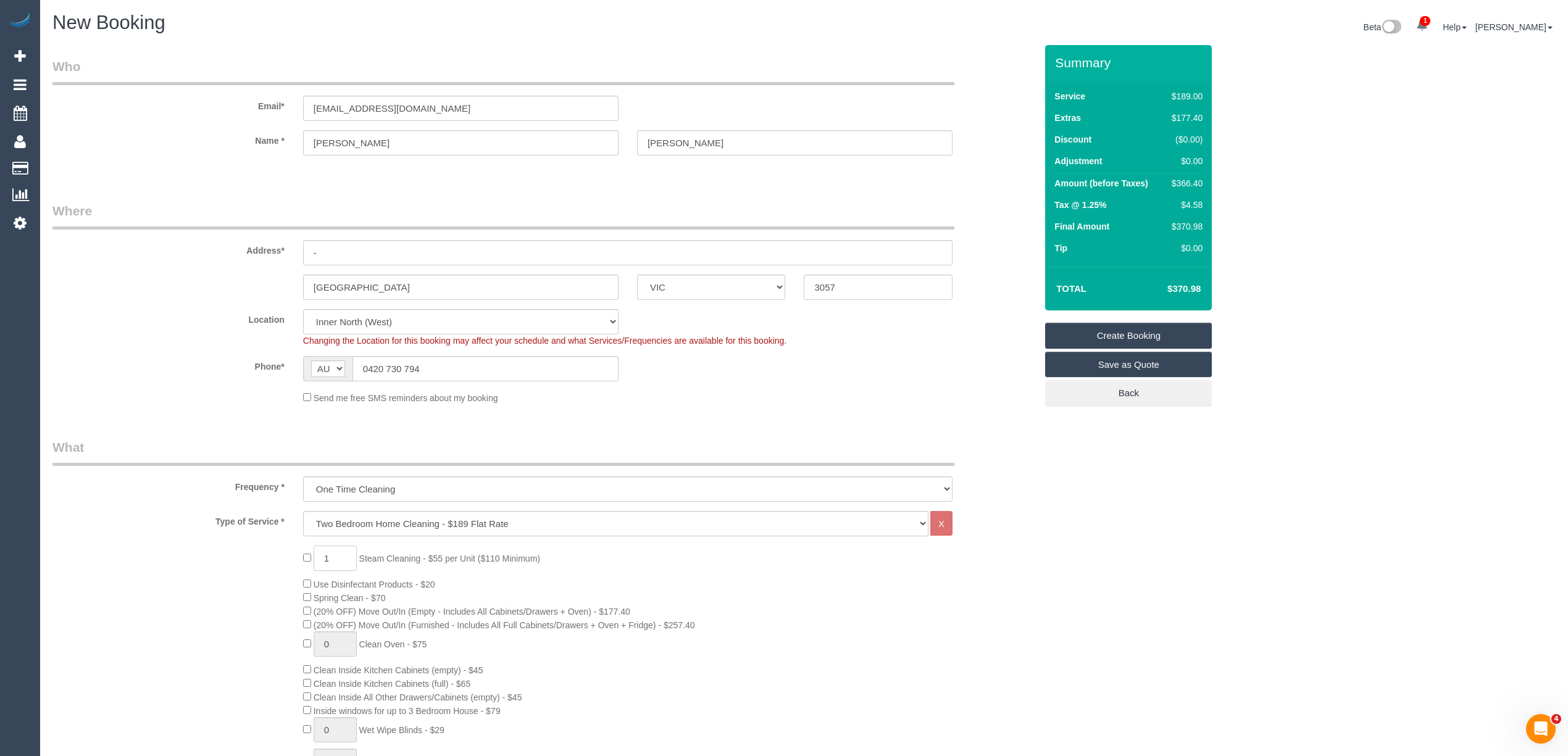
click at [299, 556] on div "1 Steam Cleaning - $55 per Unit ($110 Minimum) Use Disinfectant Products - $20 …" at bounding box center [669, 762] width 751 height 433
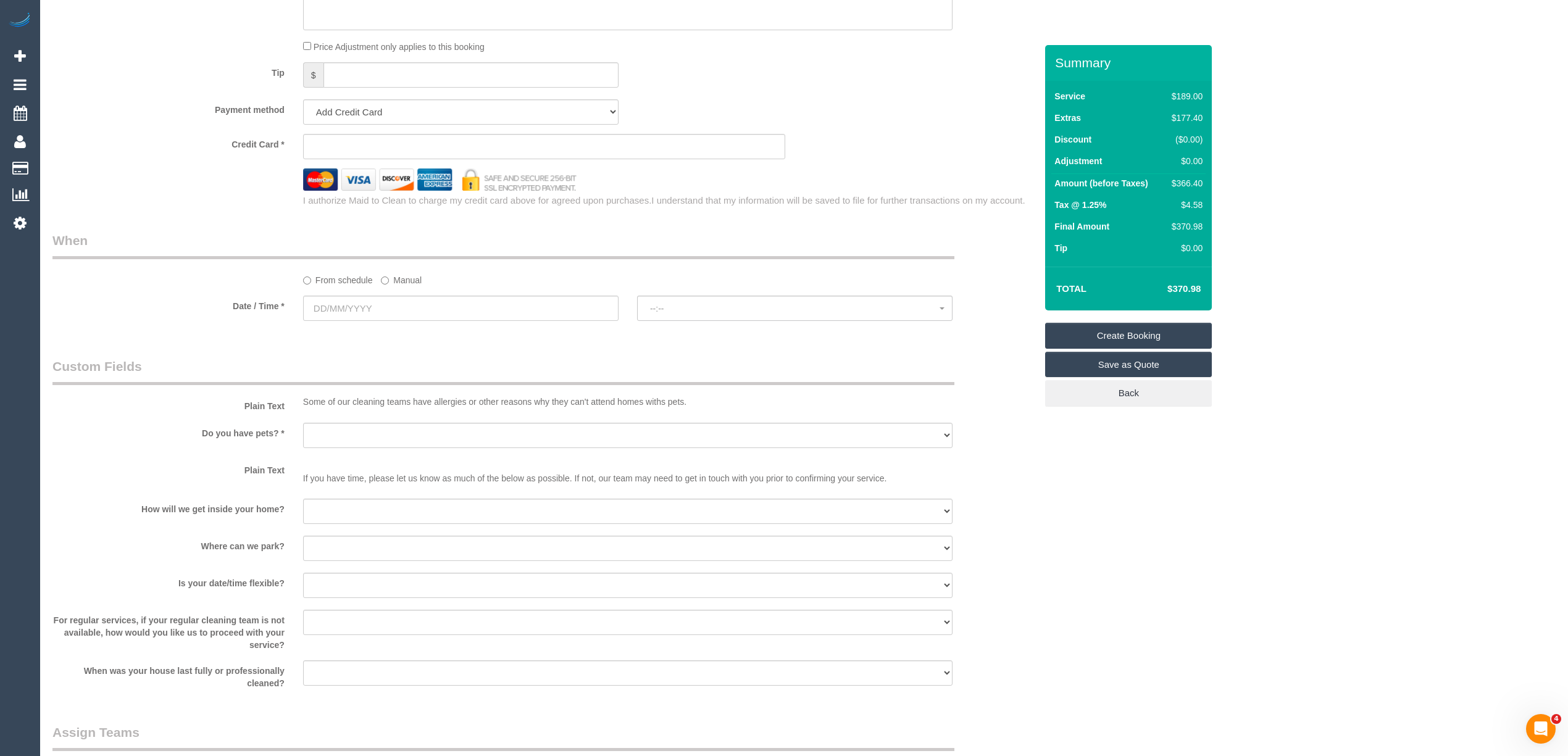
scroll to position [1544, 0]
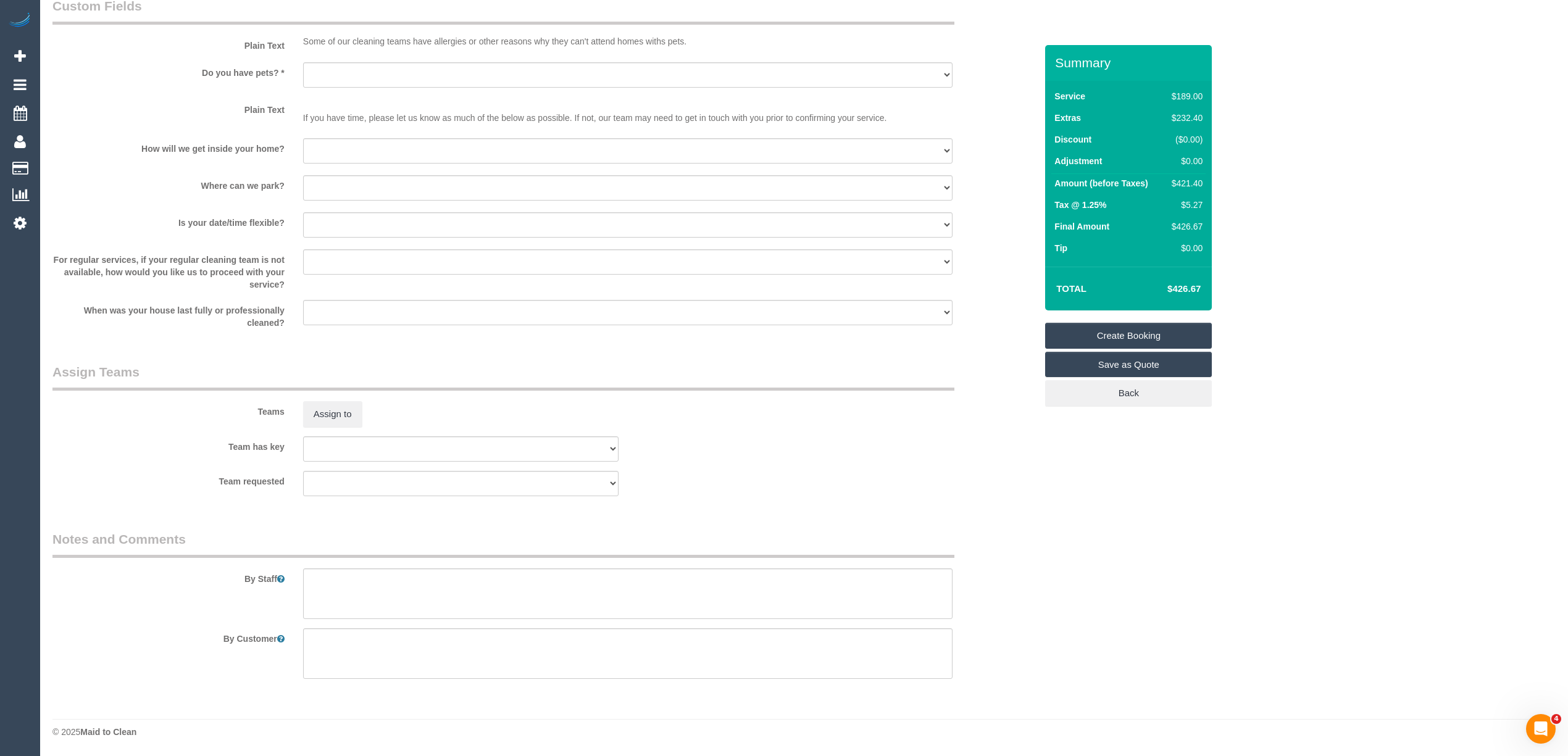
type input "2"
click at [389, 586] on textarea at bounding box center [627, 594] width 650 height 51
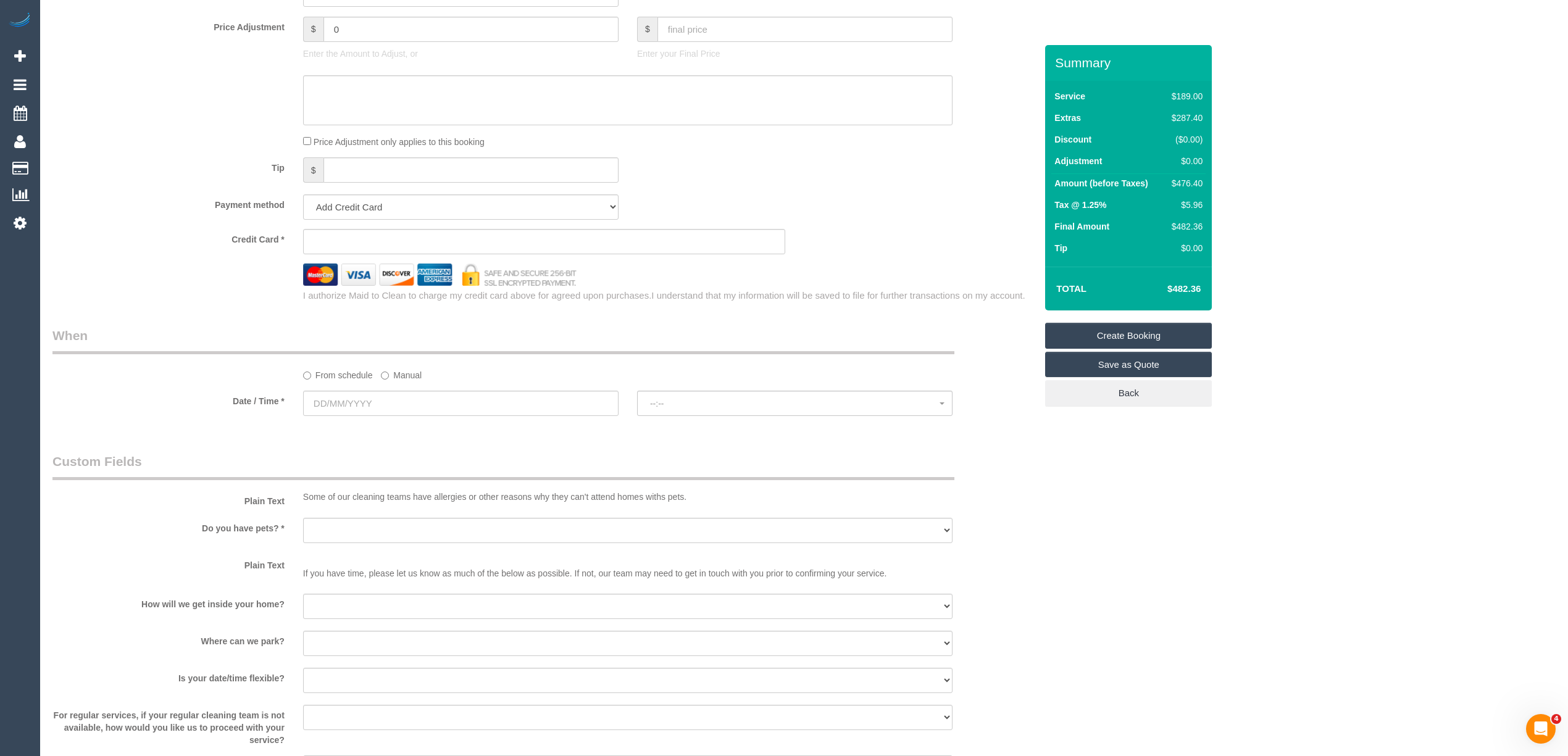
scroll to position [860, 0]
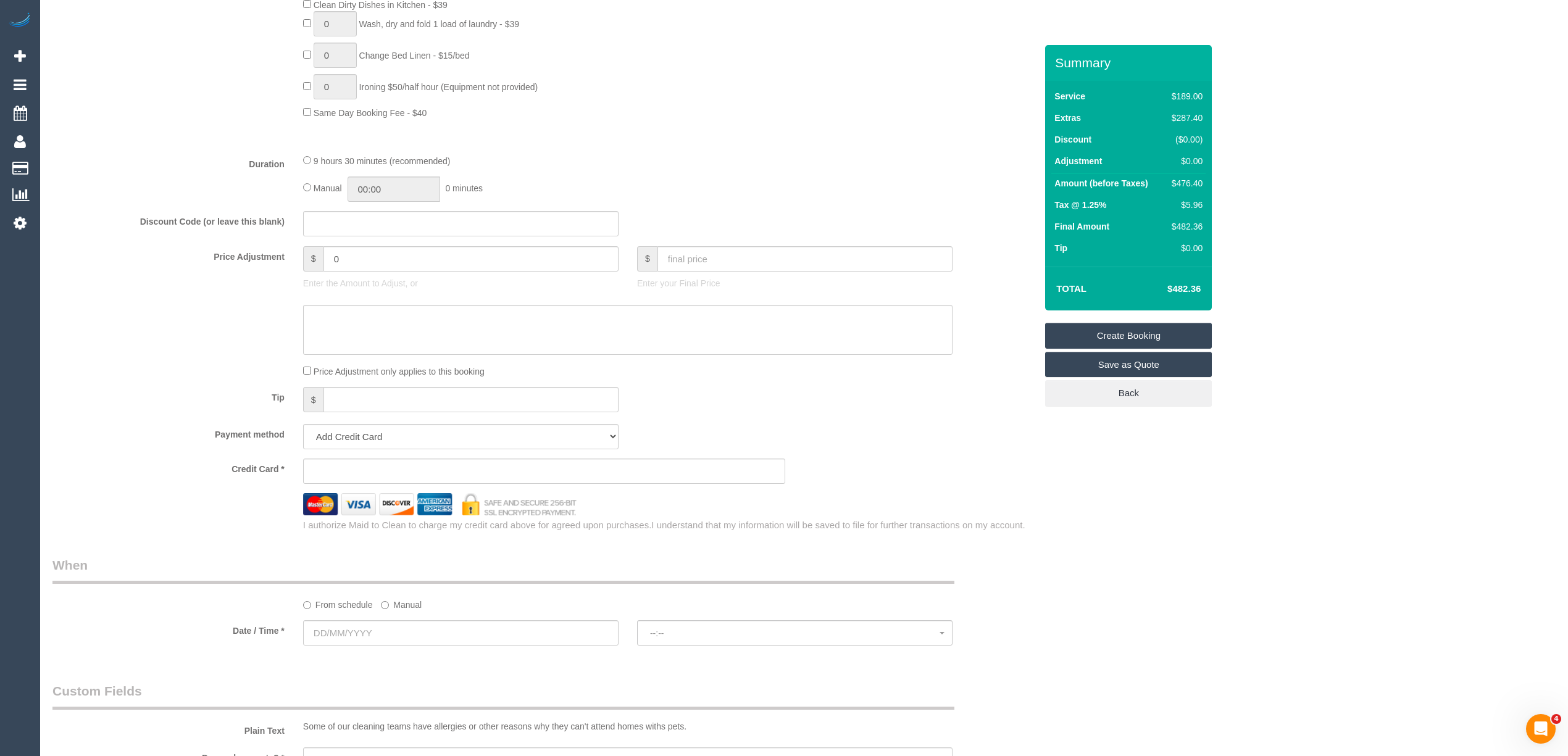
type textarea "Steam cleaning of 2 bedrooms"
click at [343, 230] on input "text" at bounding box center [460, 224] width 316 height 25
type input "LOCAL402024"
click at [764, 153] on fieldset "What Frequency * One Time Cleaning Weekly - 10% Off - 10.00% (0% for the First …" at bounding box center [544, 56] width 984 height 953
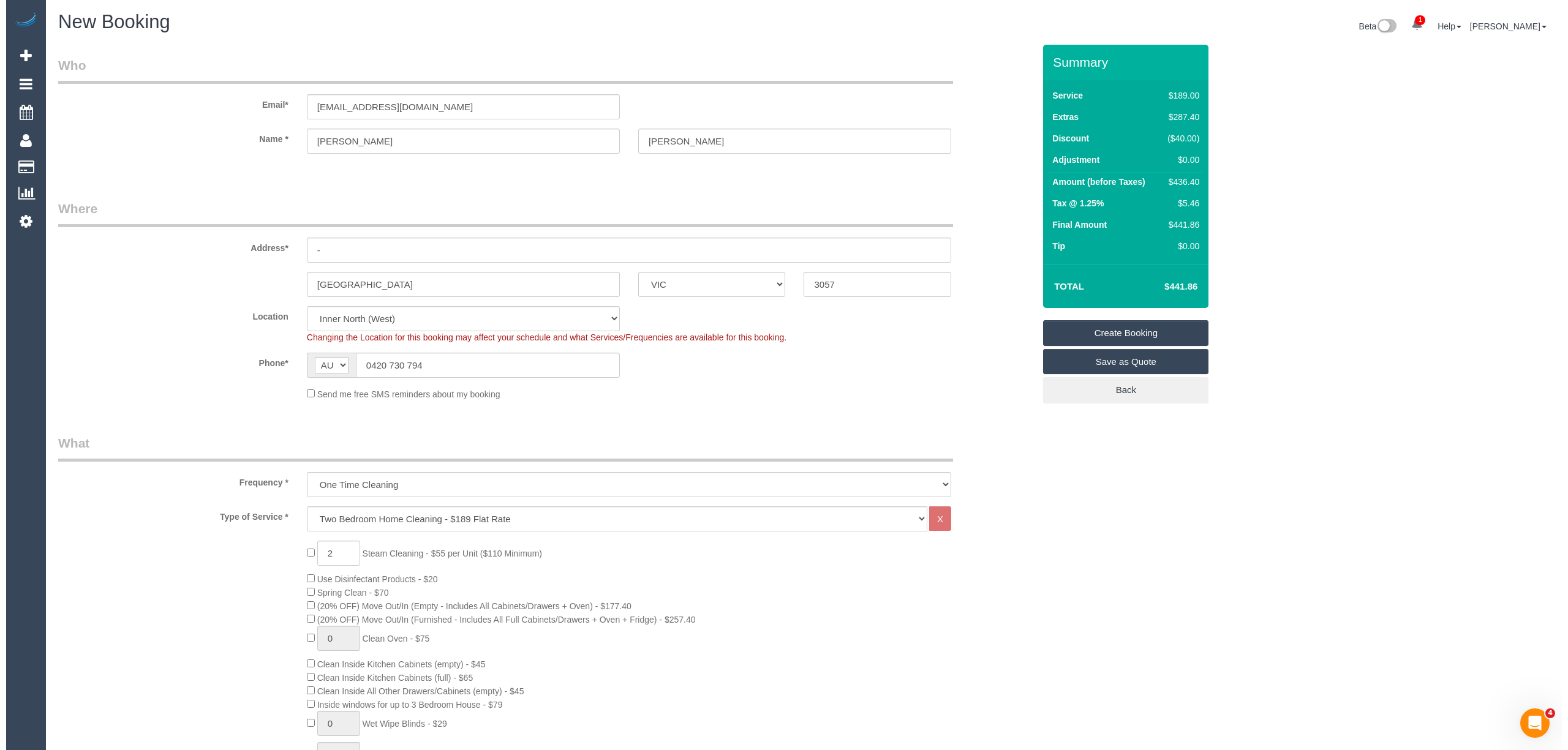
scroll to position [0, 0]
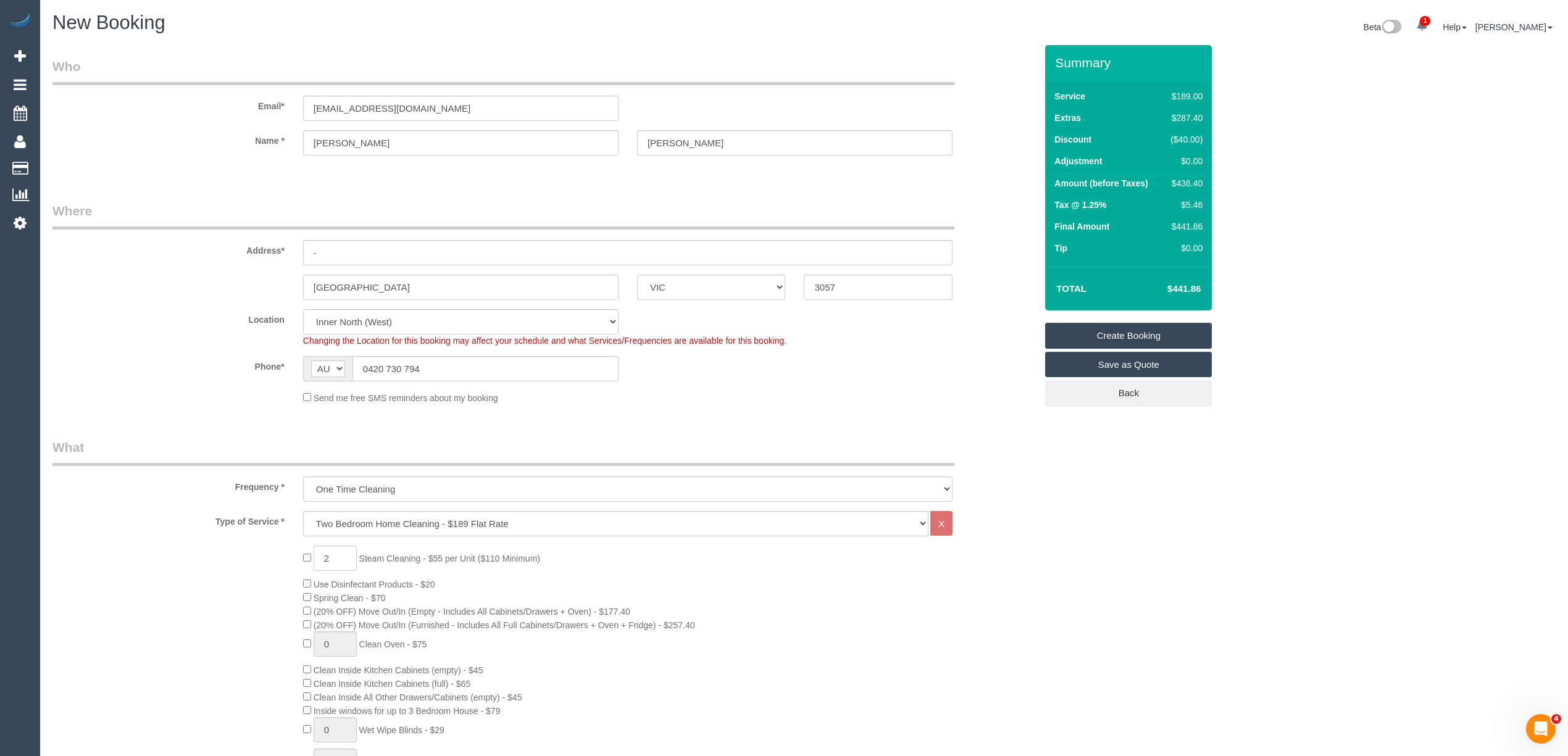
click at [1157, 363] on link "Save as Quote" at bounding box center [1128, 364] width 167 height 26
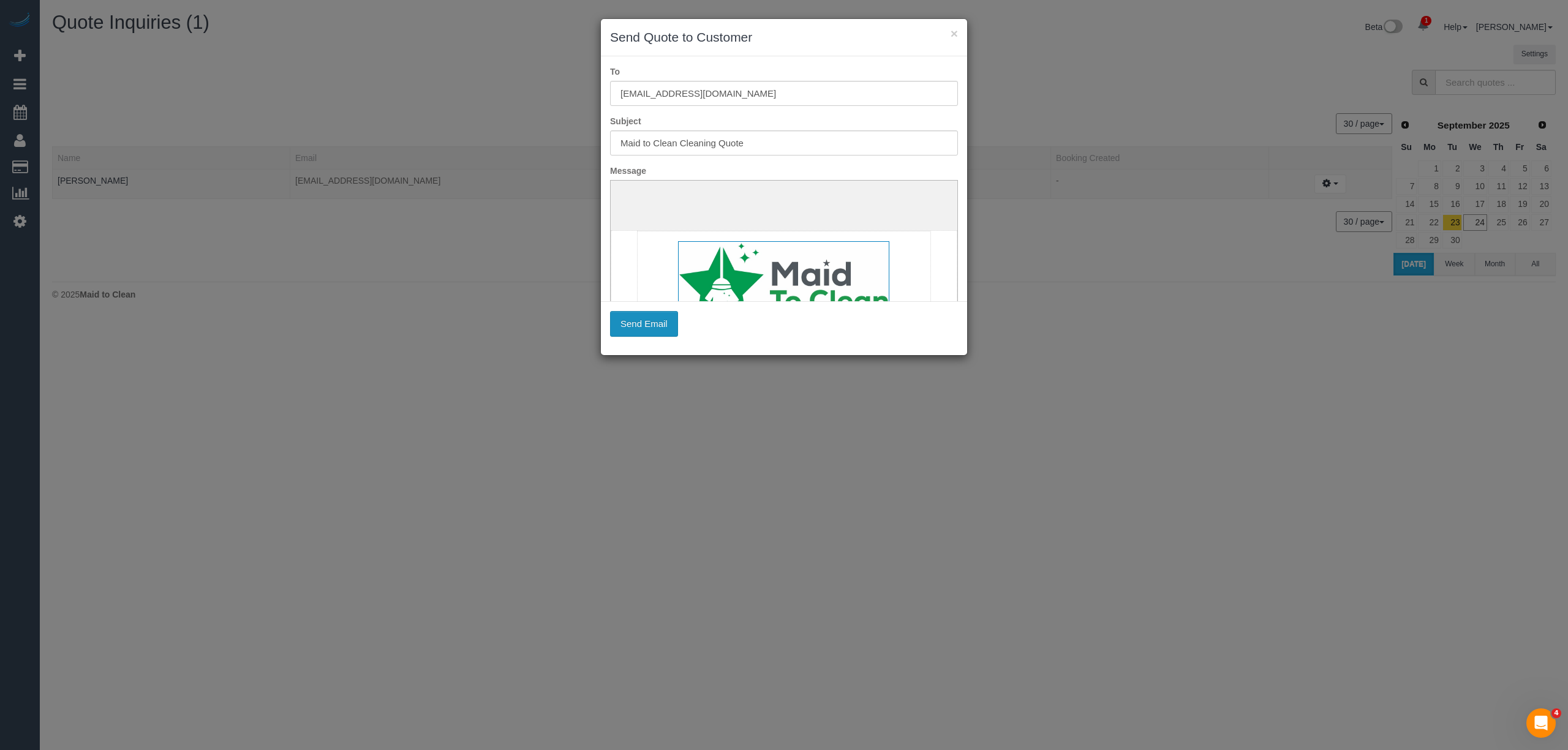
click at [635, 321] on button "Send Email" at bounding box center [643, 324] width 68 height 26
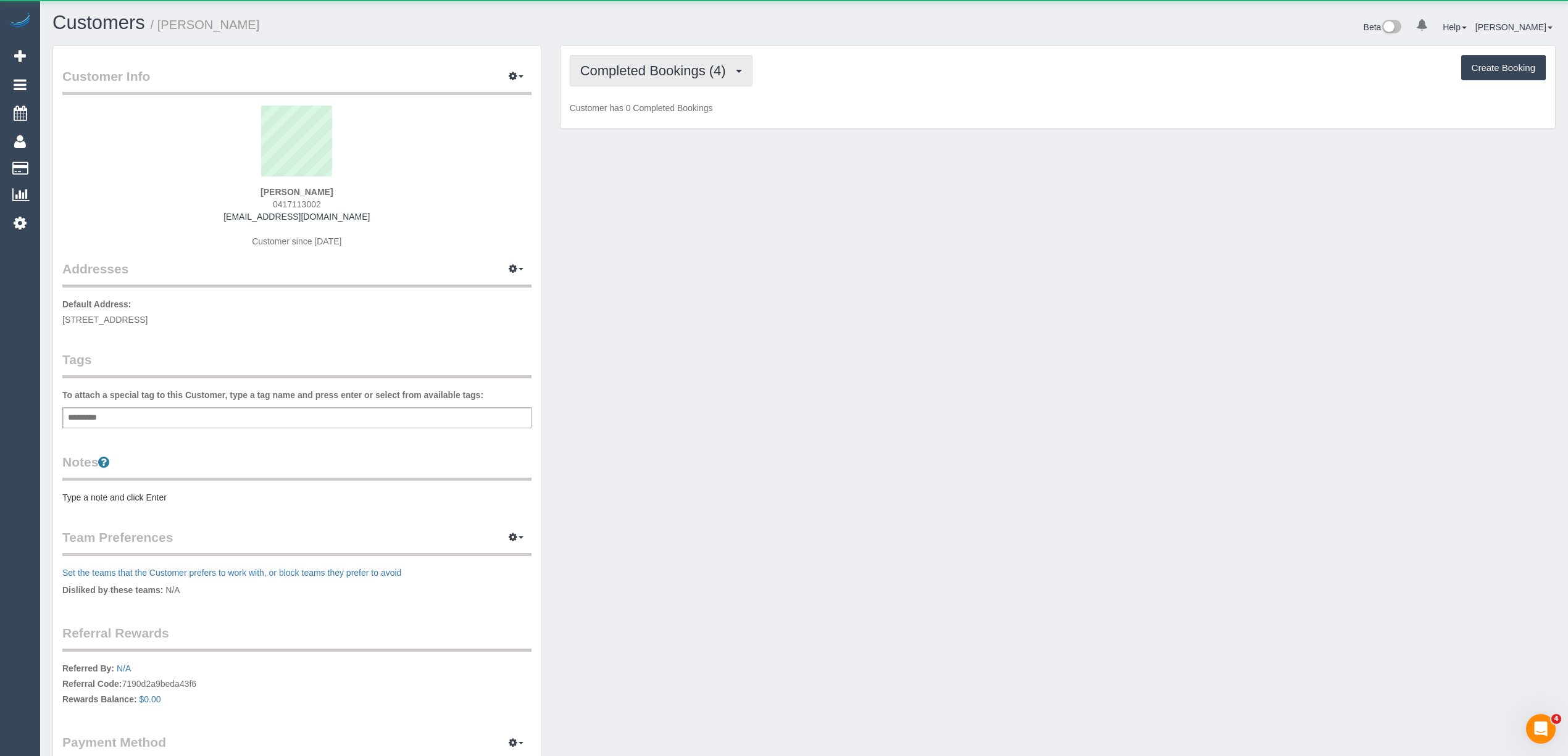
click at [576, 74] on button "Completed Bookings (4)" at bounding box center [660, 70] width 183 height 31
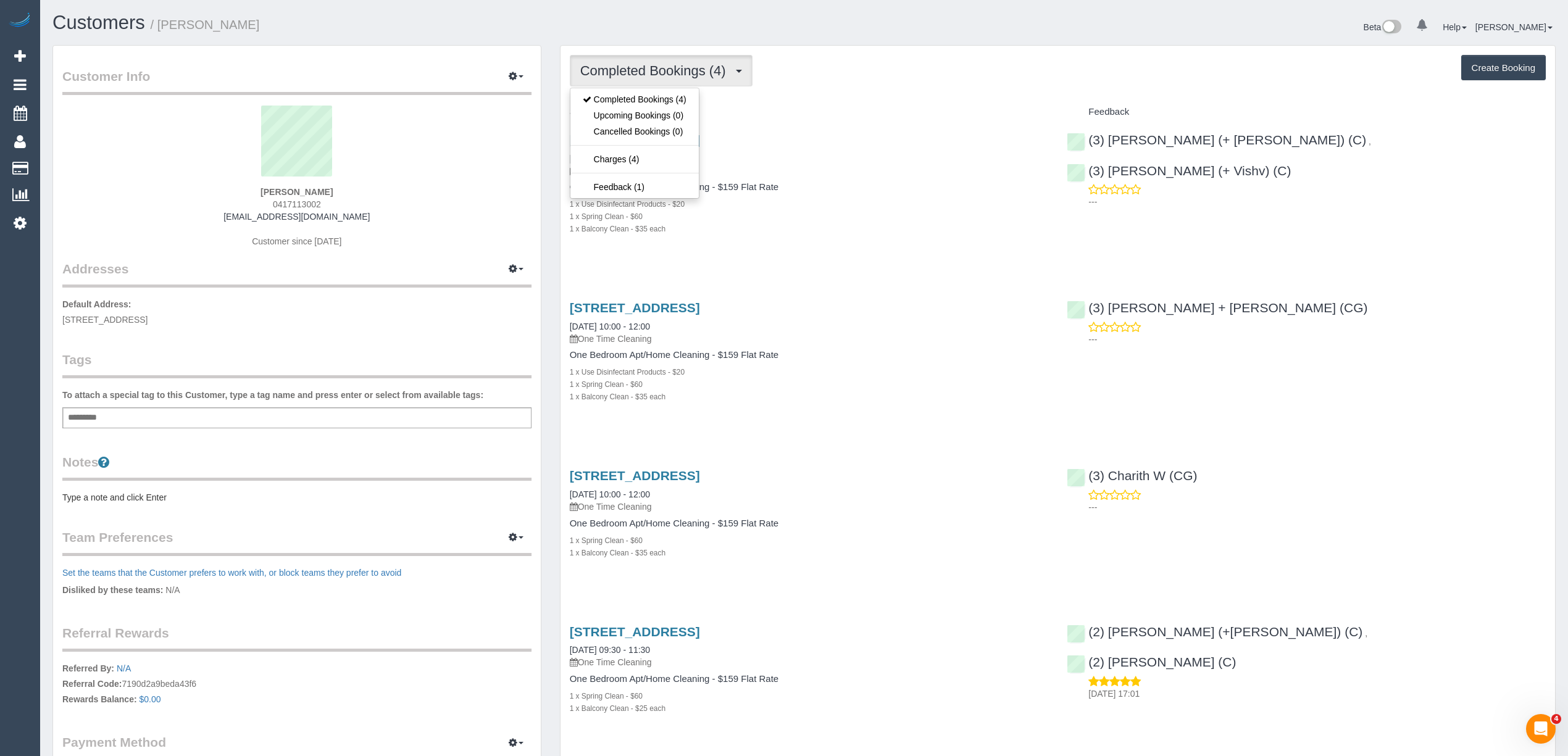
click at [902, 102] on div "Service" at bounding box center [809, 111] width 497 height 21
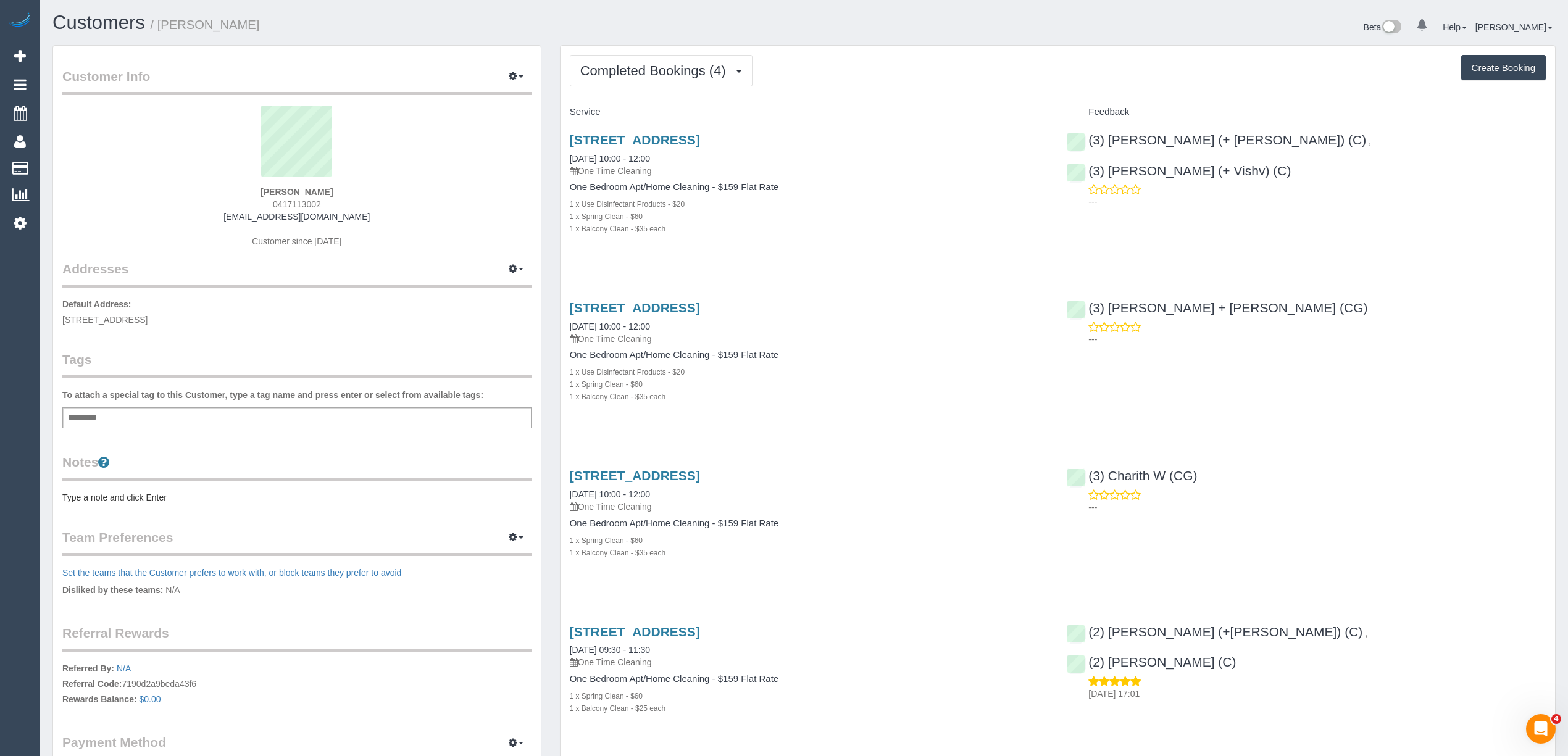
click at [871, 128] on div "[STREET_ADDRESS] [DATE] 10:00 - 12:00 One Time Cleaning One Bedroom Apt/Home Cl…" at bounding box center [809, 190] width 497 height 137
drag, startPoint x: 321, startPoint y: 201, endPoint x: 264, endPoint y: 208, distance: 57.4
click at [264, 208] on div "[PERSON_NAME] 0417113002 [EMAIL_ADDRESS][DOMAIN_NAME] Customer since [DATE]" at bounding box center [297, 183] width 469 height 154
copy span "0417113002"
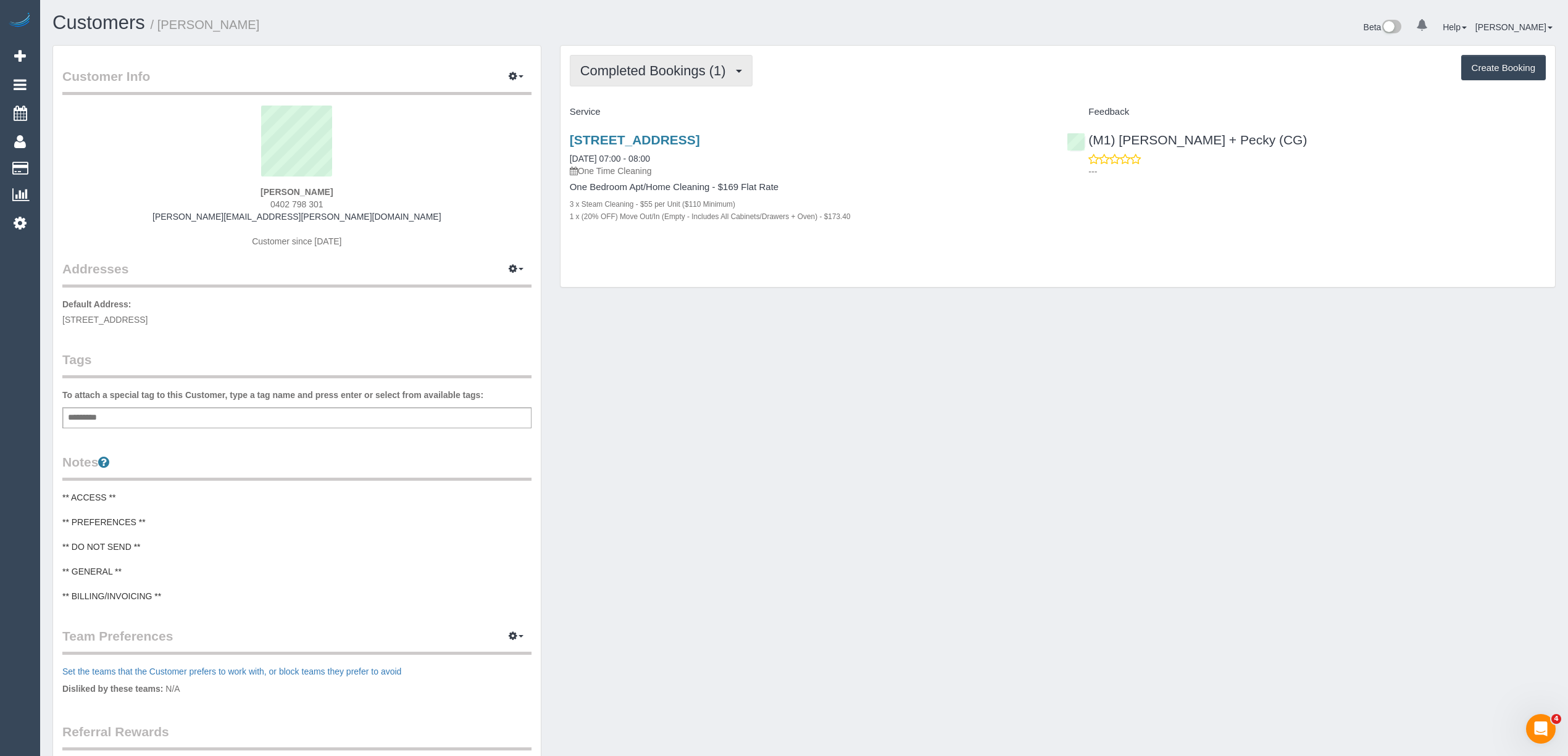
click at [656, 77] on button "Completed Bookings (1)" at bounding box center [660, 70] width 183 height 31
